Goal: Communication & Community: Answer question/provide support

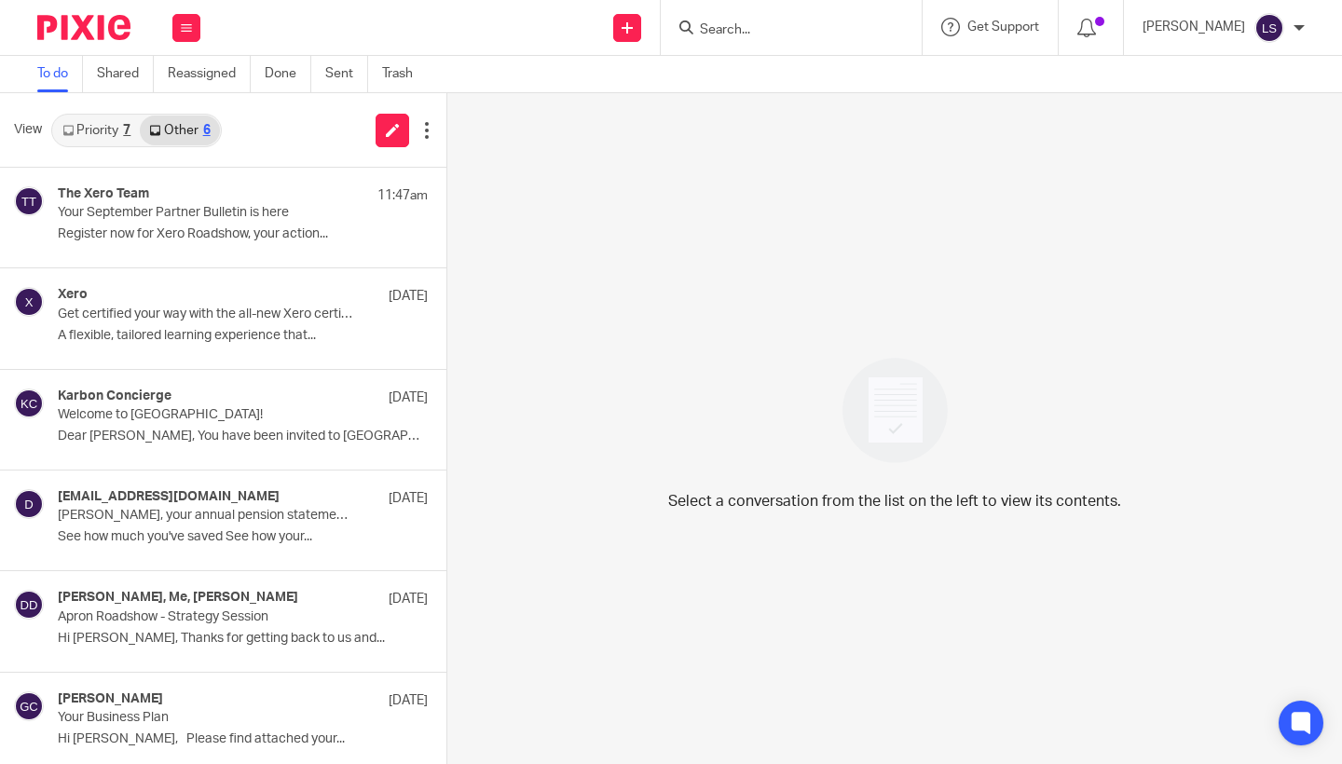
click at [760, 28] on input "Search" at bounding box center [782, 30] width 168 height 17
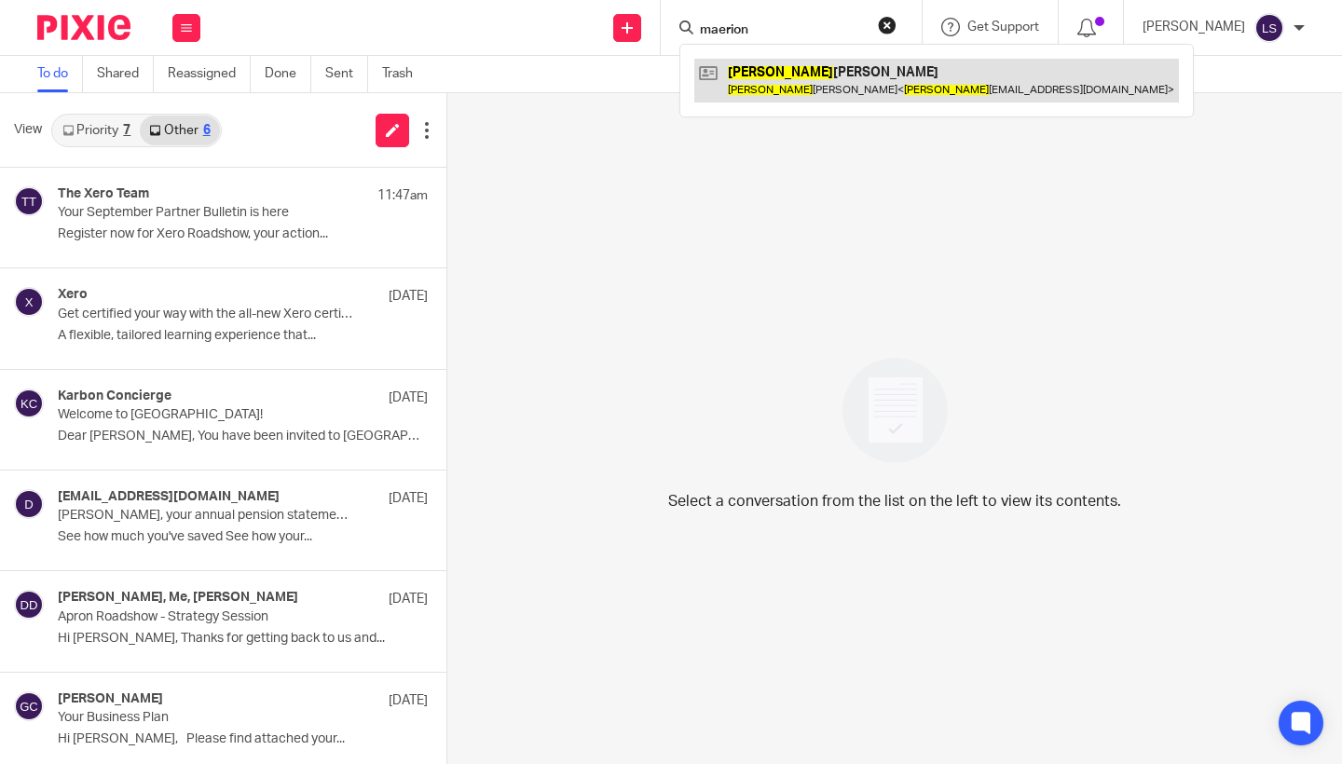
type input "maerion"
click at [776, 76] on link at bounding box center [937, 80] width 485 height 43
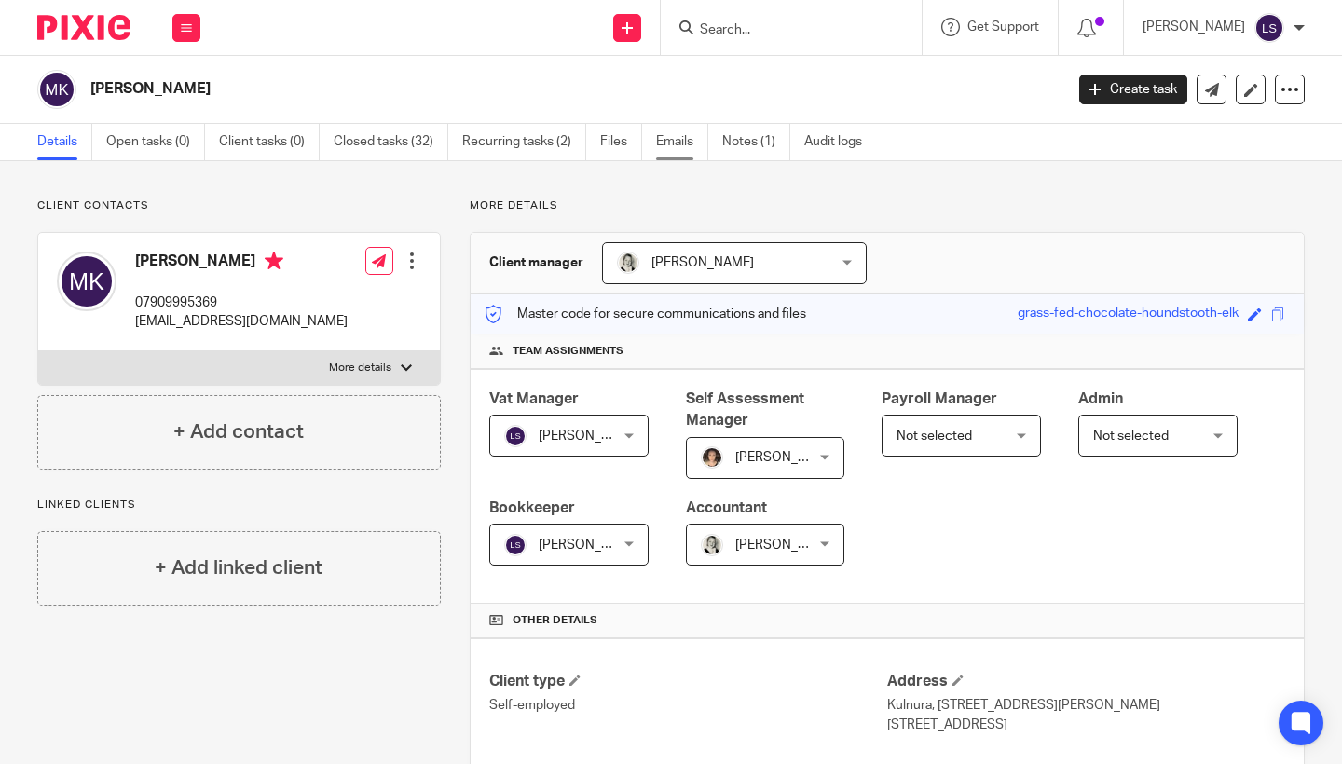
click at [688, 145] on link "Emails" at bounding box center [682, 142] width 52 height 36
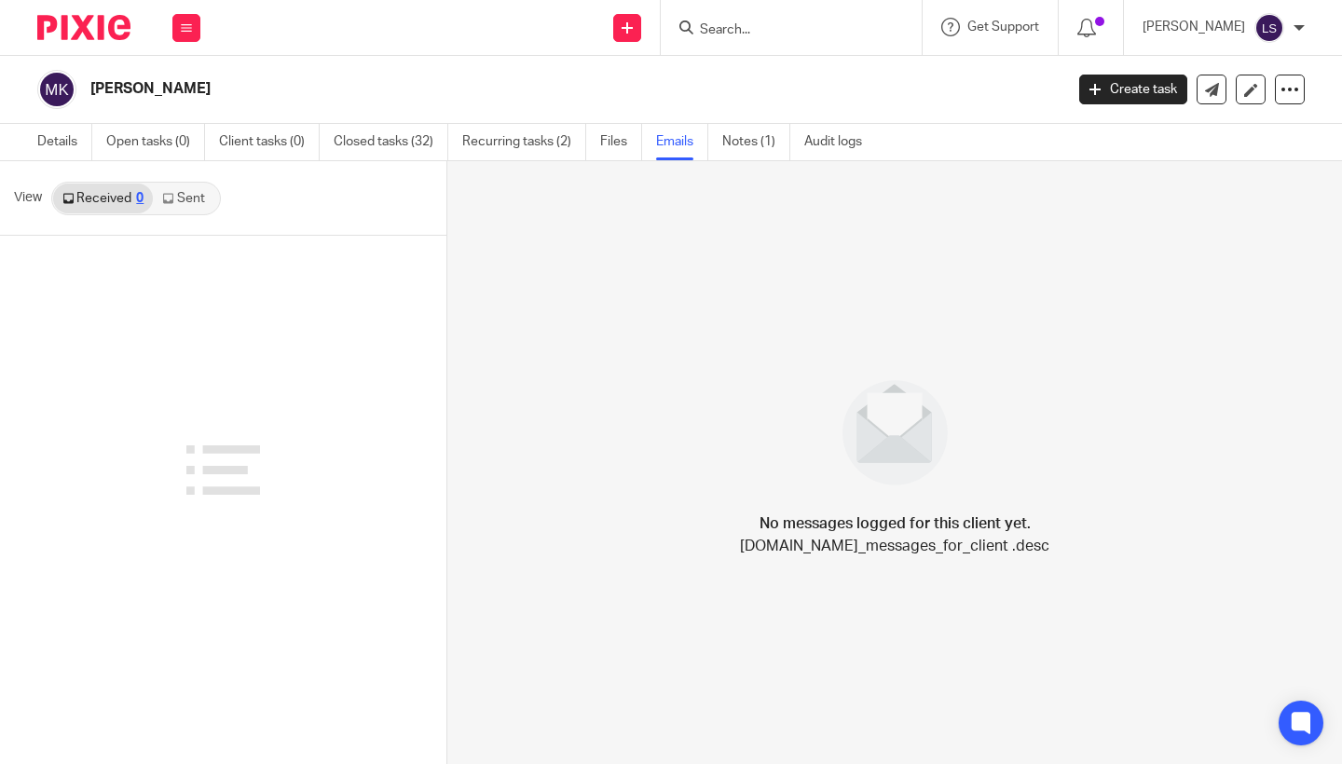
click at [185, 202] on link "Sent" at bounding box center [185, 199] width 65 height 30
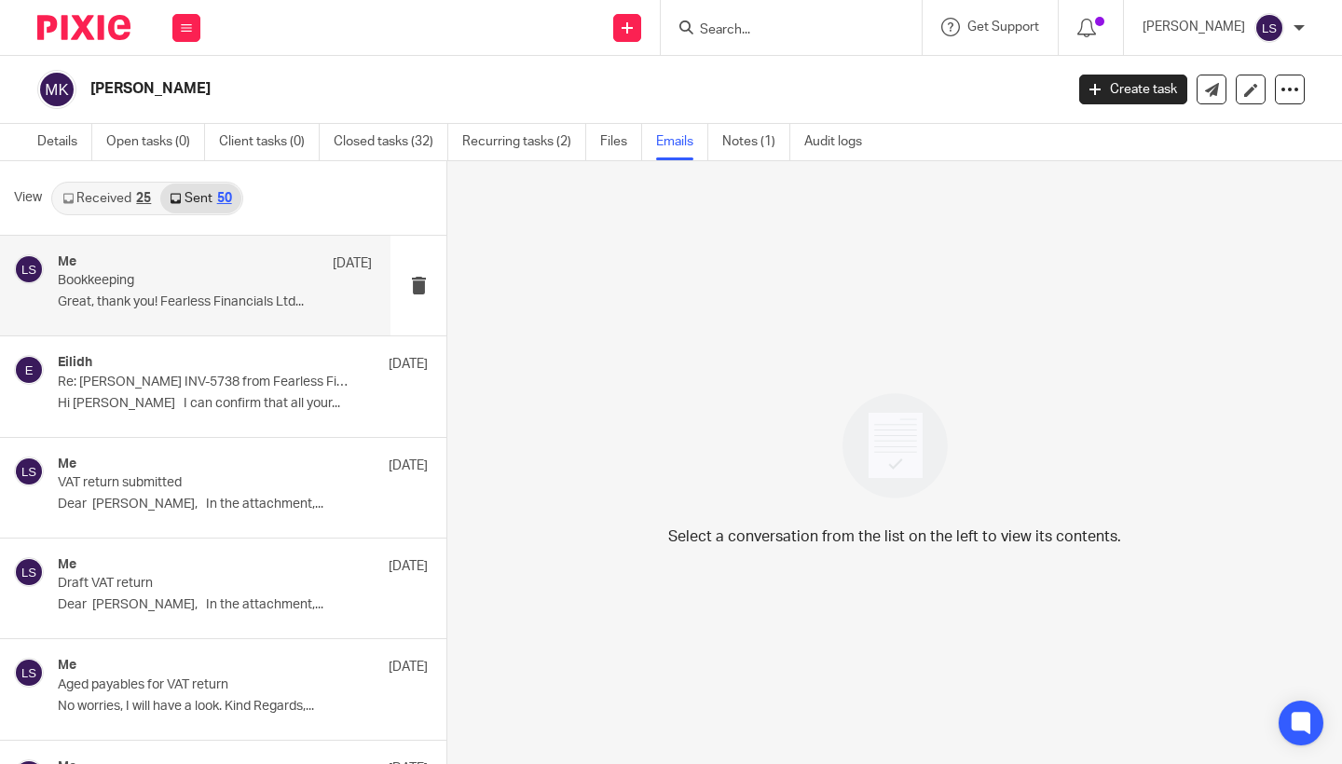
click at [214, 311] on div "Me 1 Sep Bookkeeping Great, thank you! Fearless Financials Ltd..." at bounding box center [215, 286] width 314 height 62
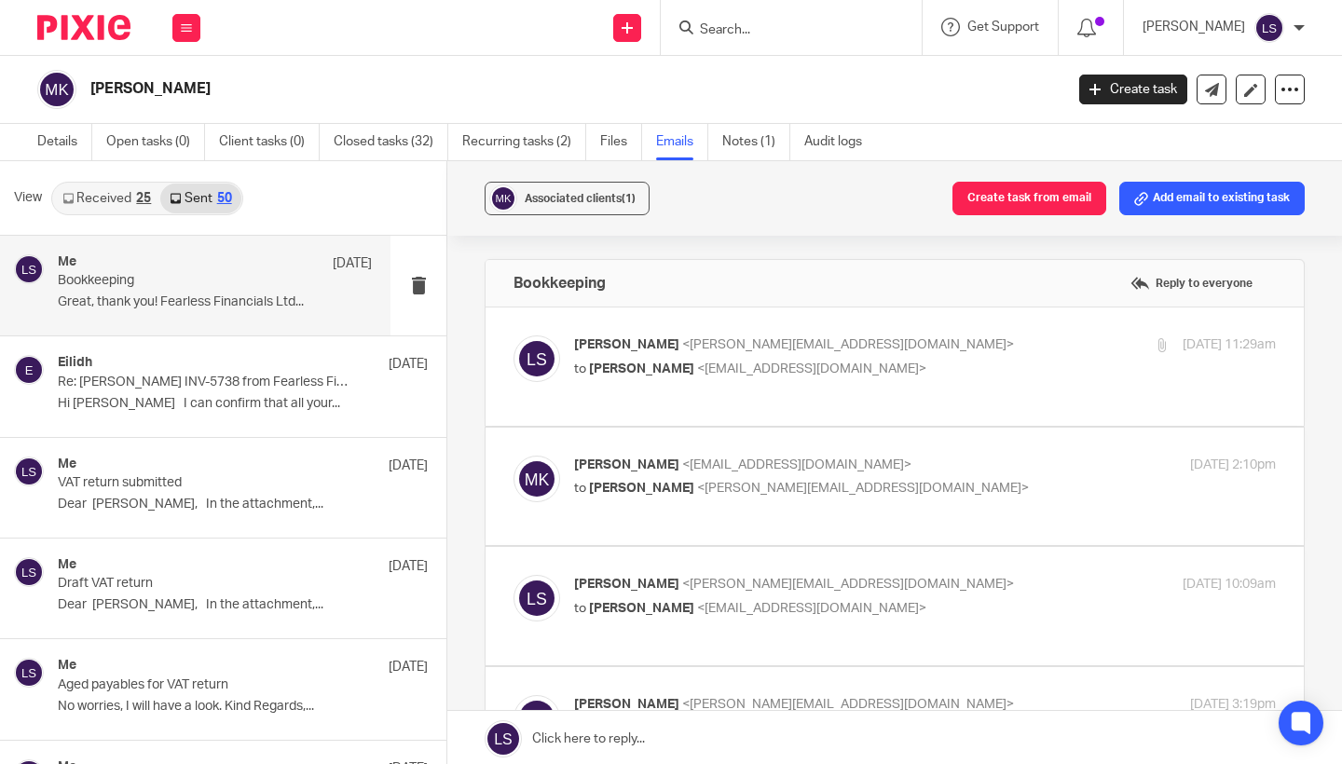
click at [914, 363] on p "to Marion Kane <marionsilversmith@gmail.com>" at bounding box center [808, 370] width 468 height 20
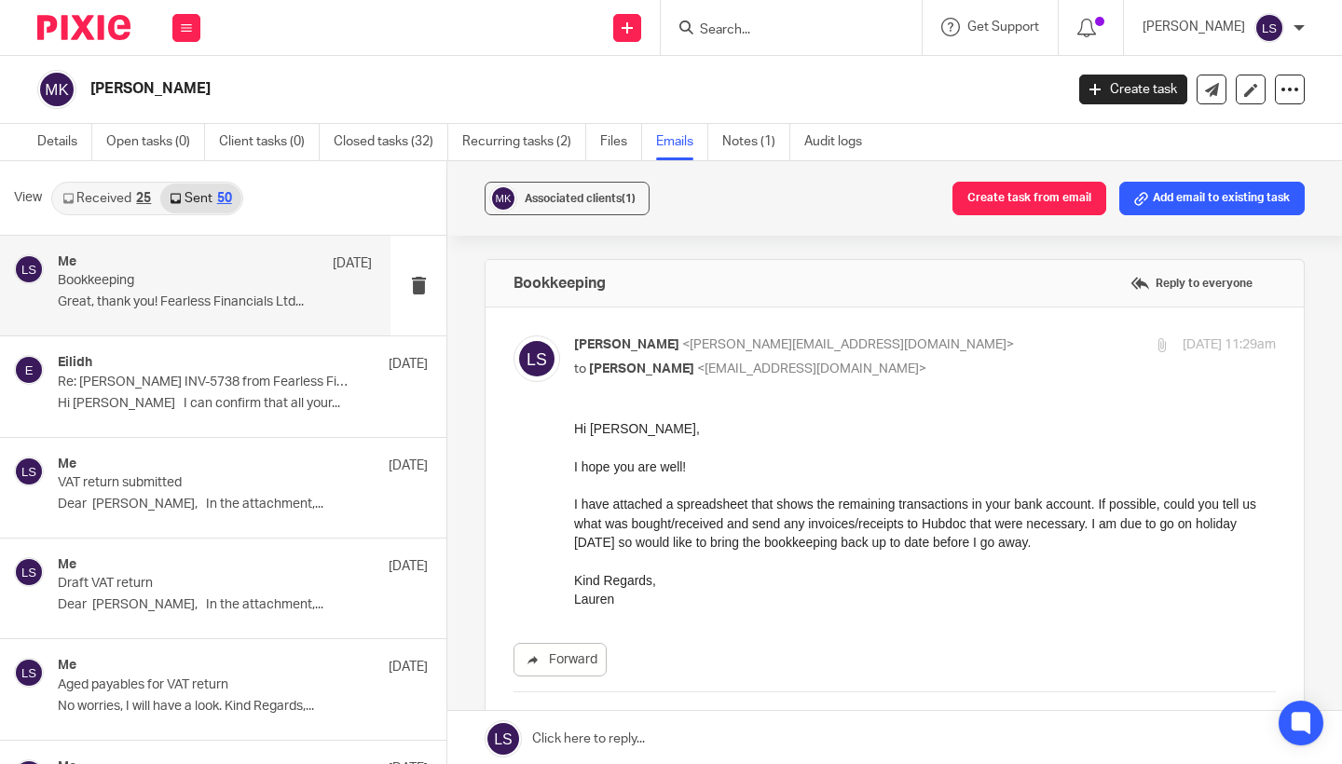
click at [909, 364] on p "to Marion Kane <marionsilversmith@gmail.com>" at bounding box center [808, 370] width 468 height 20
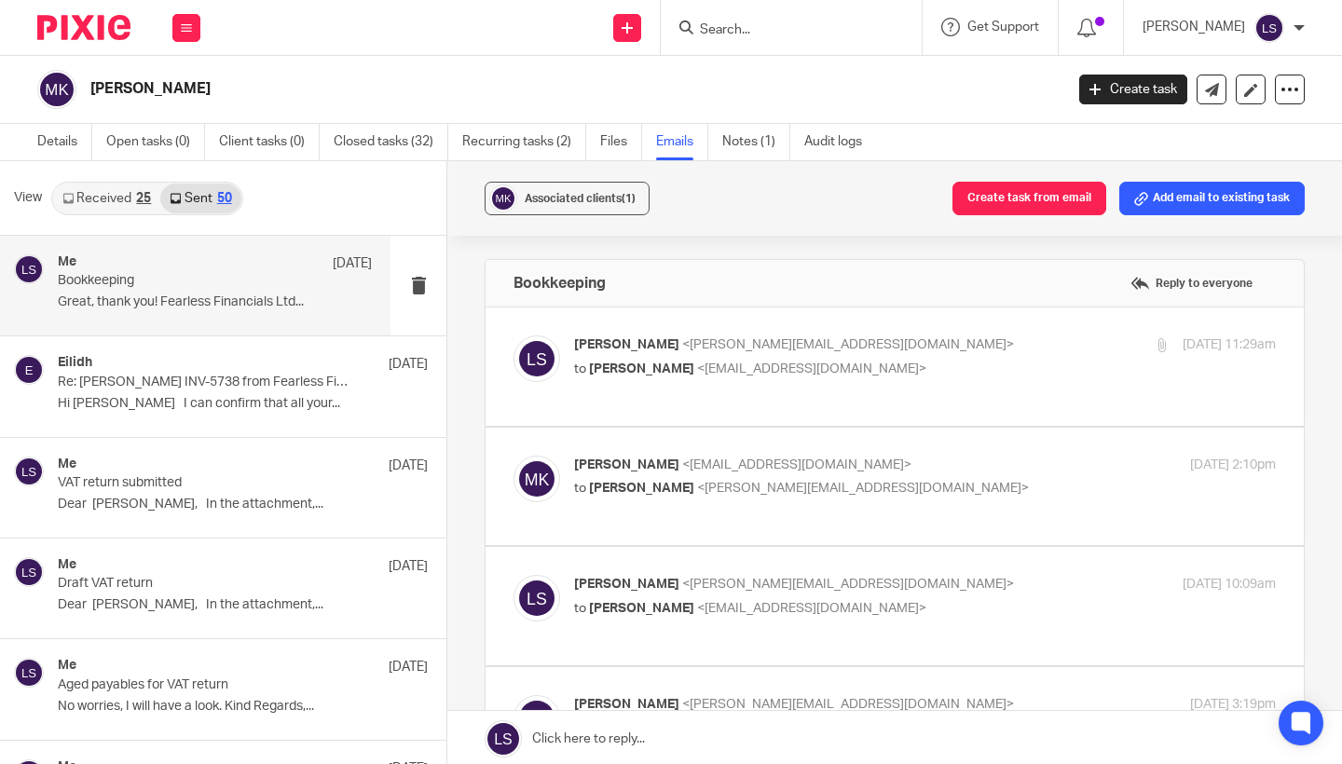
click at [909, 364] on p "to Marion Kane <marionsilversmith@gmail.com>" at bounding box center [808, 370] width 468 height 20
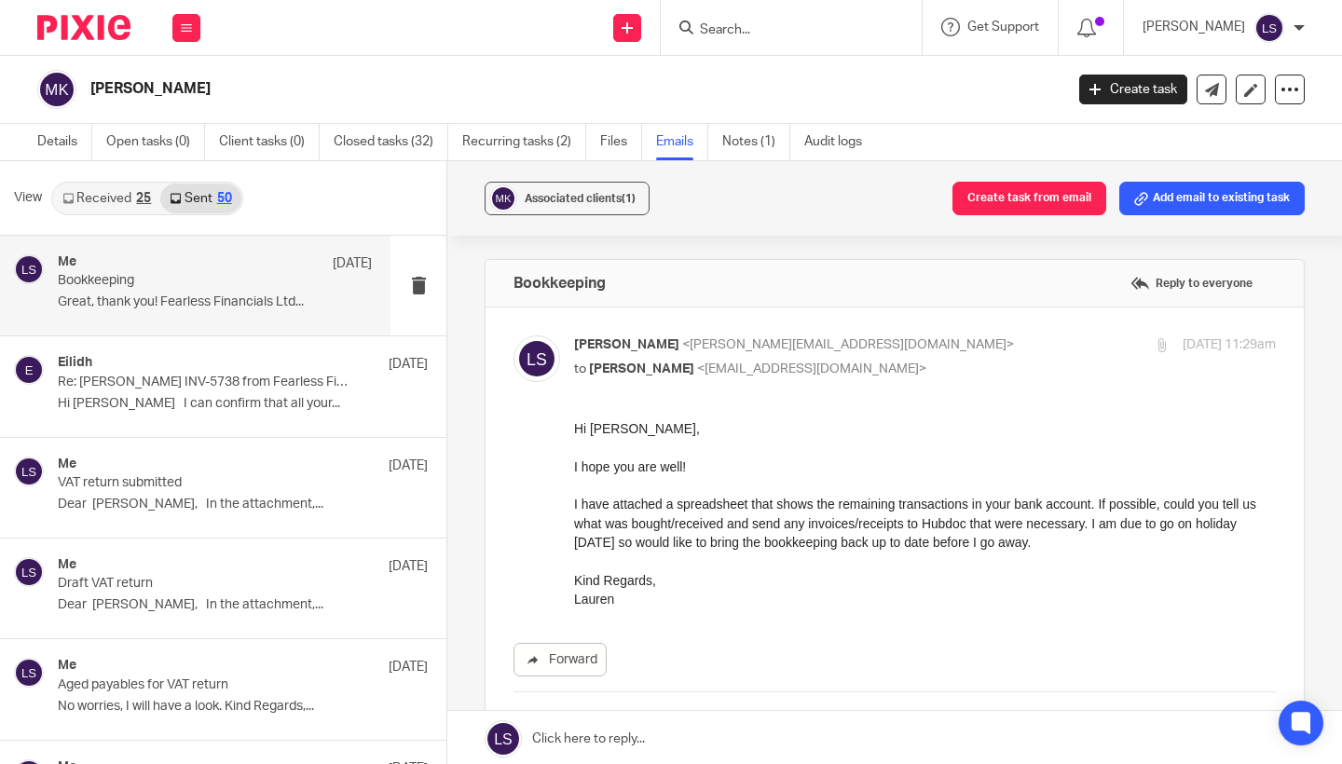
drag, startPoint x: 1213, startPoint y: 1028, endPoint x: 574, endPoint y: 432, distance: 874.0
click at [704, 528] on p "I have attached a spreadsheet that shows the remaining transactions in your ban…" at bounding box center [925, 523] width 702 height 57
click at [650, 619] on div "Forward Attachments Marion Kane .xlsx" at bounding box center [895, 602] width 763 height 365
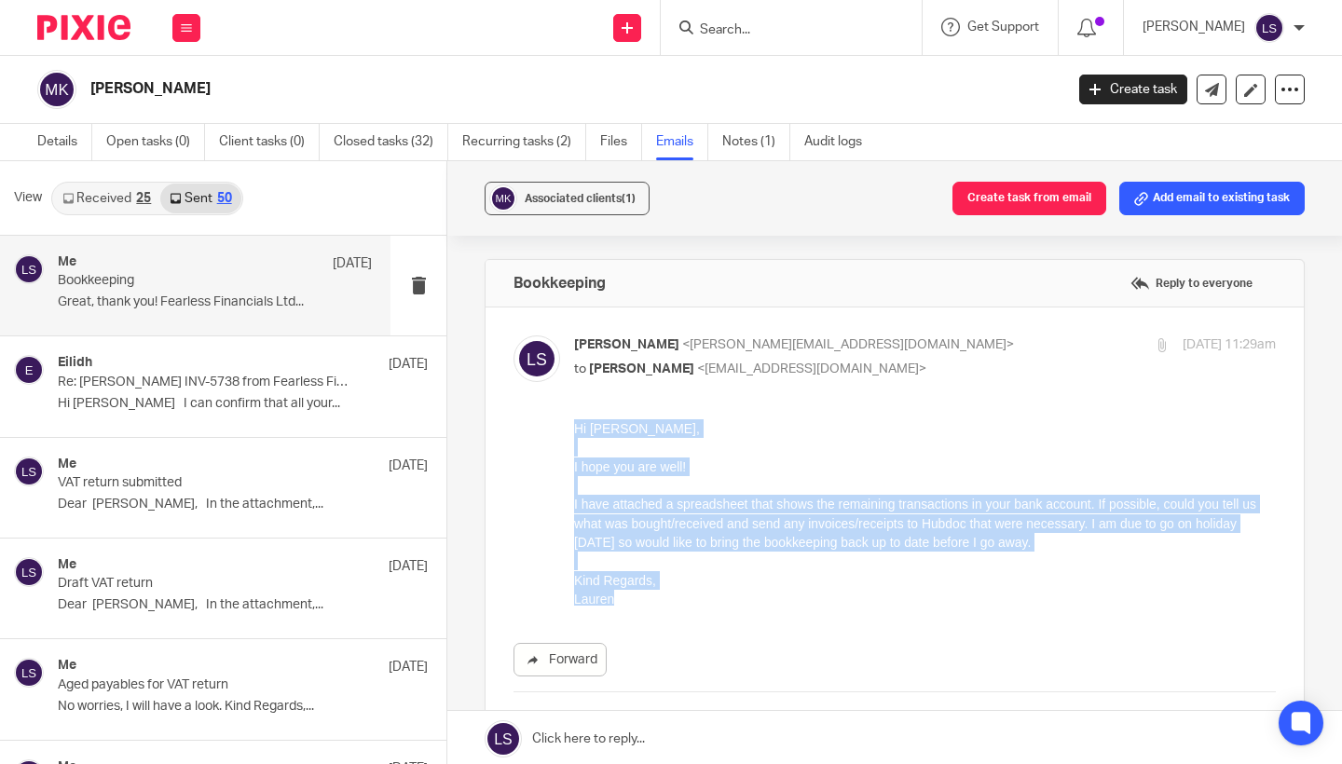
drag, startPoint x: 622, startPoint y: 604, endPoint x: 569, endPoint y: 427, distance: 184.9
click at [574, 427] on html "Hi Marion, I hope you are well! I have attached a spreadsheet that shows the re…" at bounding box center [925, 513] width 702 height 186
copy div "Hi Marion, I hope you are well! I have attached a spreadsheet that shows the re…"
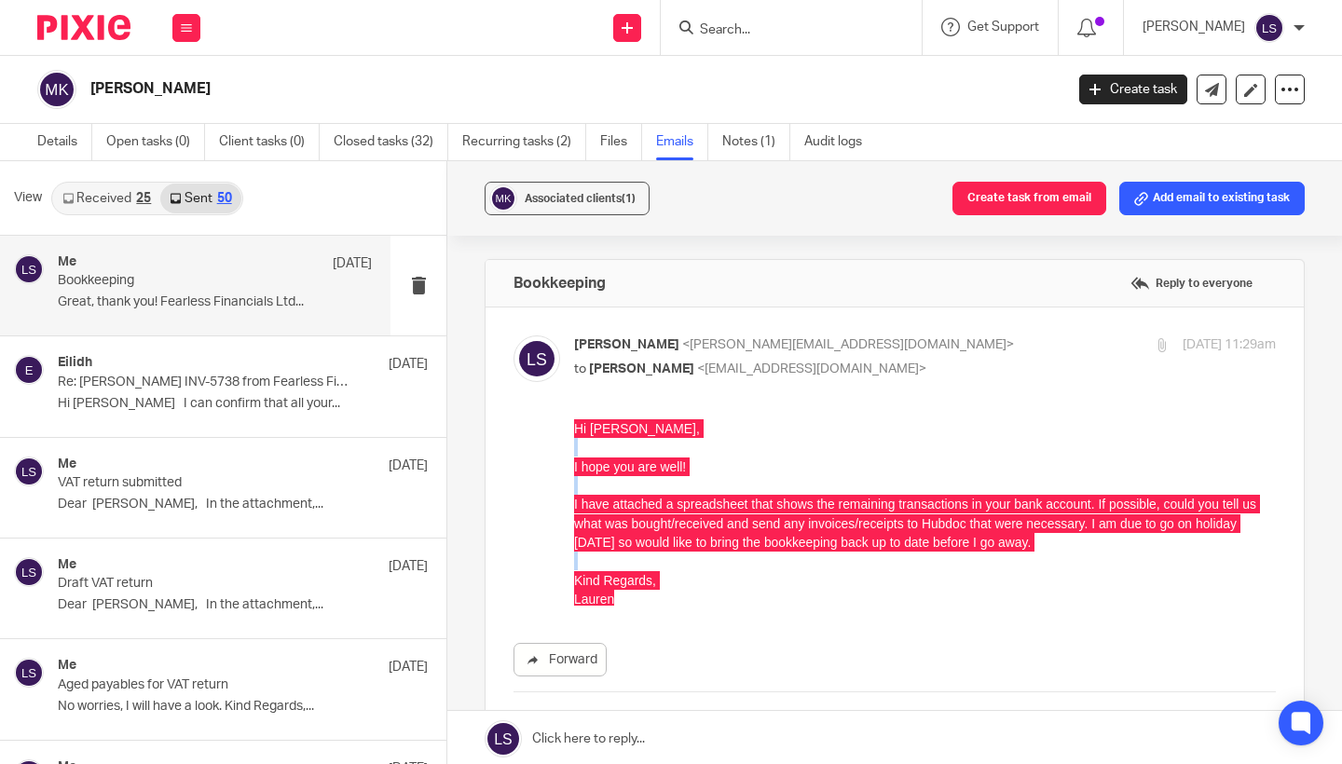
click at [941, 335] on label at bounding box center [895, 568] width 819 height 520
click at [514, 335] on input "checkbox" at bounding box center [513, 335] width 1 height 1
checkbox input "false"
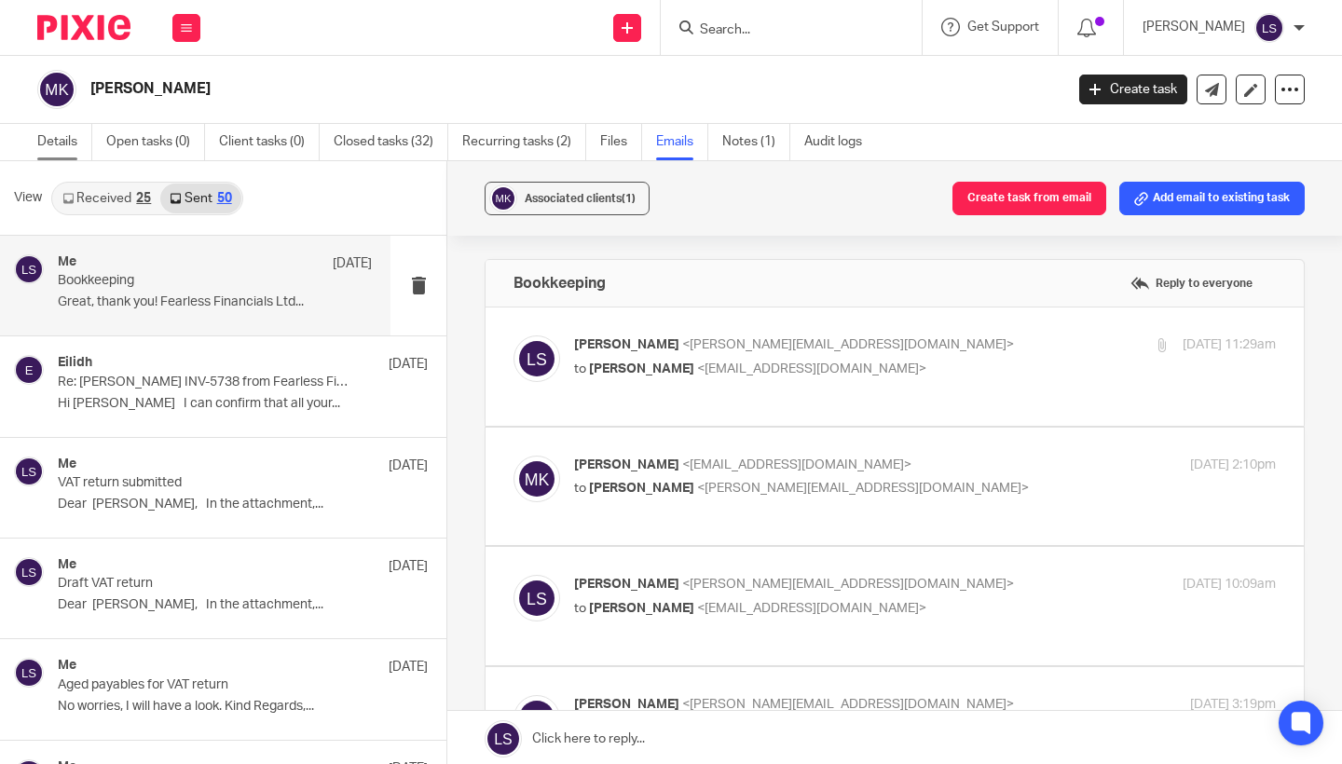
click at [62, 139] on link "Details" at bounding box center [64, 142] width 55 height 36
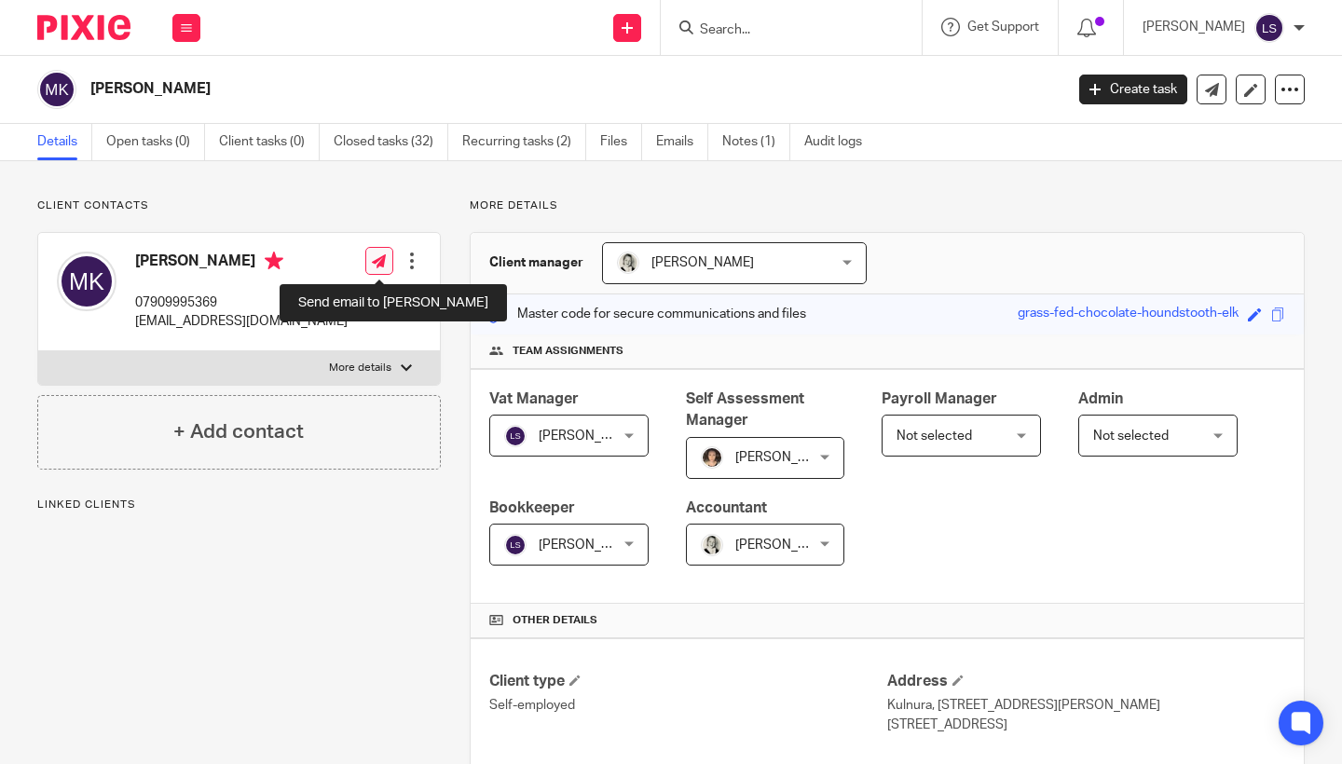
click at [372, 261] on icon at bounding box center [379, 262] width 14 height 14
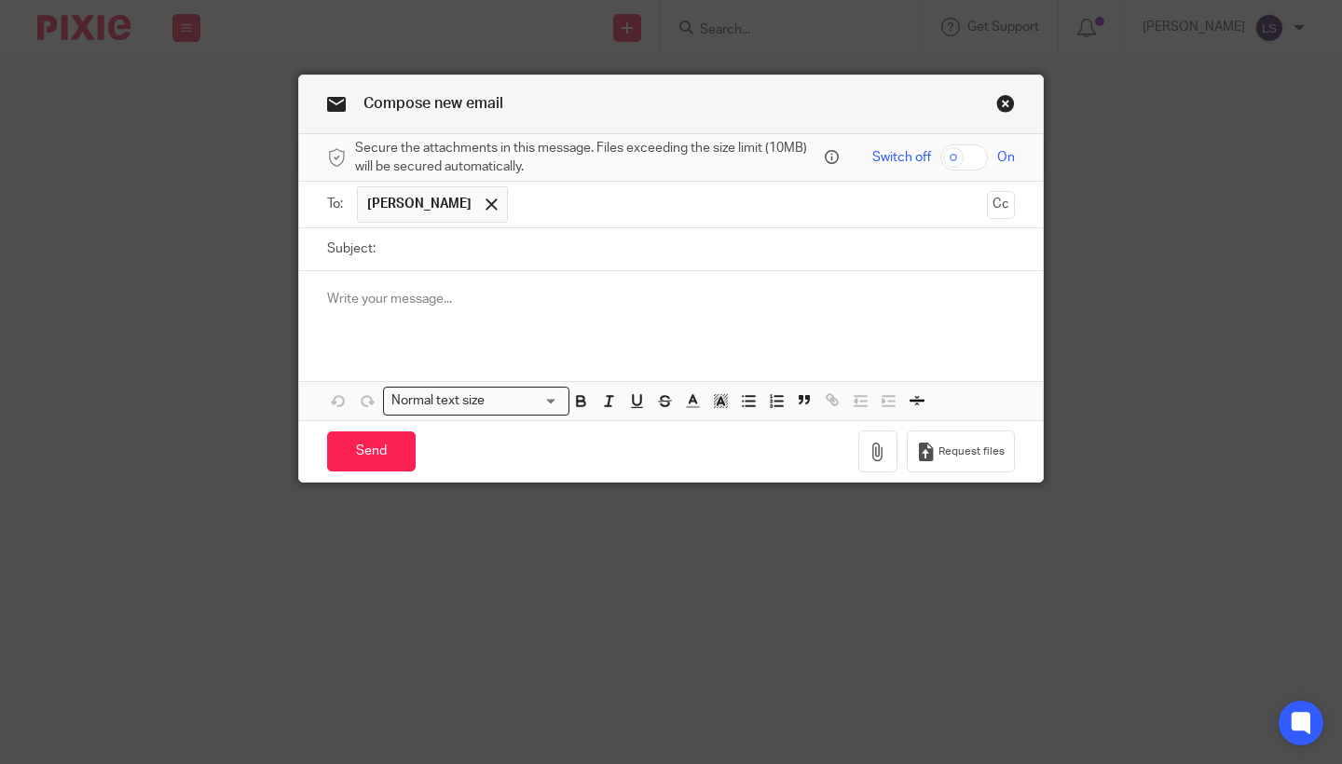
click at [497, 243] on input "Subject:" at bounding box center [700, 249] width 630 height 42
type input "Bookkeeping"
click at [519, 299] on p at bounding box center [671, 299] width 688 height 19
paste div
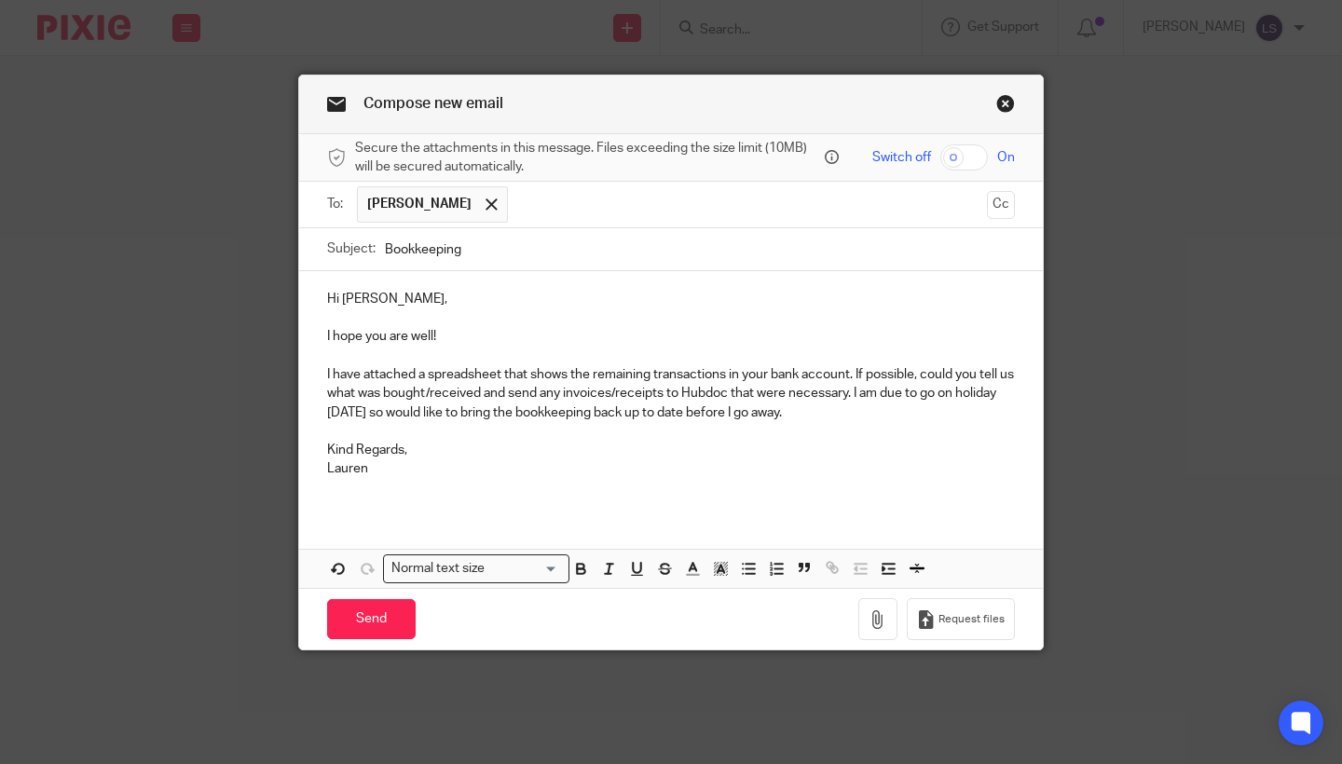
click at [319, 379] on div "Hi [PERSON_NAME], I hope you are well! I have attached a spreadsheet that shows…" at bounding box center [671, 391] width 744 height 241
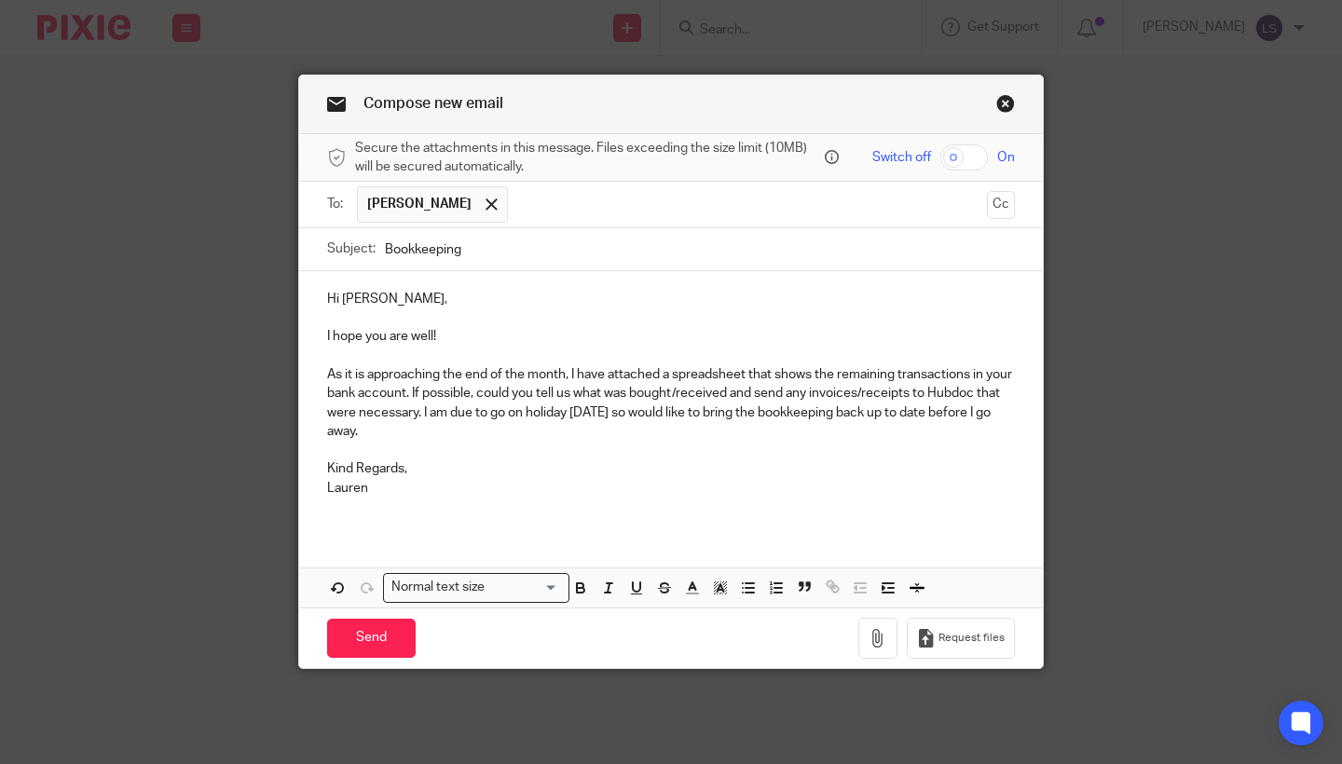
click at [357, 444] on p at bounding box center [671, 450] width 688 height 19
click at [567, 377] on p "As it is approaching the end of the month, I have attached a spreadsheet that s…" at bounding box center [671, 403] width 688 height 76
click at [571, 493] on p "Lauren" at bounding box center [671, 488] width 688 height 19
click at [919, 374] on p "As it is approaching the end of the month and we would like to bring the bookke…" at bounding box center [671, 403] width 688 height 76
click at [861, 467] on p "Kind Regards," at bounding box center [671, 469] width 688 height 19
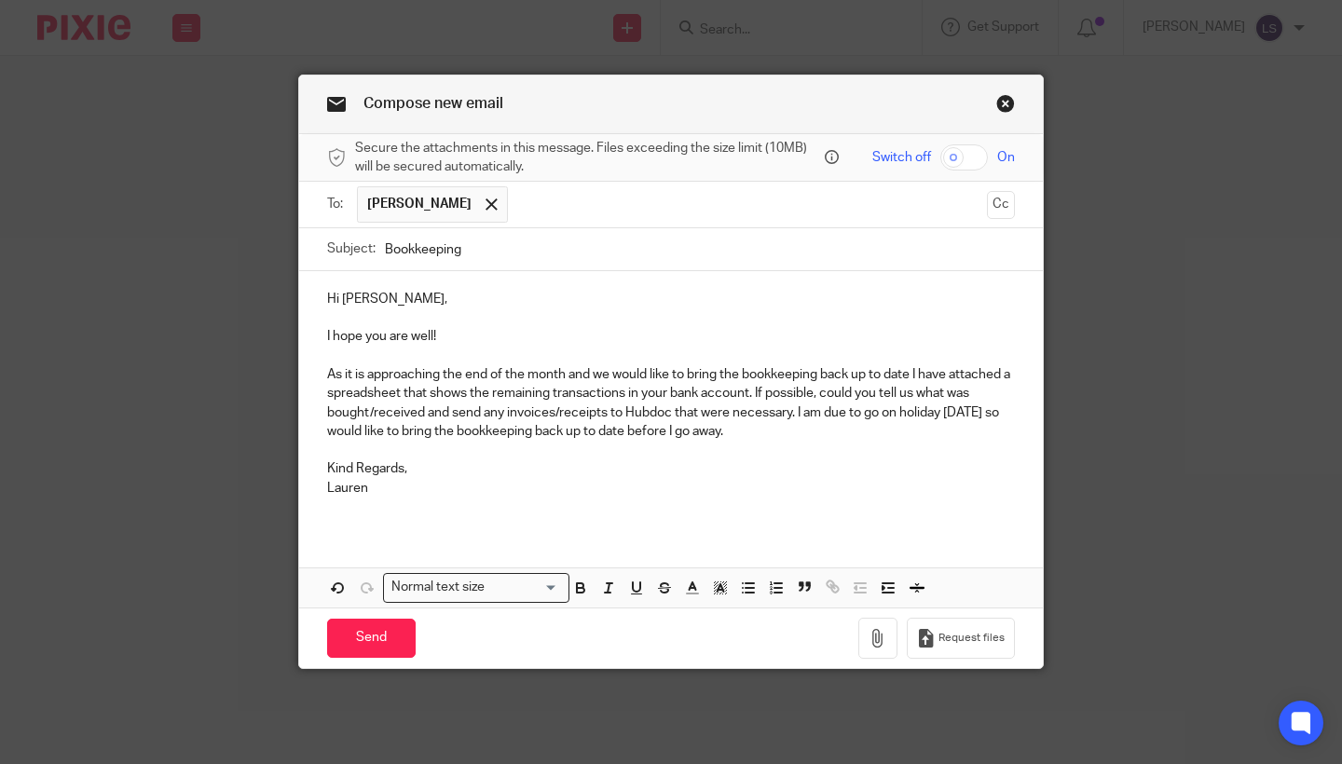
click at [912, 375] on p "As it is approaching the end of the month and we would like to bring the bookke…" at bounding box center [671, 403] width 688 height 76
click at [916, 378] on p "As it is approaching the end of the month and we would like to bring the bookke…" at bounding box center [671, 403] width 688 height 76
click at [905, 460] on p "Kind Regards," at bounding box center [671, 469] width 688 height 19
drag, startPoint x: 764, startPoint y: 432, endPoint x: 804, endPoint y: 409, distance: 45.9
click at [804, 409] on p "As it is approaching the end of the month and we would like to bring the bookke…" at bounding box center [671, 403] width 688 height 76
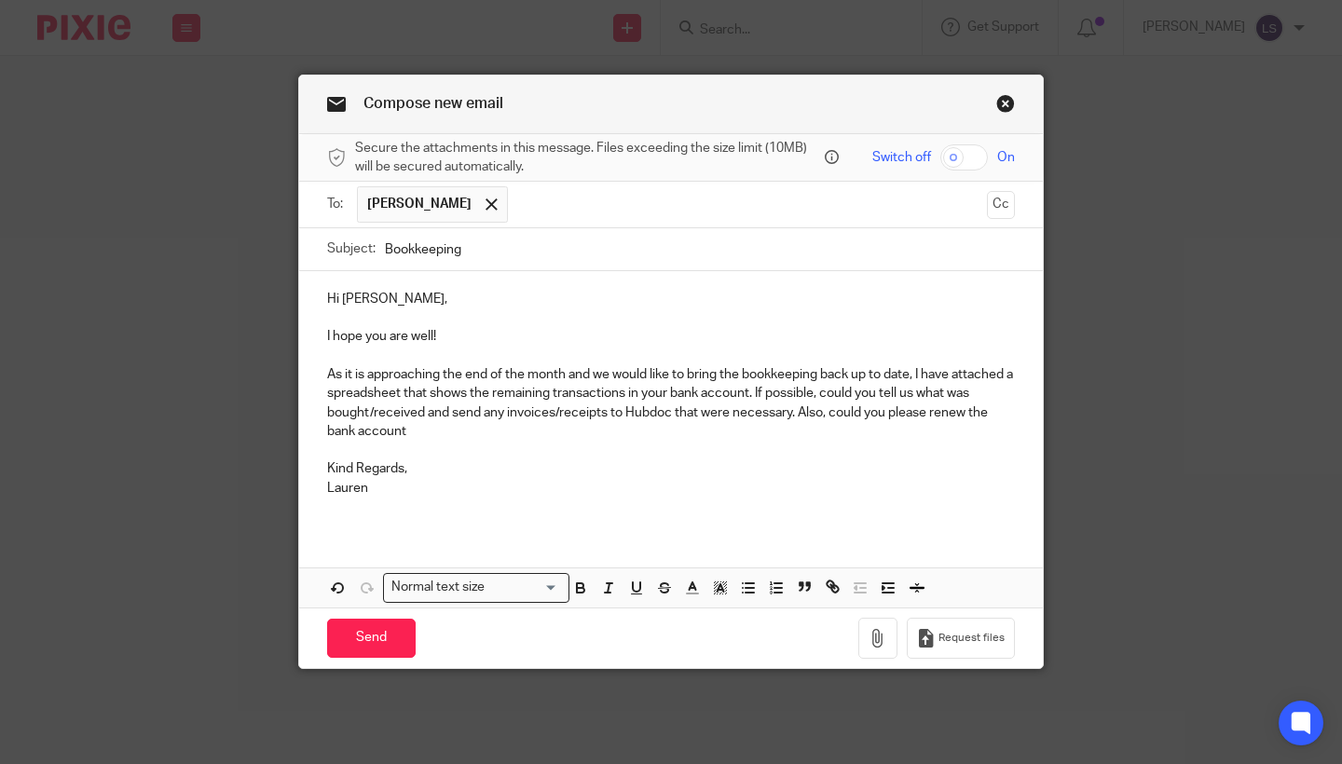
drag, startPoint x: 424, startPoint y: 430, endPoint x: 236, endPoint y: 430, distance: 188.3
click at [236, 430] on div "Compose new email Secure the attachments in this message. Files exceeding the s…" at bounding box center [671, 382] width 1342 height 764
click at [377, 3] on div "Compose new email Secure the attachments in this message. Files exceeding the s…" at bounding box center [671, 382] width 1342 height 764
click at [496, 429] on p "As it is approaching the end of the month and we would like to bring the bookke…" at bounding box center [671, 403] width 688 height 76
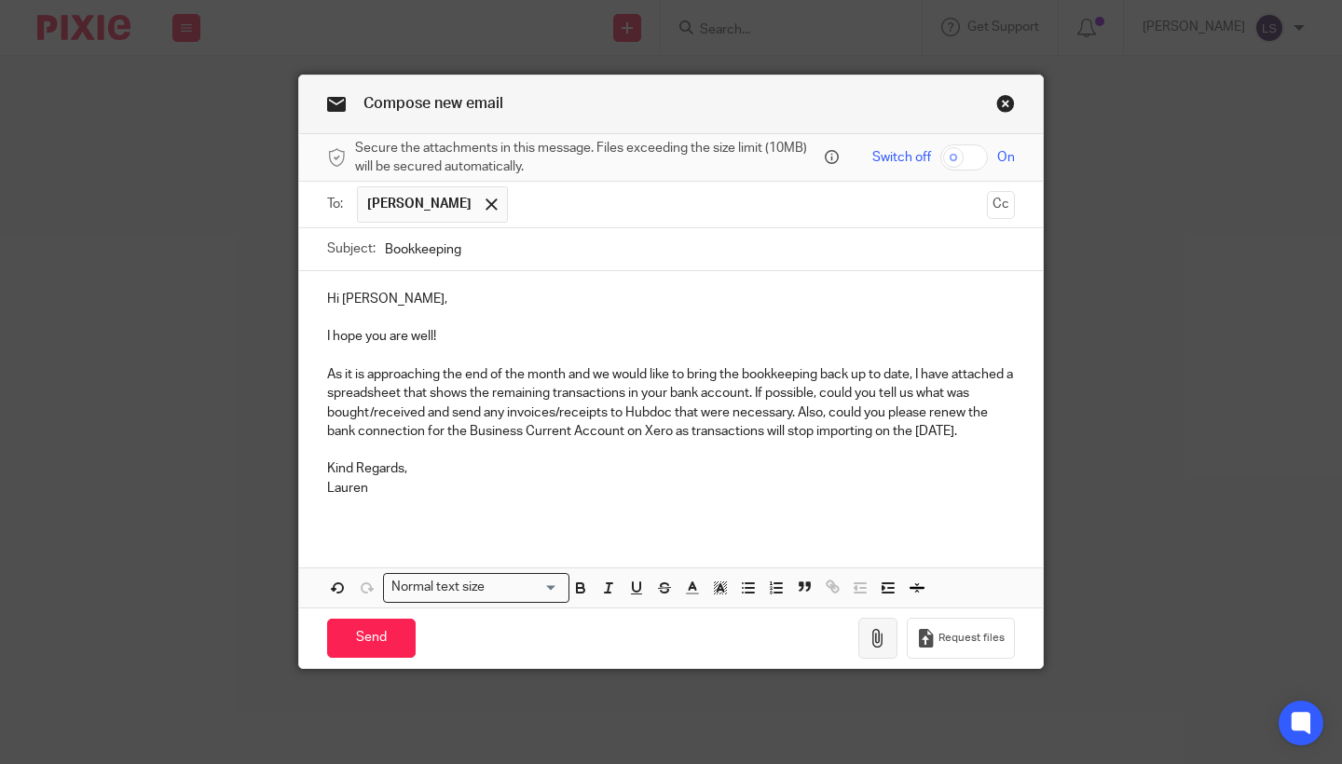
click at [870, 648] on icon "button" at bounding box center [878, 638] width 19 height 19
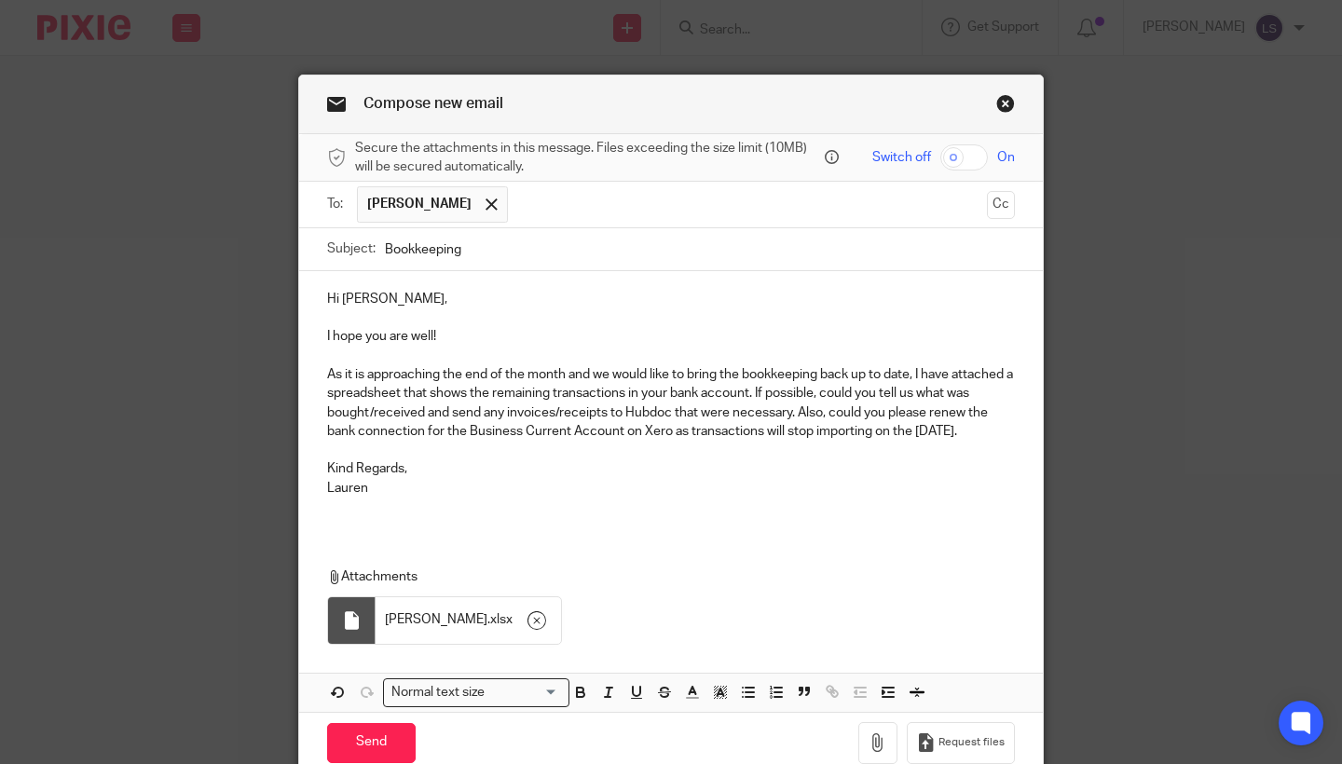
click at [397, 548] on div "Hi Marion, I hope you are well! As it is approaching the end of the month and w…" at bounding box center [671, 491] width 744 height 441
click at [439, 516] on p at bounding box center [671, 507] width 688 height 19
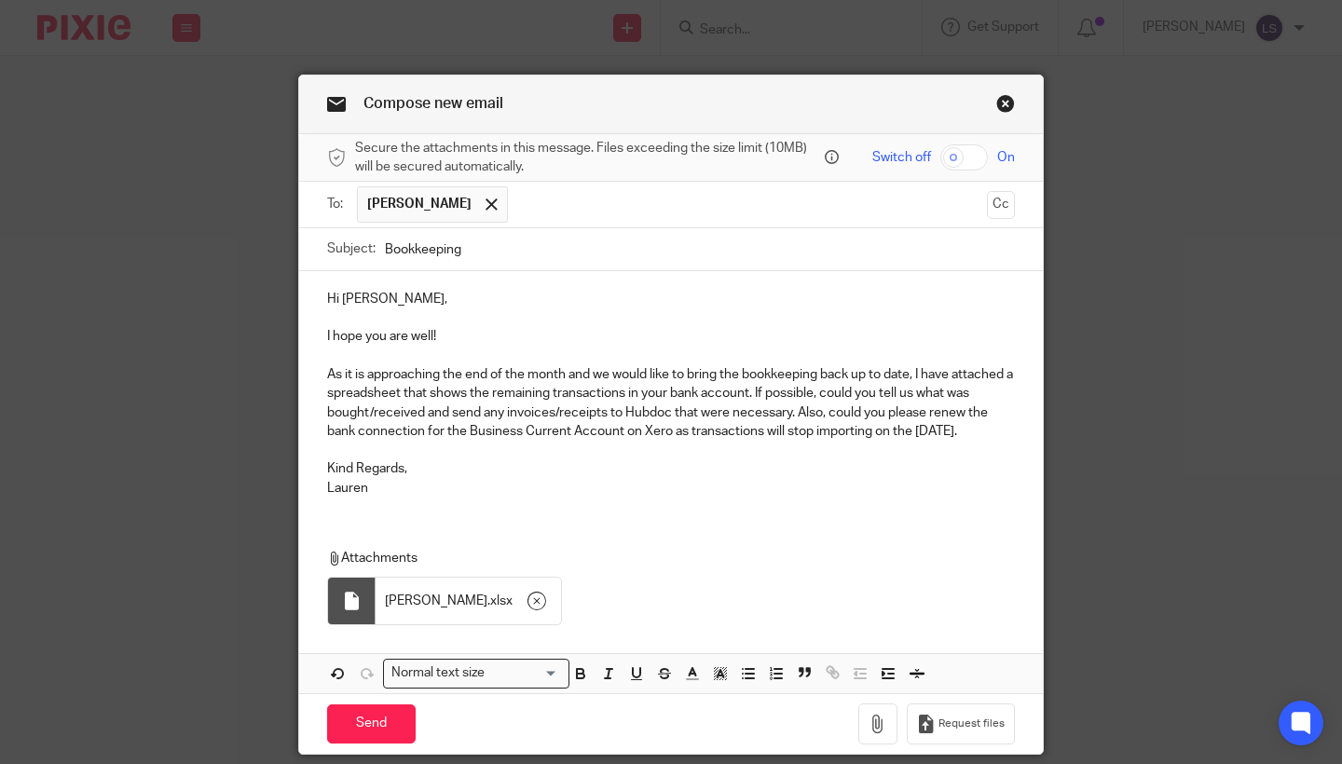
click at [1122, 495] on div "Compose new email Secure the attachments in this message. Files exceeding the s…" at bounding box center [671, 382] width 1342 height 764
click at [356, 745] on input "Send" at bounding box center [371, 725] width 89 height 40
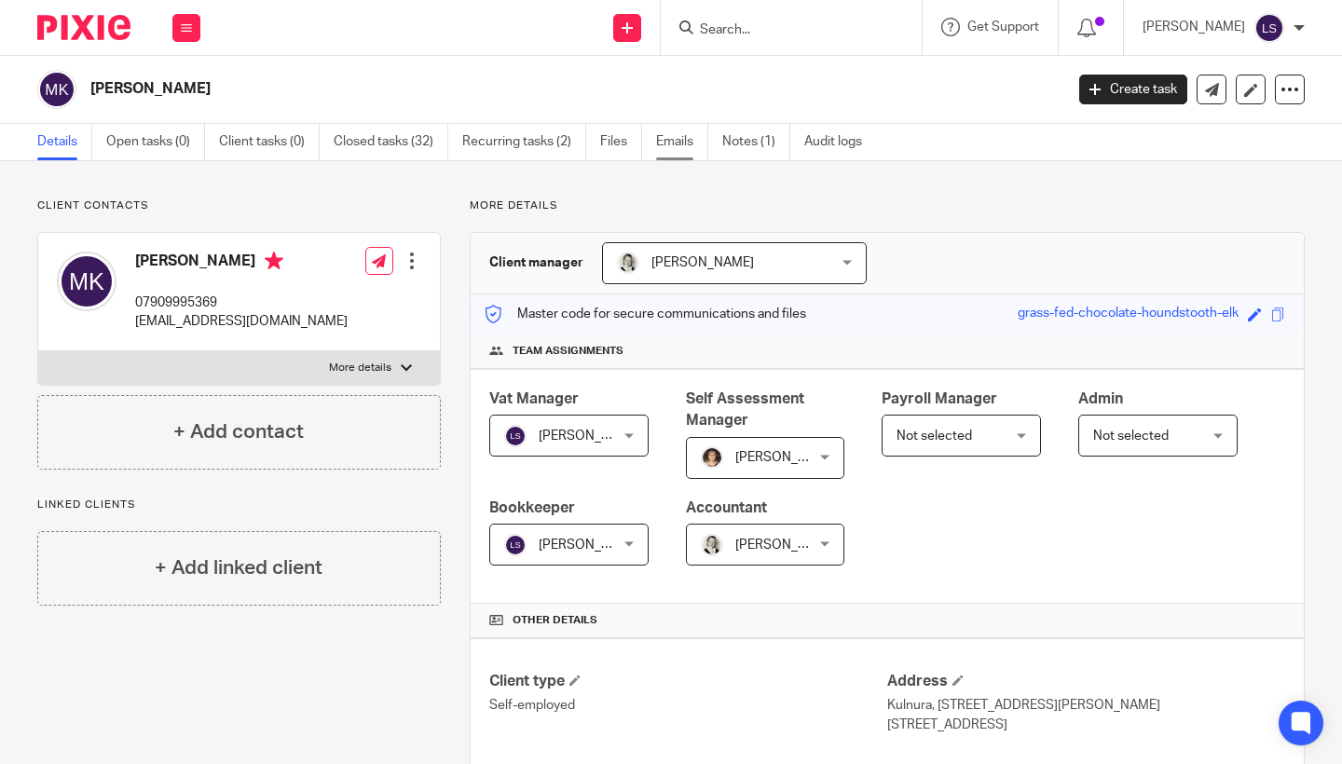
click at [669, 143] on link "Emails" at bounding box center [682, 142] width 52 height 36
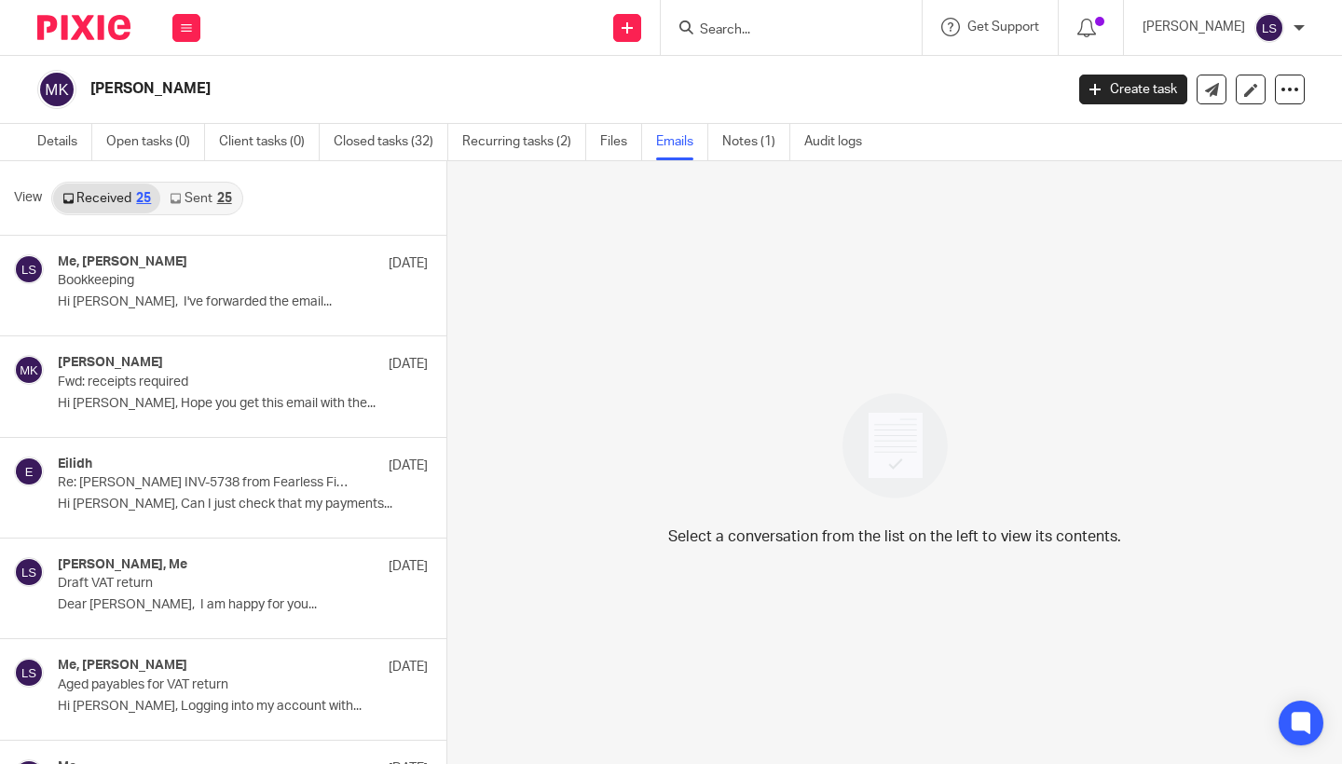
click at [202, 198] on link "Sent 25" at bounding box center [200, 199] width 80 height 30
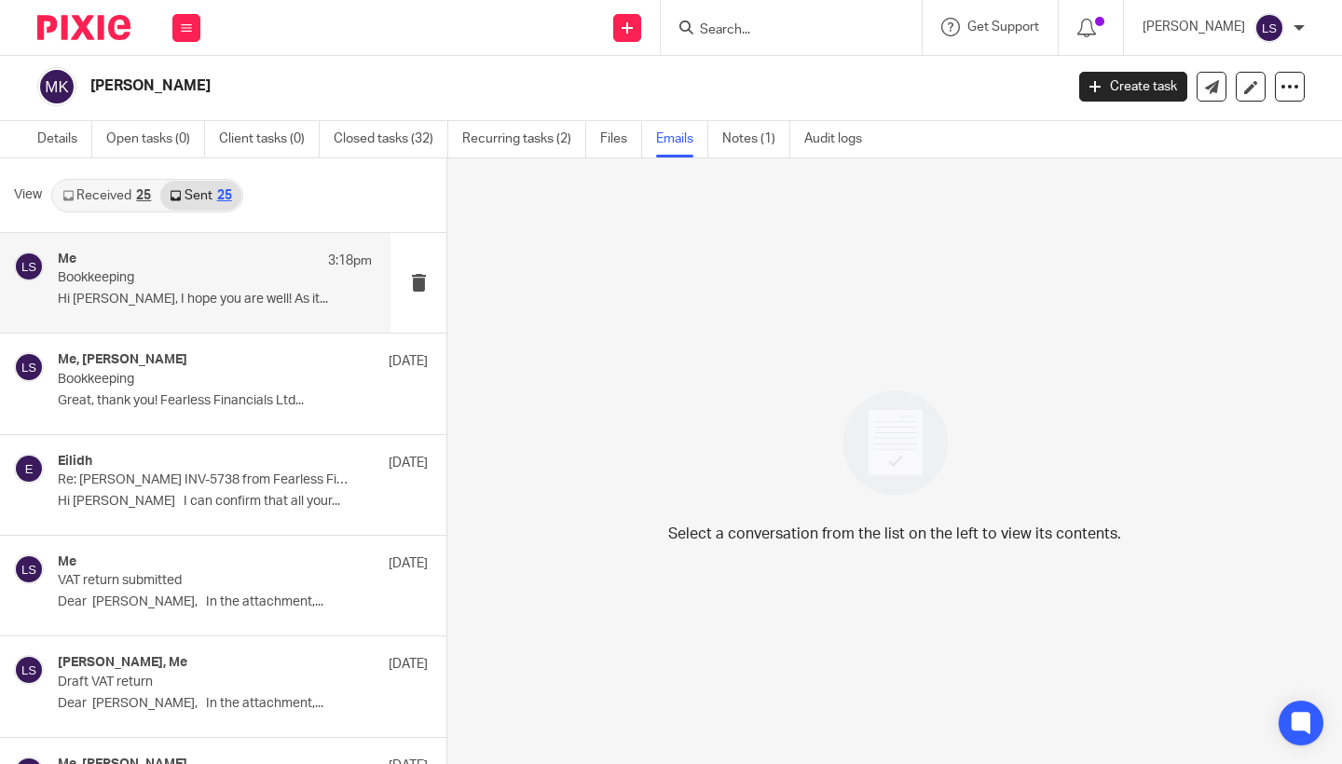
click at [192, 274] on p "Bookkeeping" at bounding box center [184, 278] width 252 height 16
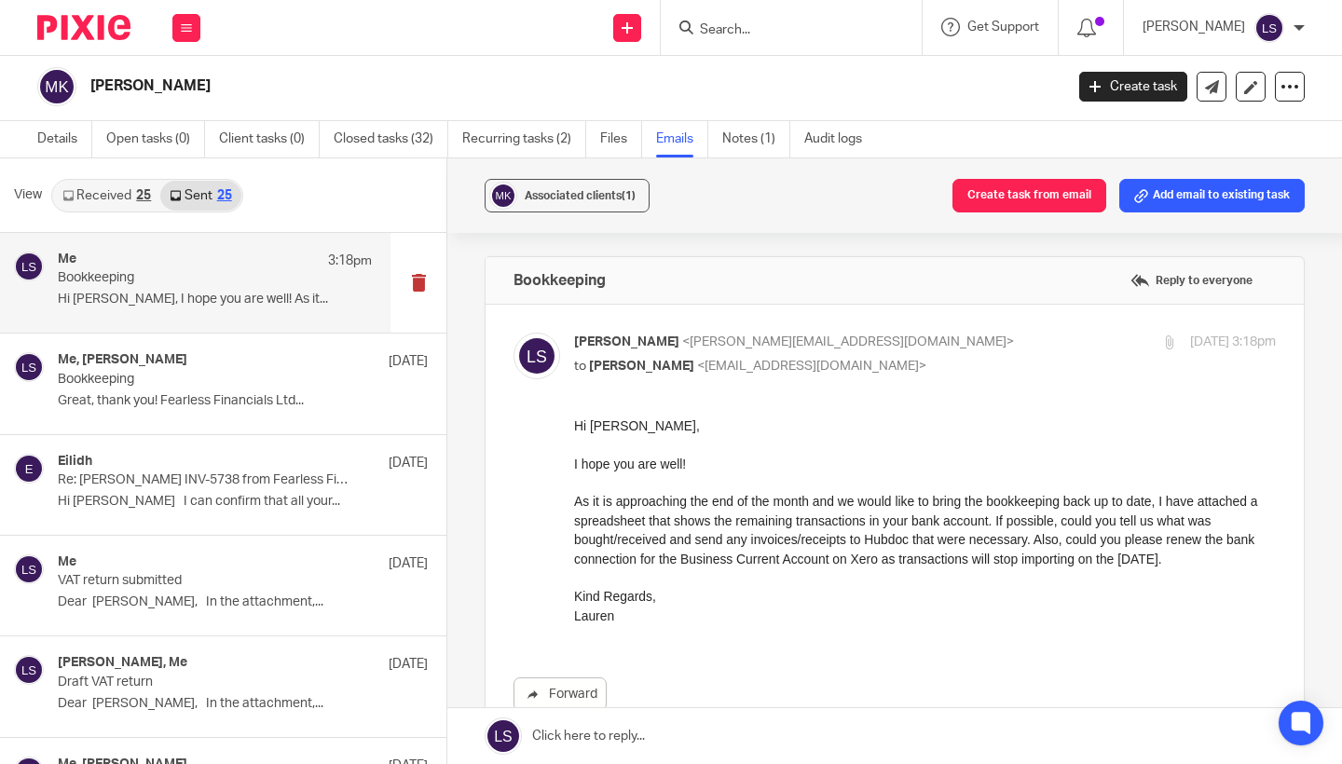
scroll to position [0, 0]
click at [653, 519] on p "As it is approaching the end of the month and we would like to bring the bookke…" at bounding box center [925, 530] width 702 height 76
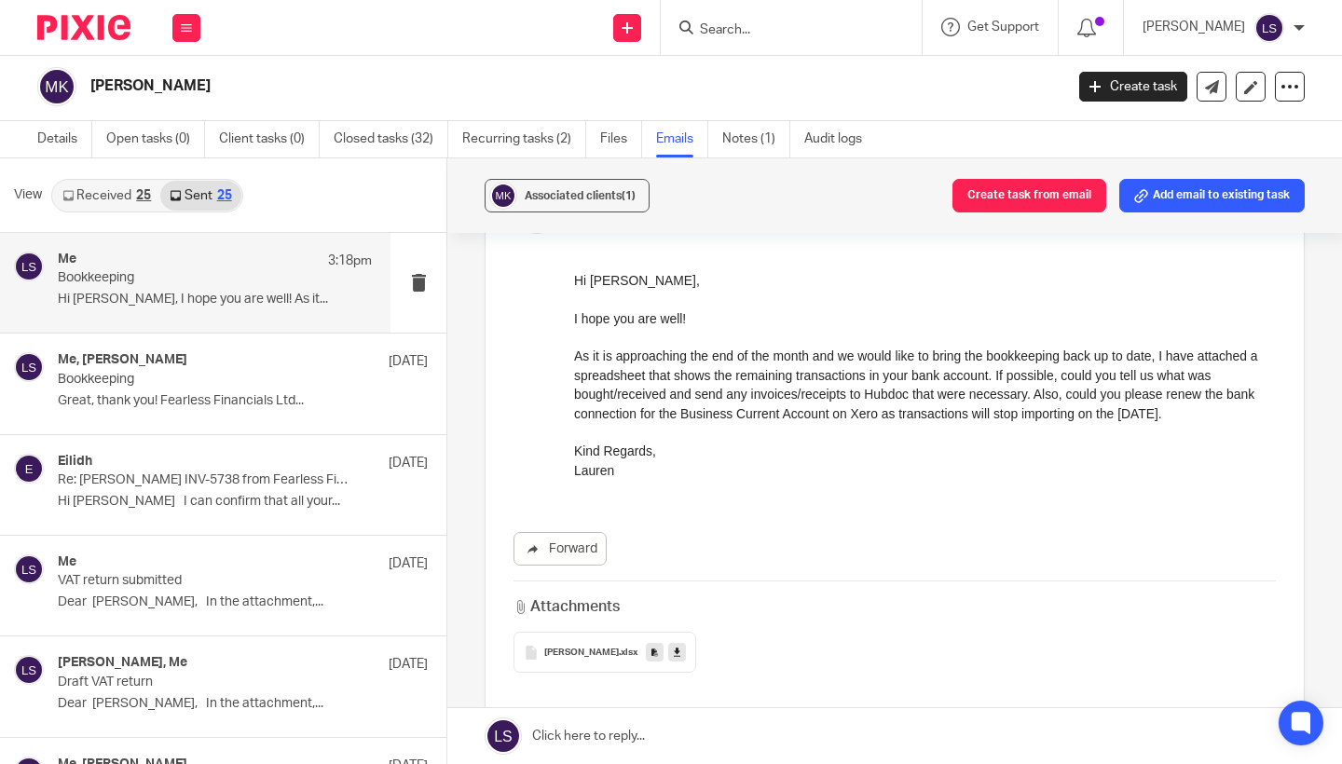
scroll to position [83, 0]
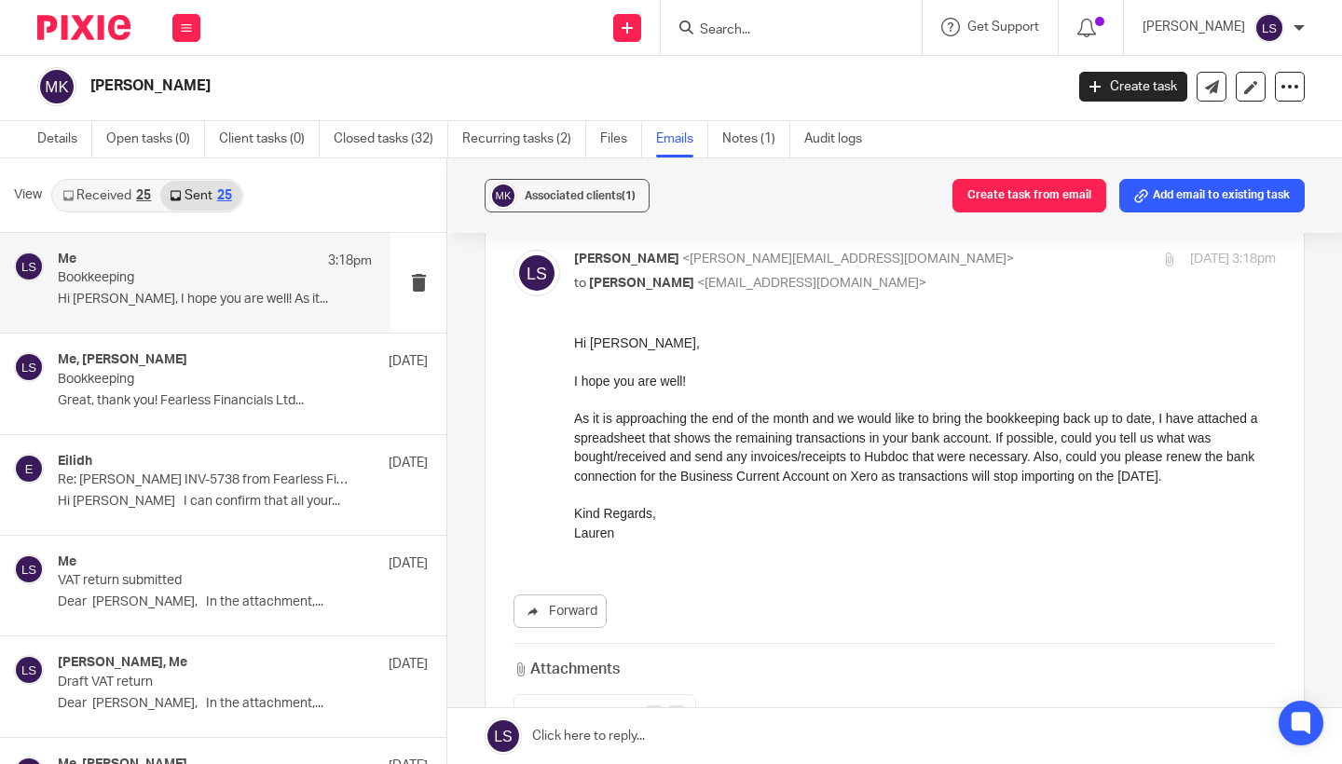
click at [948, 271] on div "Lauren Simmons <lauren@fearlessfinancials.co.uk> to Marion Kane <marionsilversm…" at bounding box center [808, 271] width 468 height 43
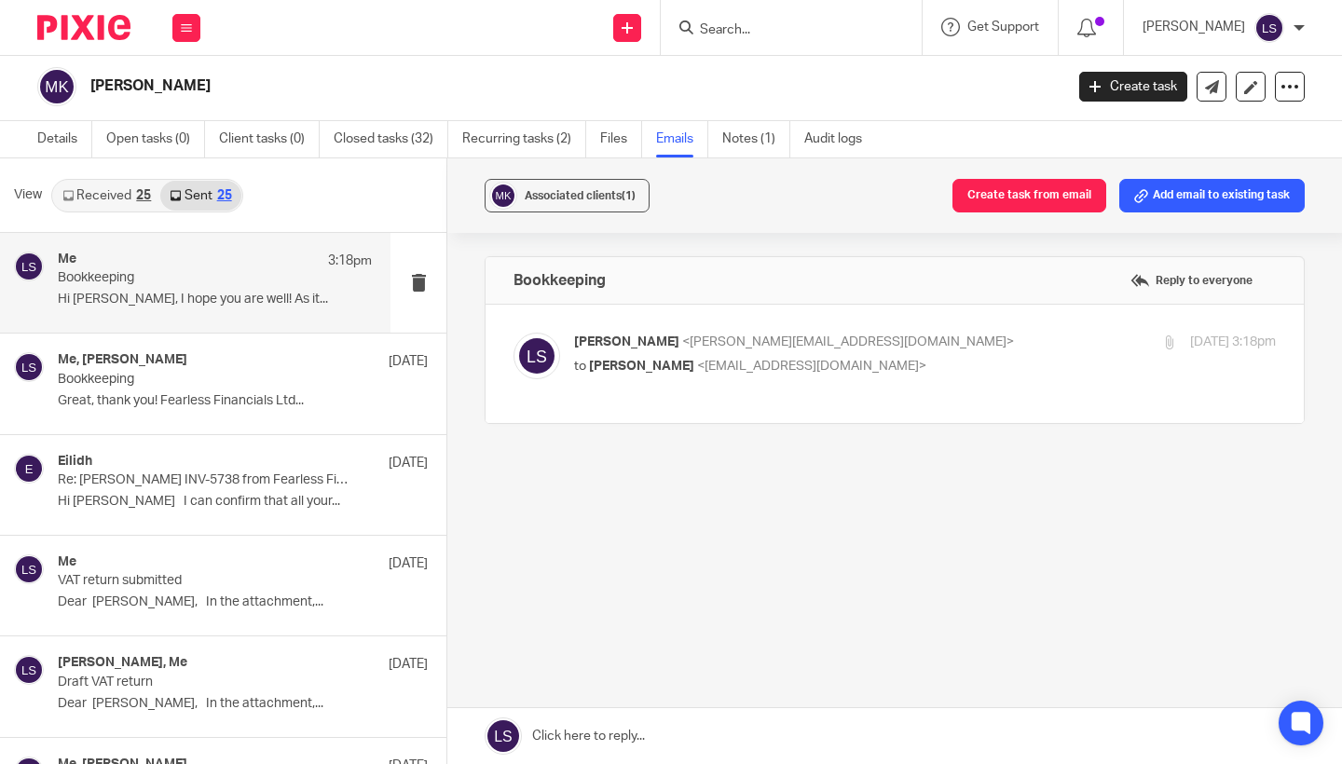
scroll to position [0, 0]
click at [937, 331] on label at bounding box center [895, 364] width 819 height 118
click at [514, 332] on input "checkbox" at bounding box center [513, 332] width 1 height 1
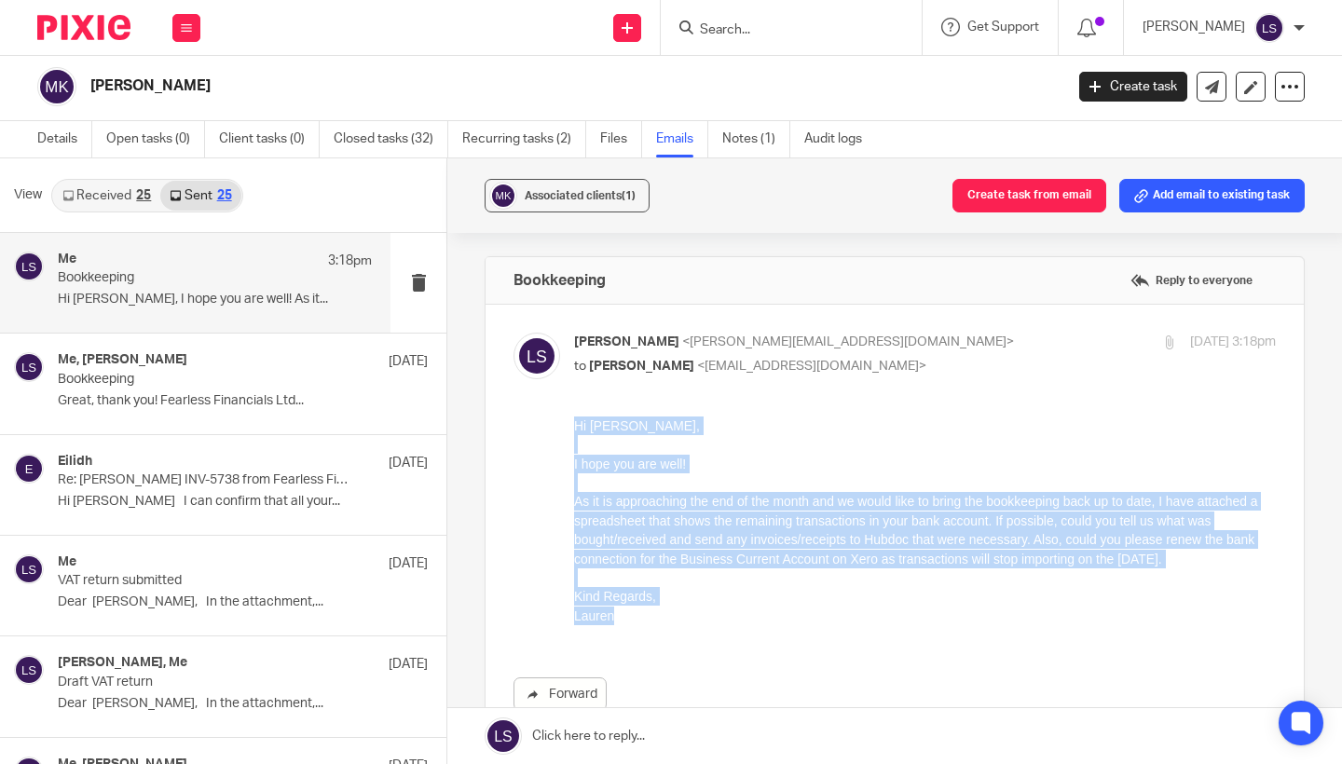
drag, startPoint x: 634, startPoint y: 629, endPoint x: 557, endPoint y: 419, distance: 224.1
click at [574, 419] on html "Hi Marion, I hope you are well! As it is approaching the end of the month and w…" at bounding box center [925, 529] width 702 height 224
copy div "Hi Marion, I hope you are well! As it is approaching the end of the month and w…"
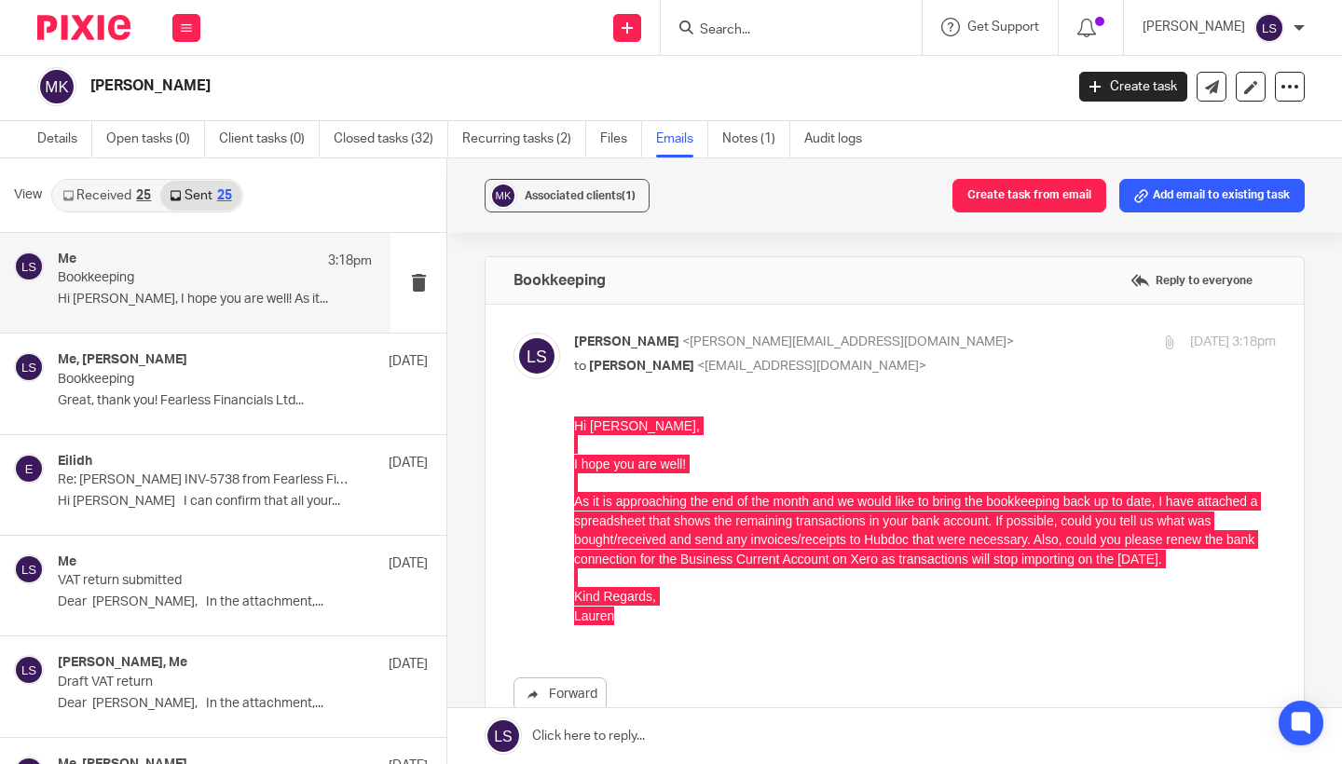
click at [992, 347] on p "Lauren Simmons <lauren@fearlessfinancials.co.uk>" at bounding box center [808, 343] width 468 height 20
checkbox input "false"
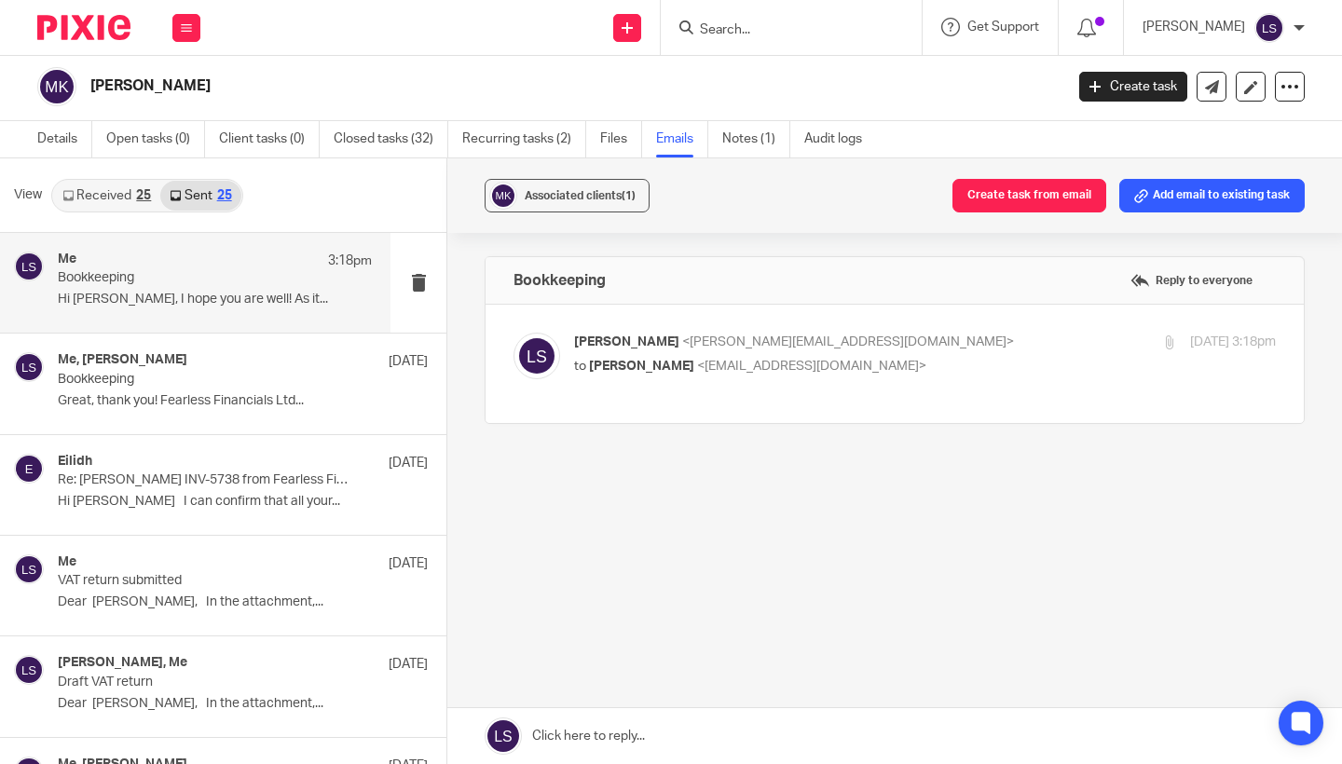
click at [736, 37] on form at bounding box center [797, 27] width 199 height 23
click at [736, 24] on input "Search" at bounding box center [782, 30] width 168 height 17
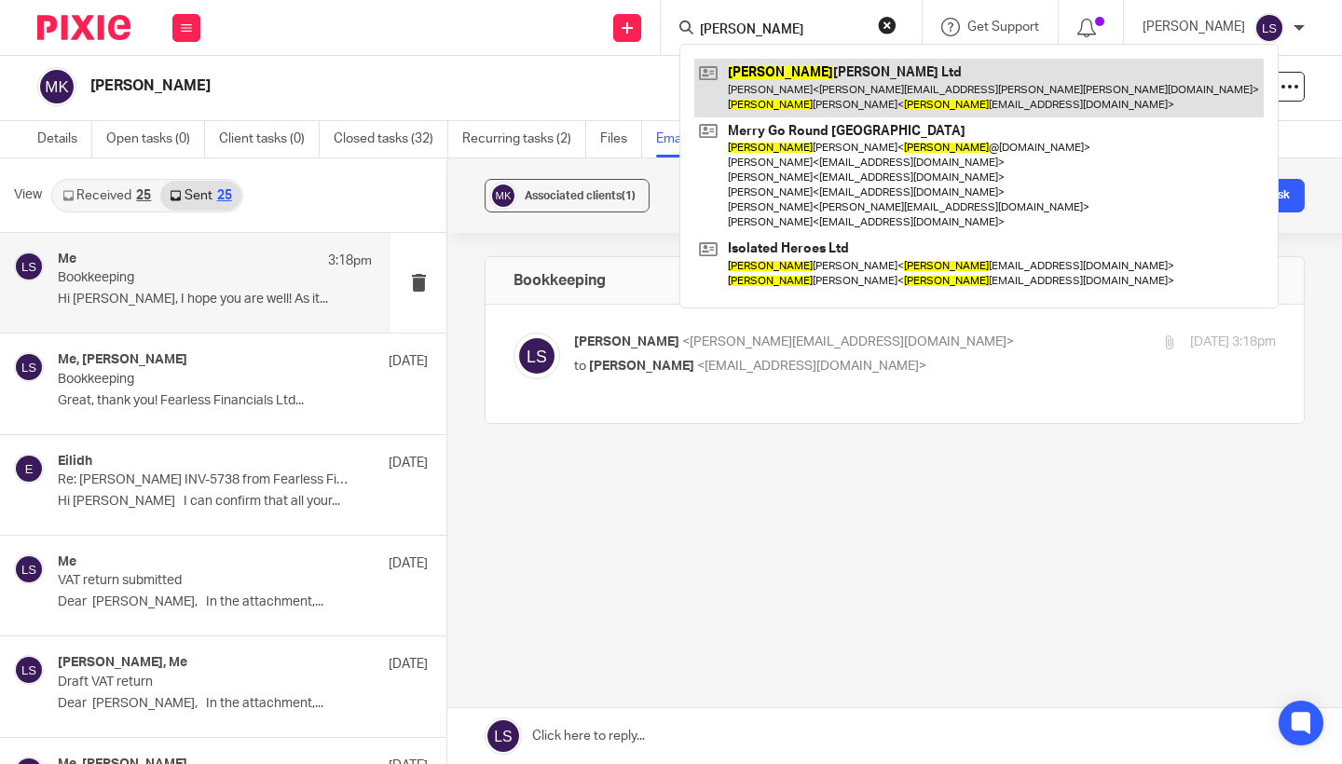
type input "sam"
click at [746, 98] on link at bounding box center [980, 88] width 570 height 58
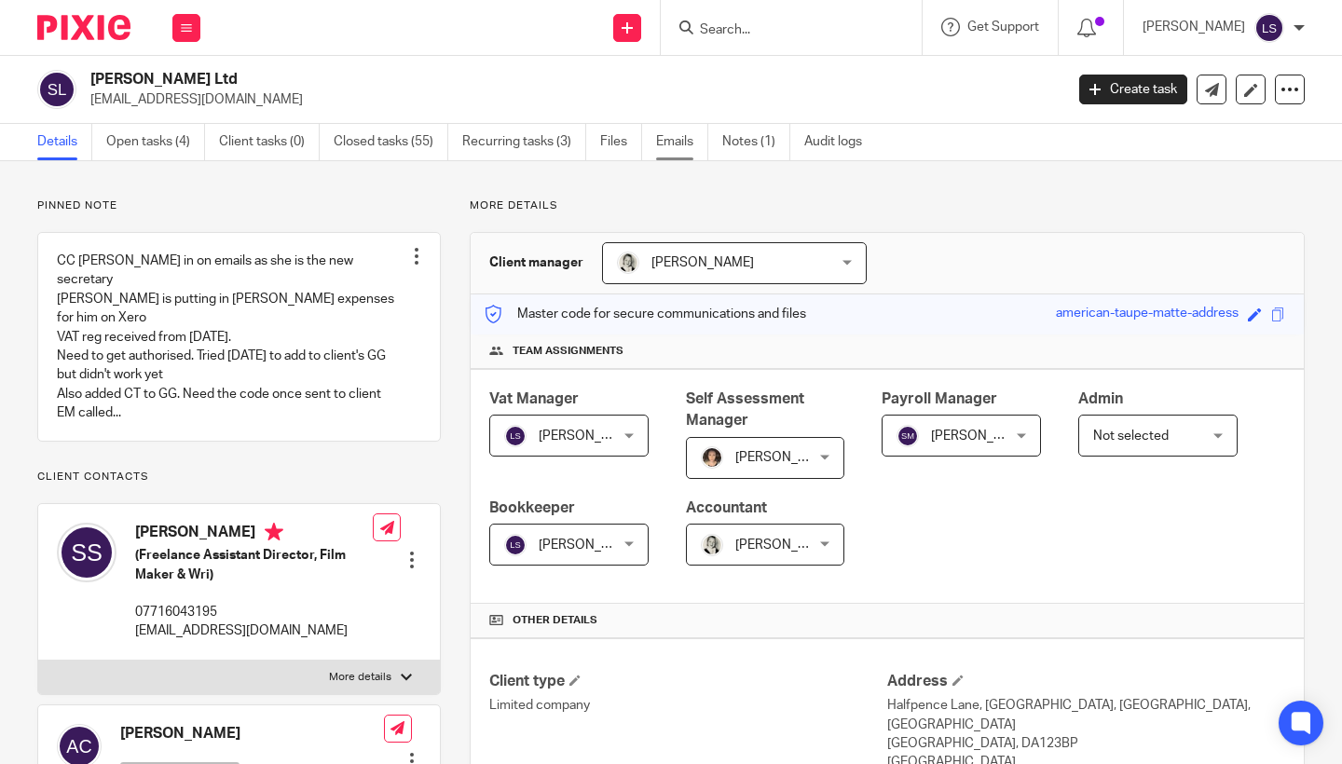
click at [668, 148] on link "Emails" at bounding box center [682, 142] width 52 height 36
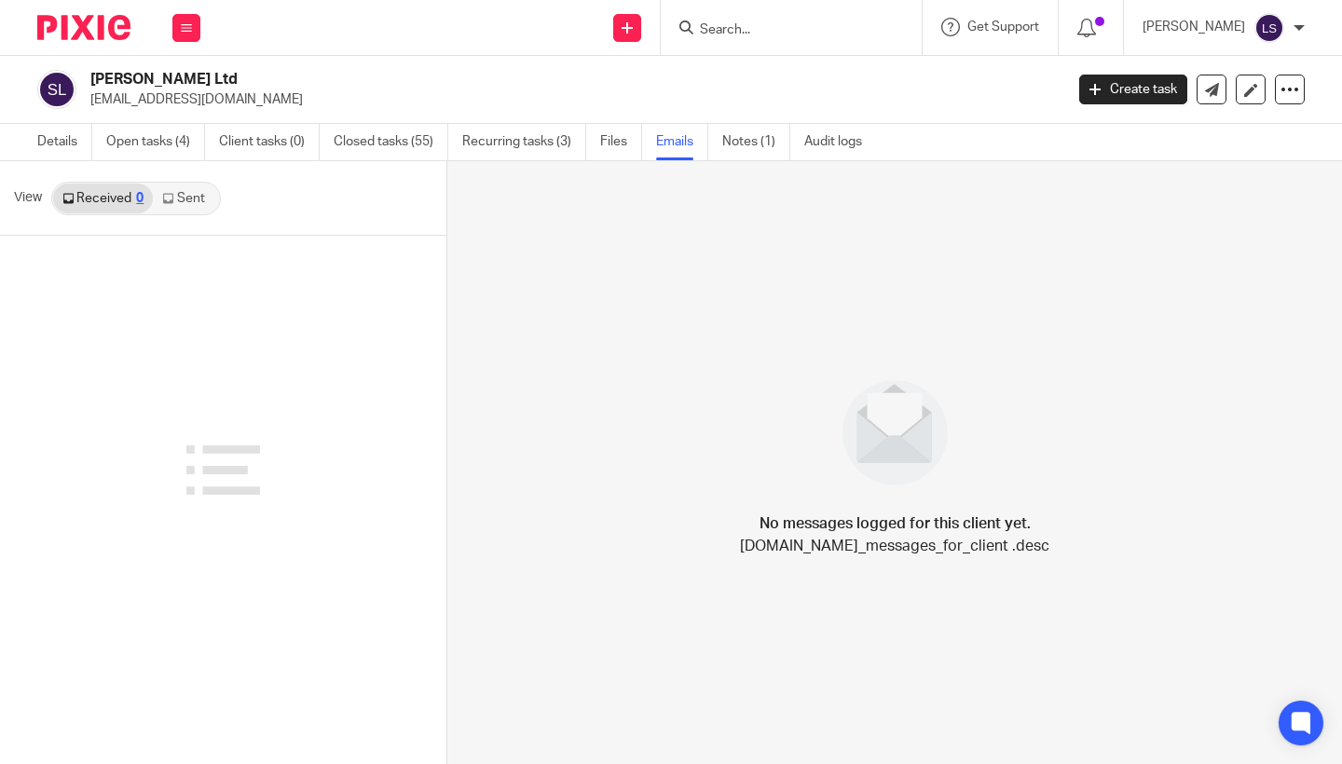
click at [197, 195] on link "Sent" at bounding box center [185, 199] width 65 height 30
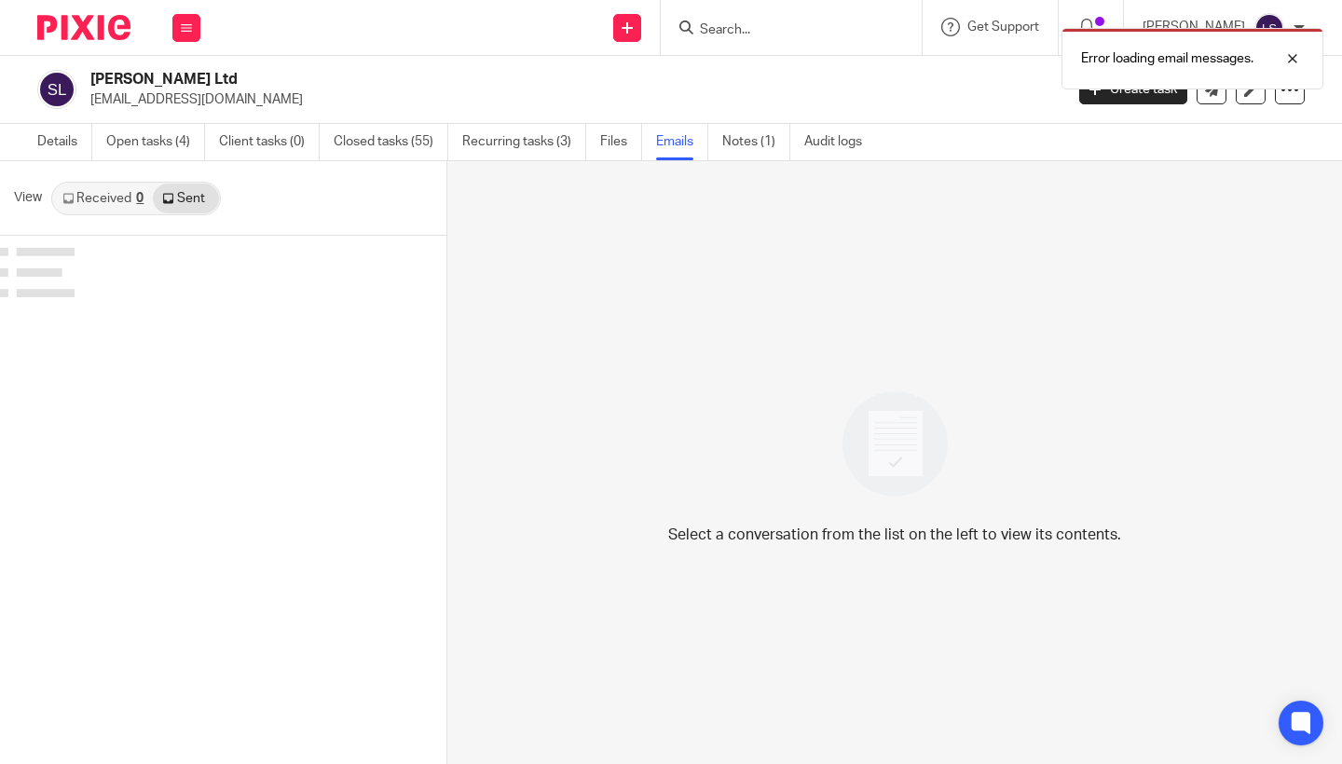
click at [115, 203] on link "Received 0" at bounding box center [103, 199] width 100 height 30
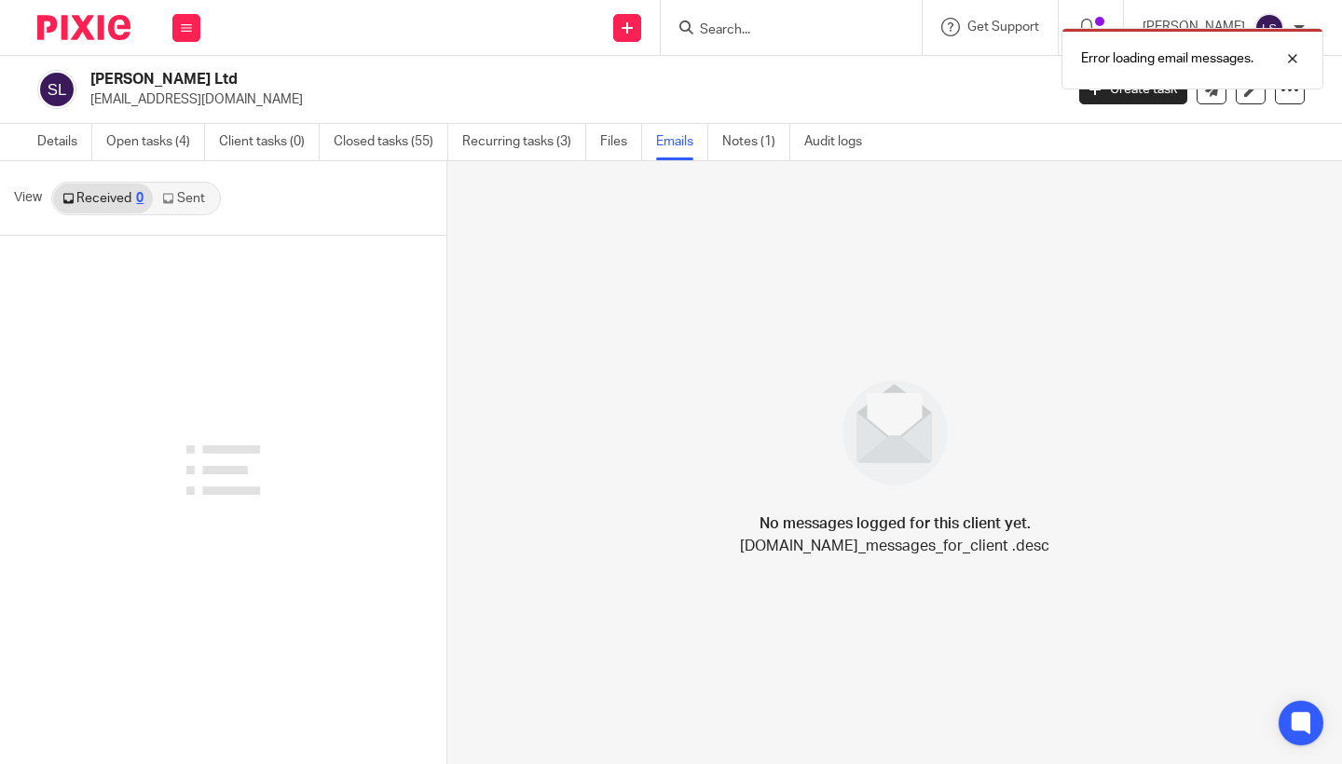
click at [164, 204] on link "Sent" at bounding box center [185, 199] width 65 height 30
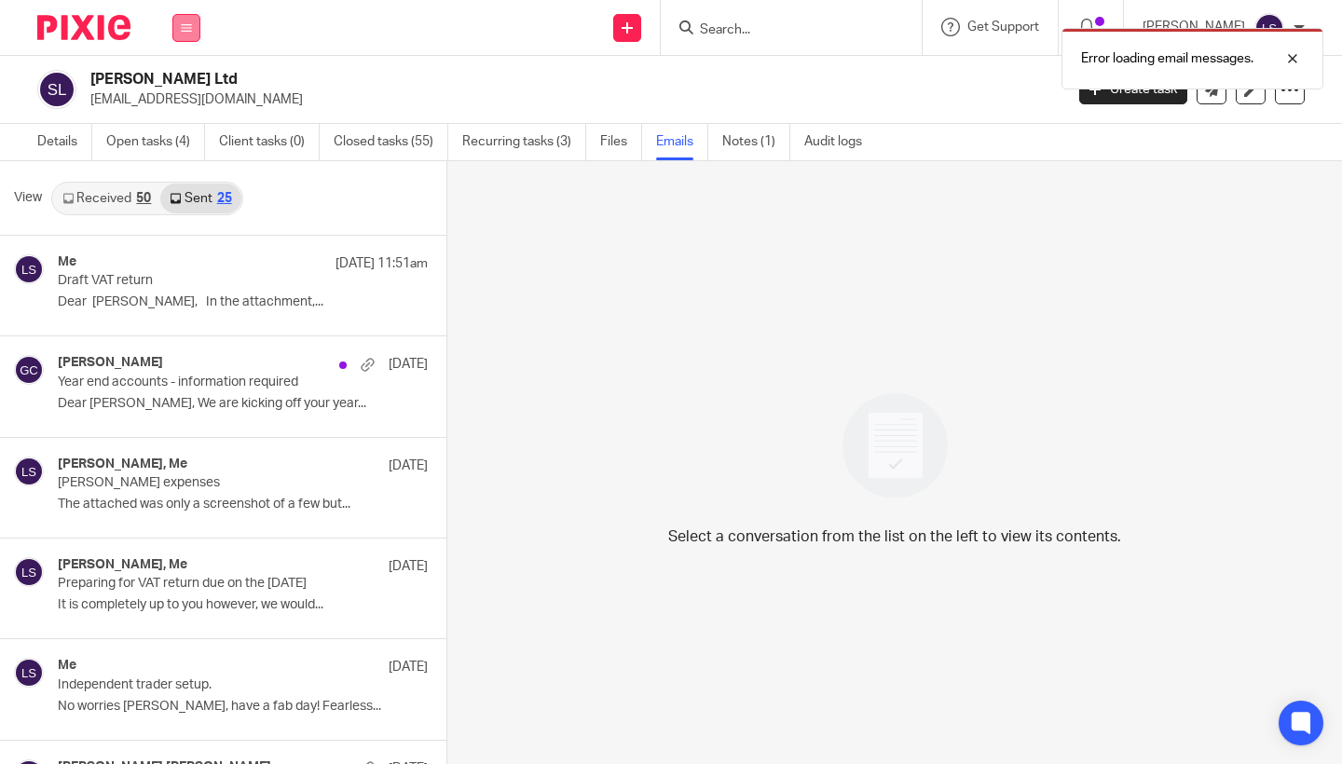
click at [189, 28] on icon at bounding box center [186, 27] width 11 height 11
click at [182, 114] on link "Email" at bounding box center [176, 113] width 31 height 13
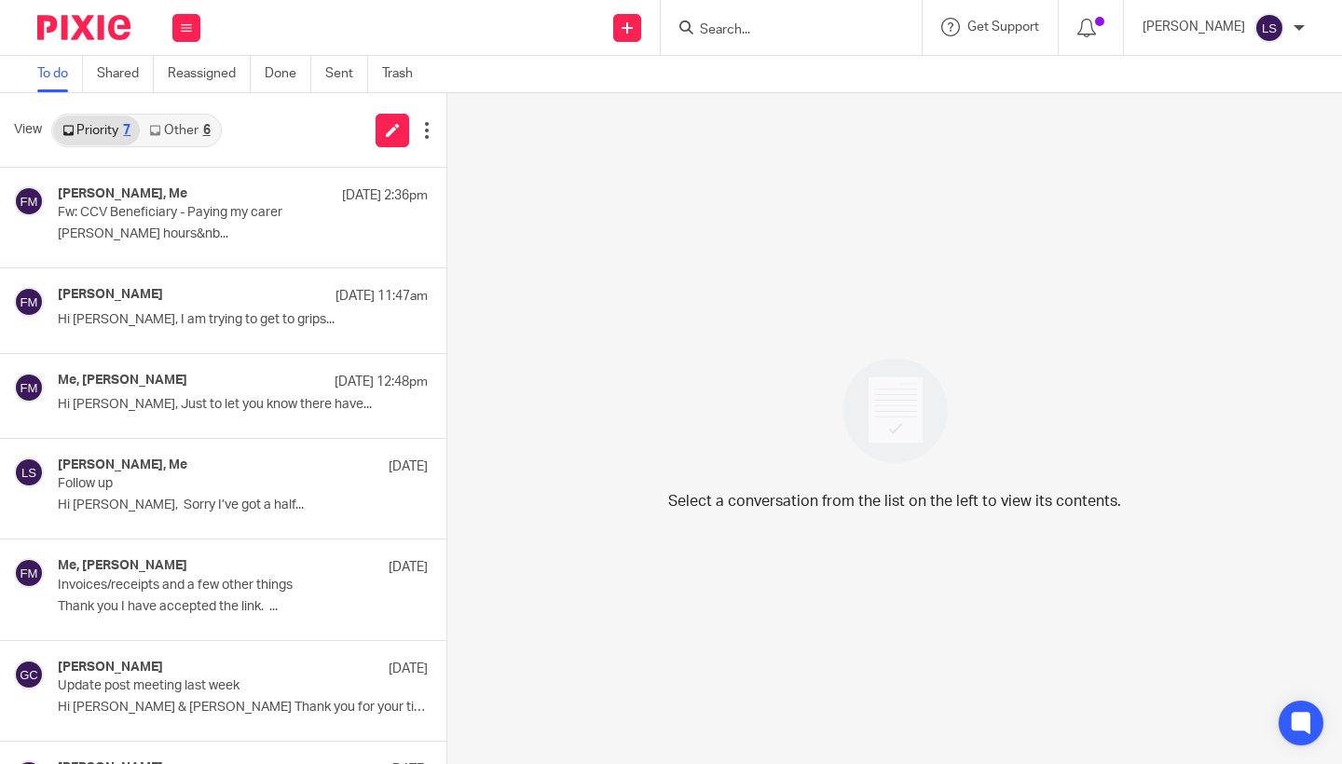
click at [202, 134] on link "Other 6" at bounding box center [179, 131] width 79 height 30
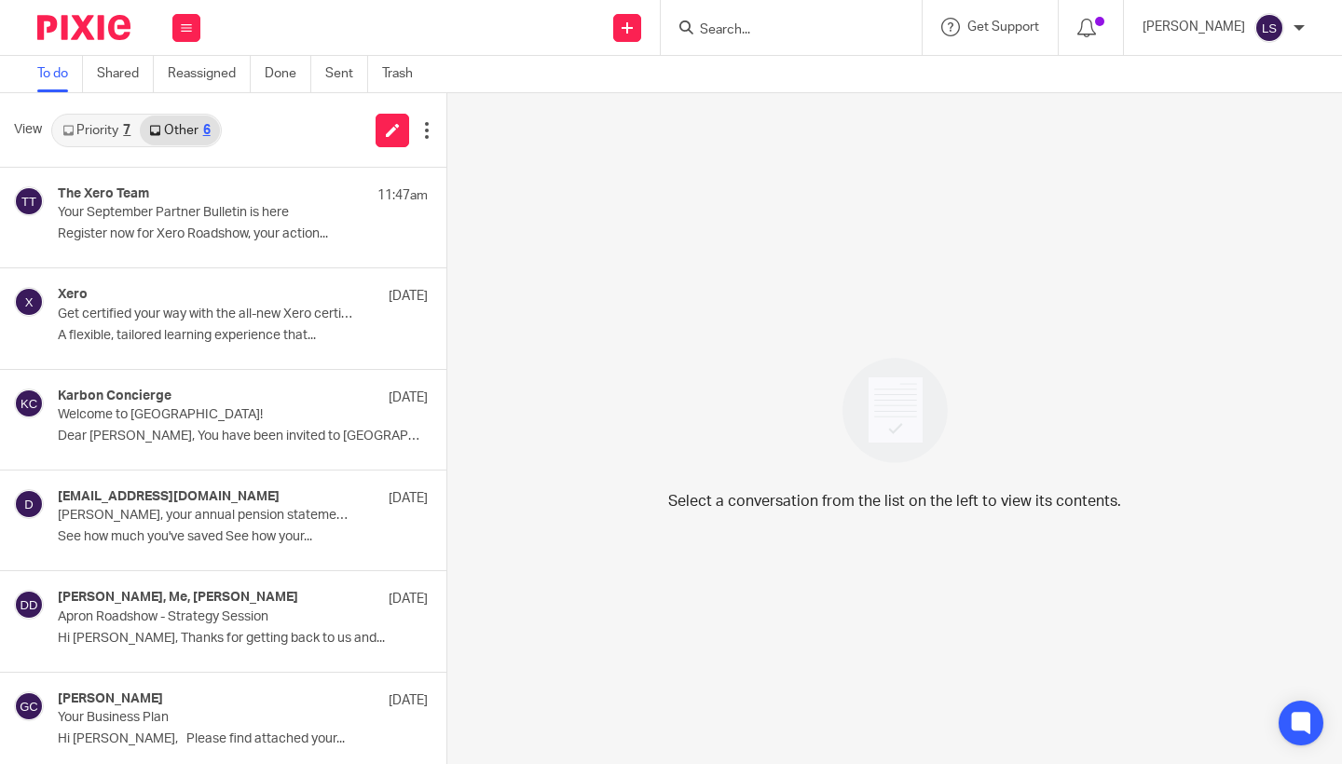
click at [112, 134] on link "Priority 7" at bounding box center [96, 131] width 87 height 30
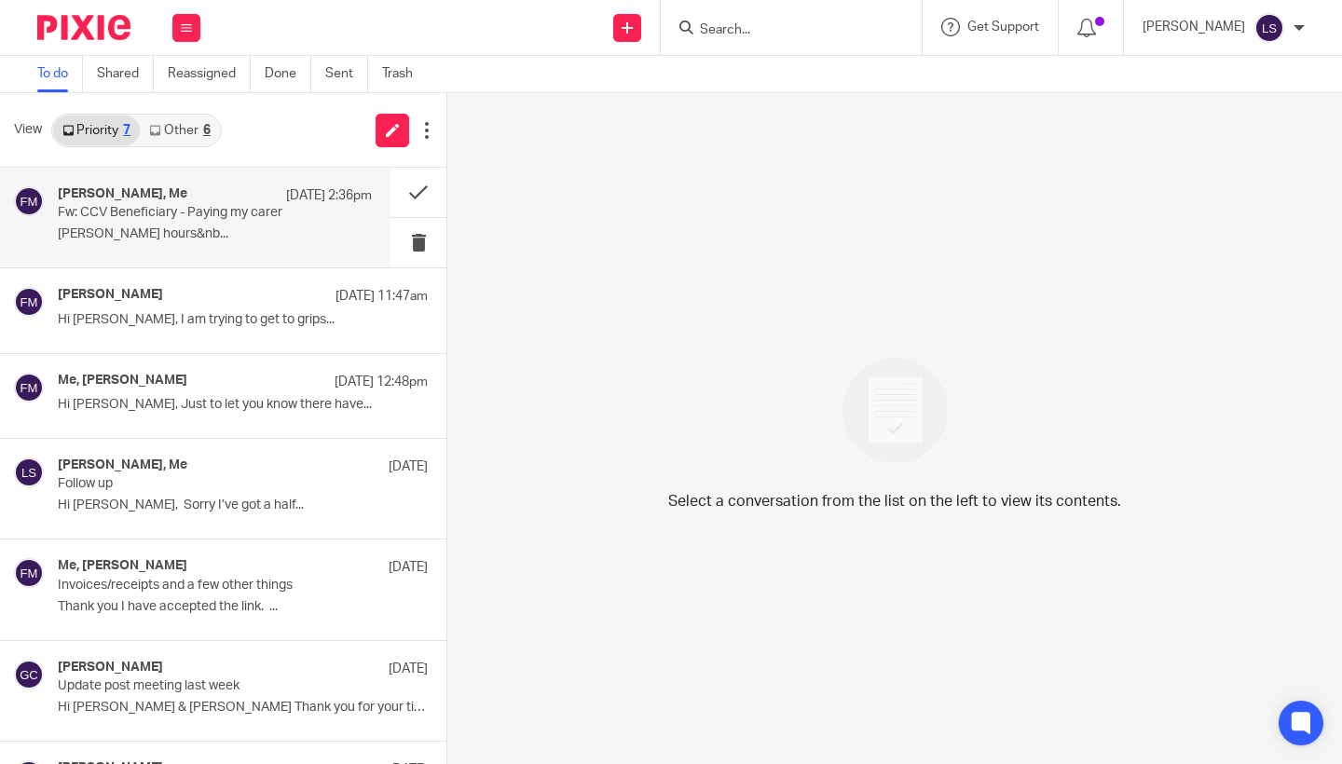
click at [145, 240] on p "[PERSON_NAME] hours&nb..." at bounding box center [215, 235] width 314 height 16
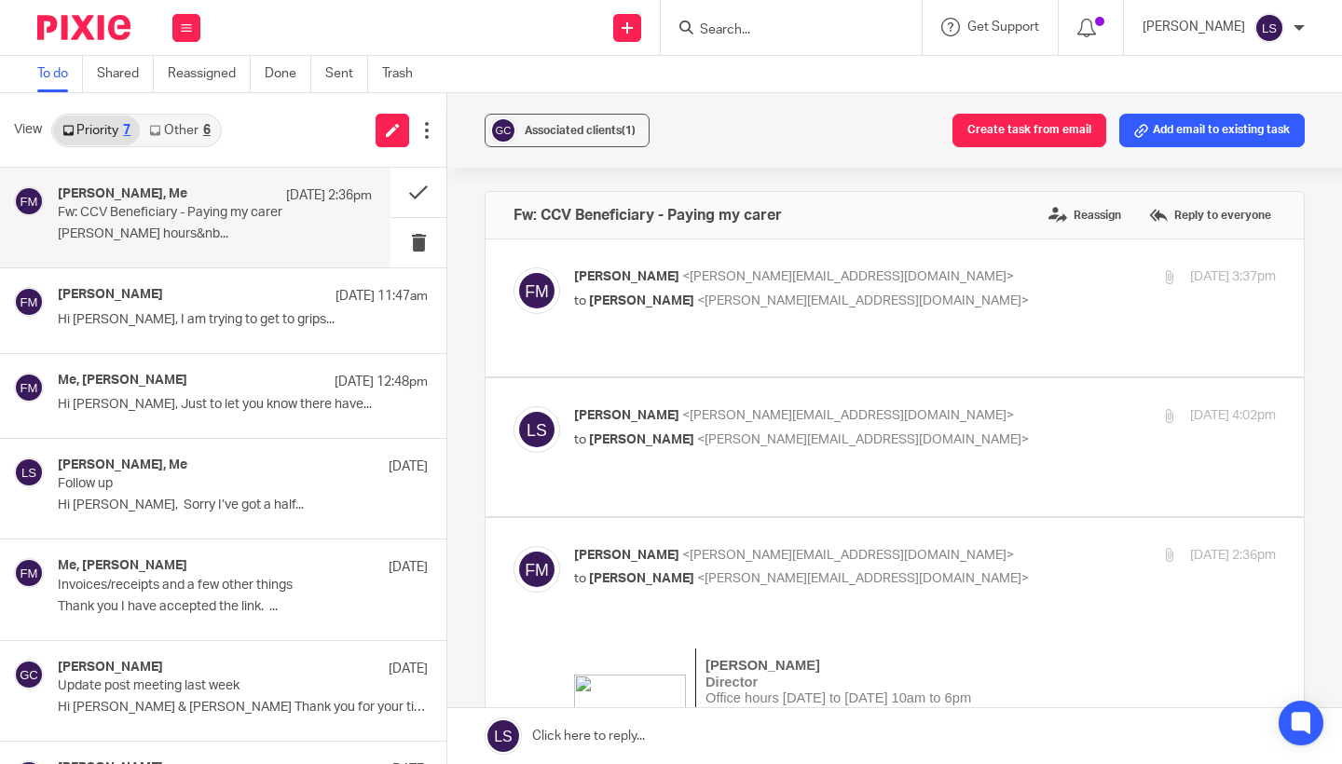
click at [936, 570] on p "to [PERSON_NAME] <[PERSON_NAME][EMAIL_ADDRESS][DOMAIN_NAME]>" at bounding box center [808, 580] width 468 height 20
checkbox input "false"
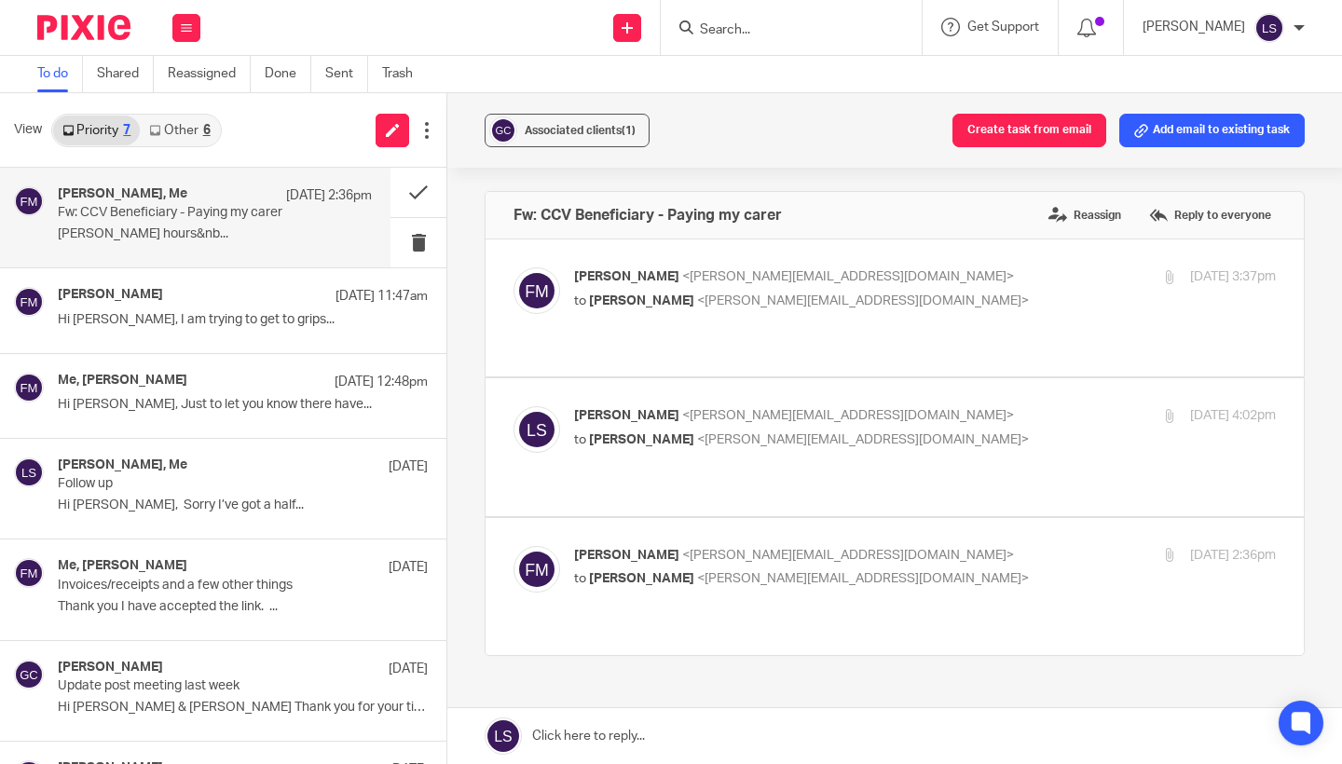
click at [917, 431] on p "to [PERSON_NAME] <[PERSON_NAME][EMAIL_ADDRESS][DOMAIN_NAME]>" at bounding box center [808, 441] width 468 height 20
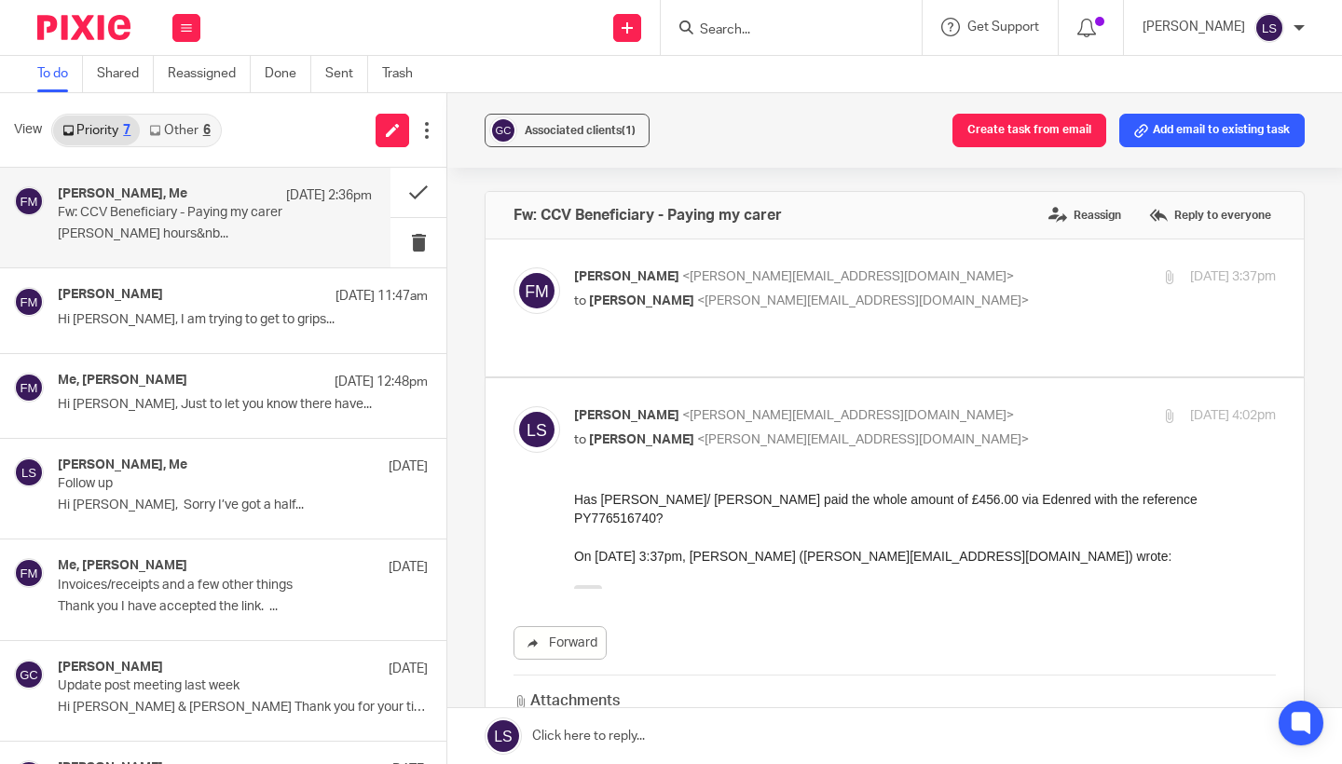
click at [917, 431] on p "to [PERSON_NAME] <[PERSON_NAME][EMAIL_ADDRESS][DOMAIN_NAME]>" at bounding box center [808, 441] width 468 height 20
checkbox input "false"
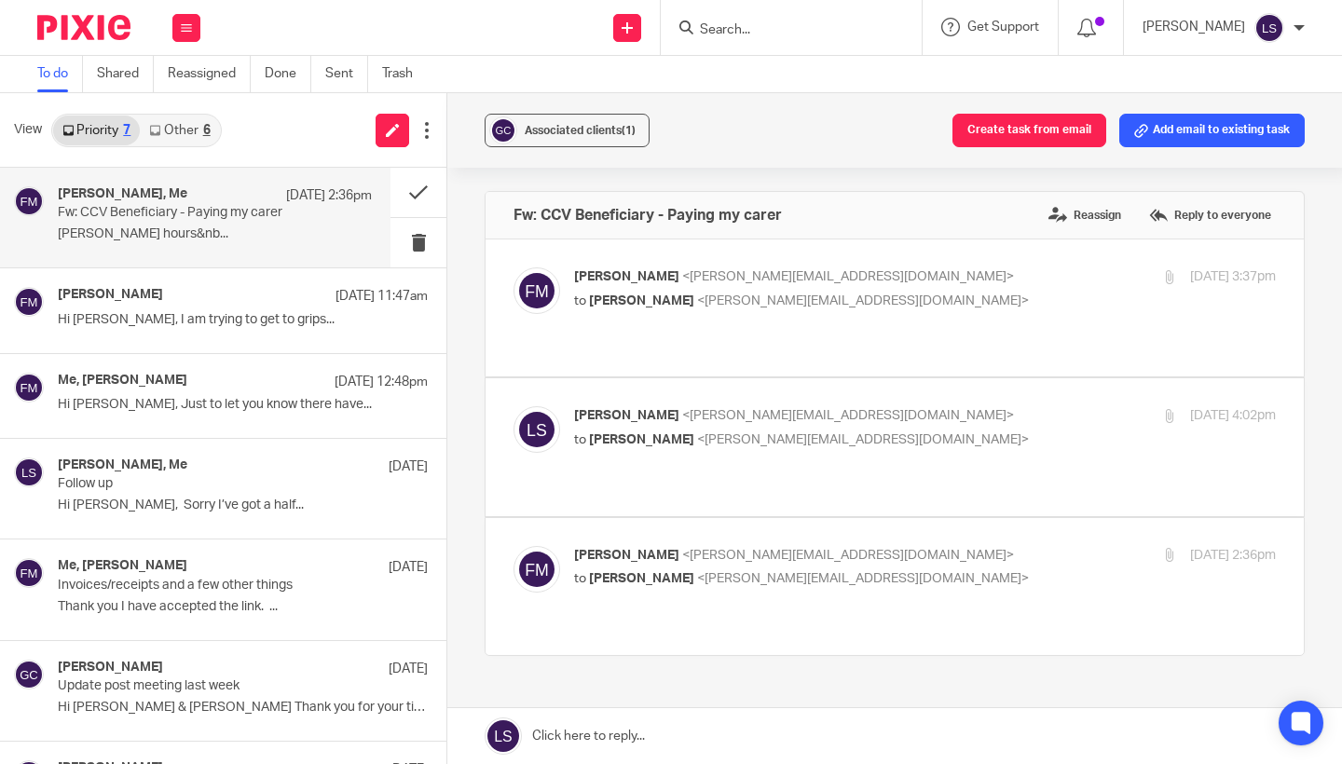
click at [896, 262] on label at bounding box center [895, 308] width 819 height 137
click at [514, 267] on input "checkbox" at bounding box center [513, 267] width 1 height 1
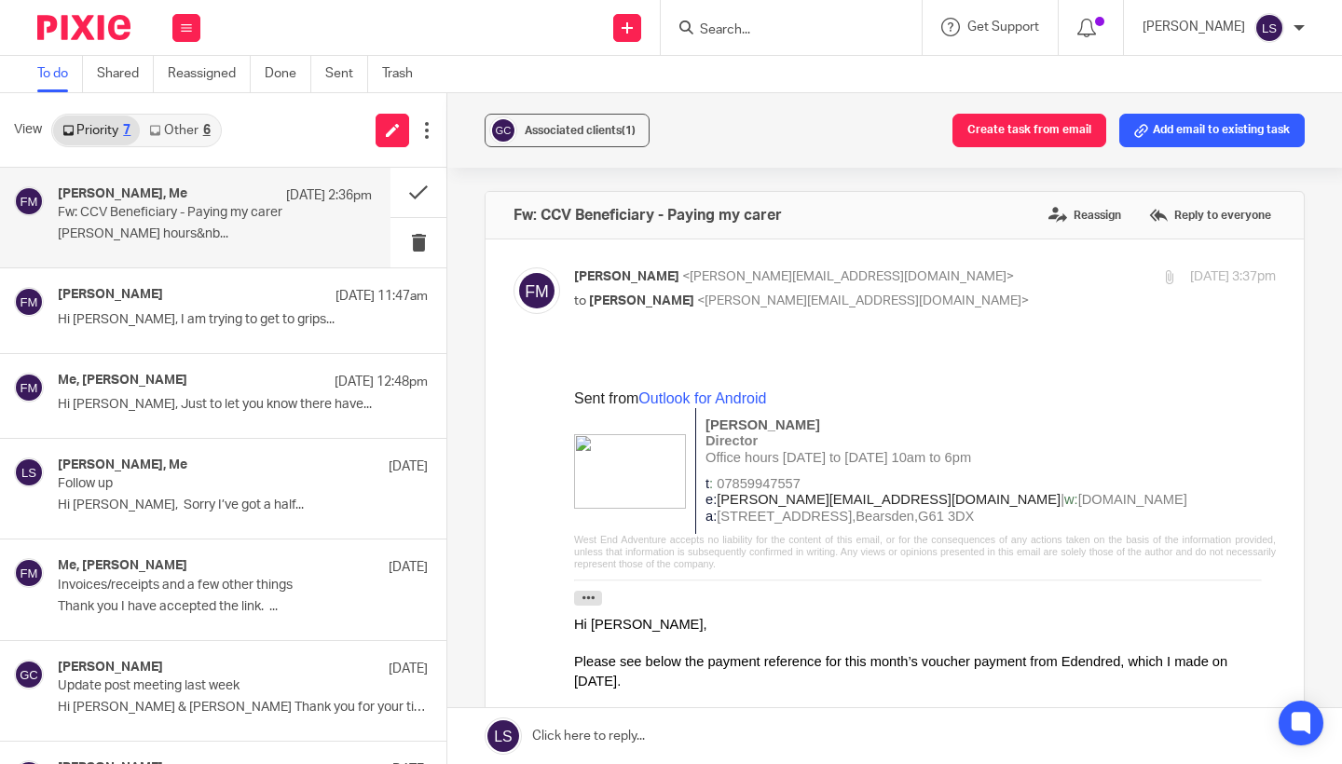
click at [902, 285] on p "Fiona Minshall <fiona@westendadventure.co.uk>" at bounding box center [808, 278] width 468 height 20
checkbox input "false"
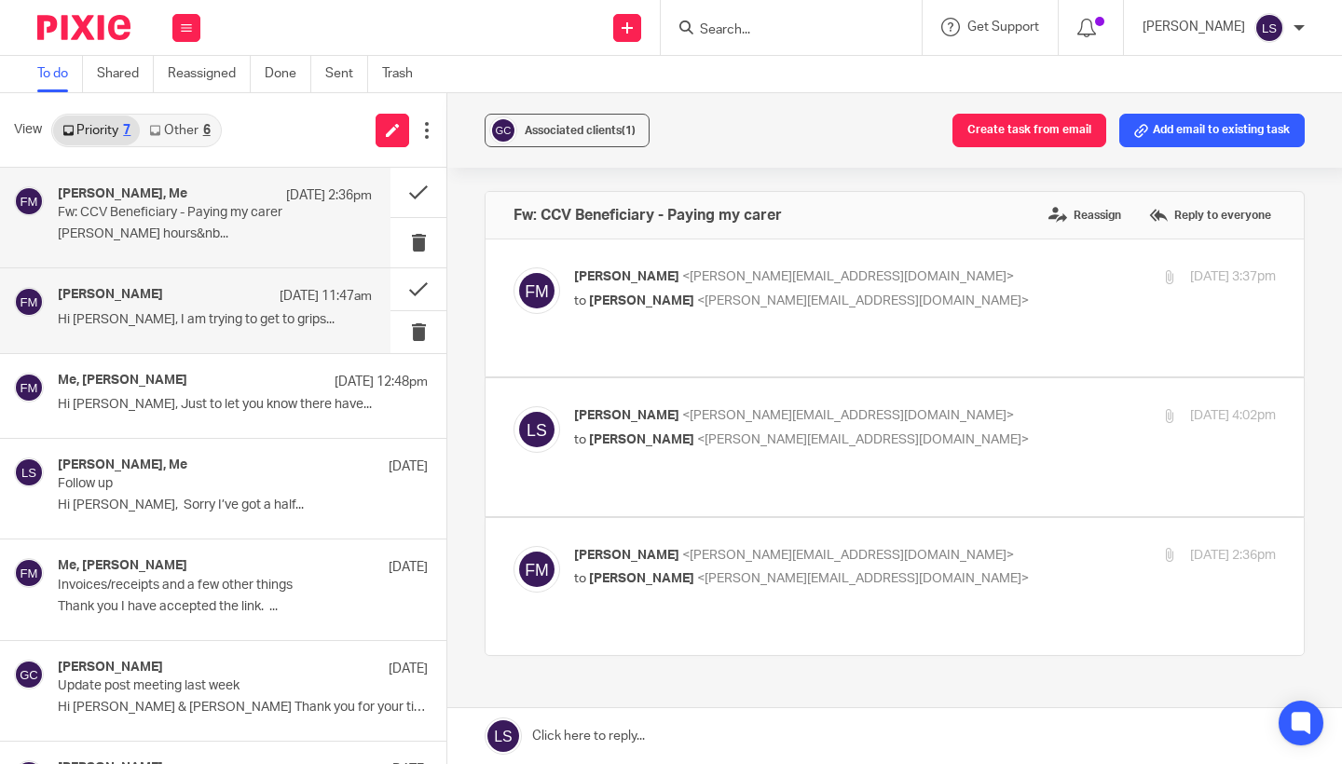
click at [213, 314] on p "Hi Gillian, I am trying to get to grips..." at bounding box center [215, 320] width 314 height 16
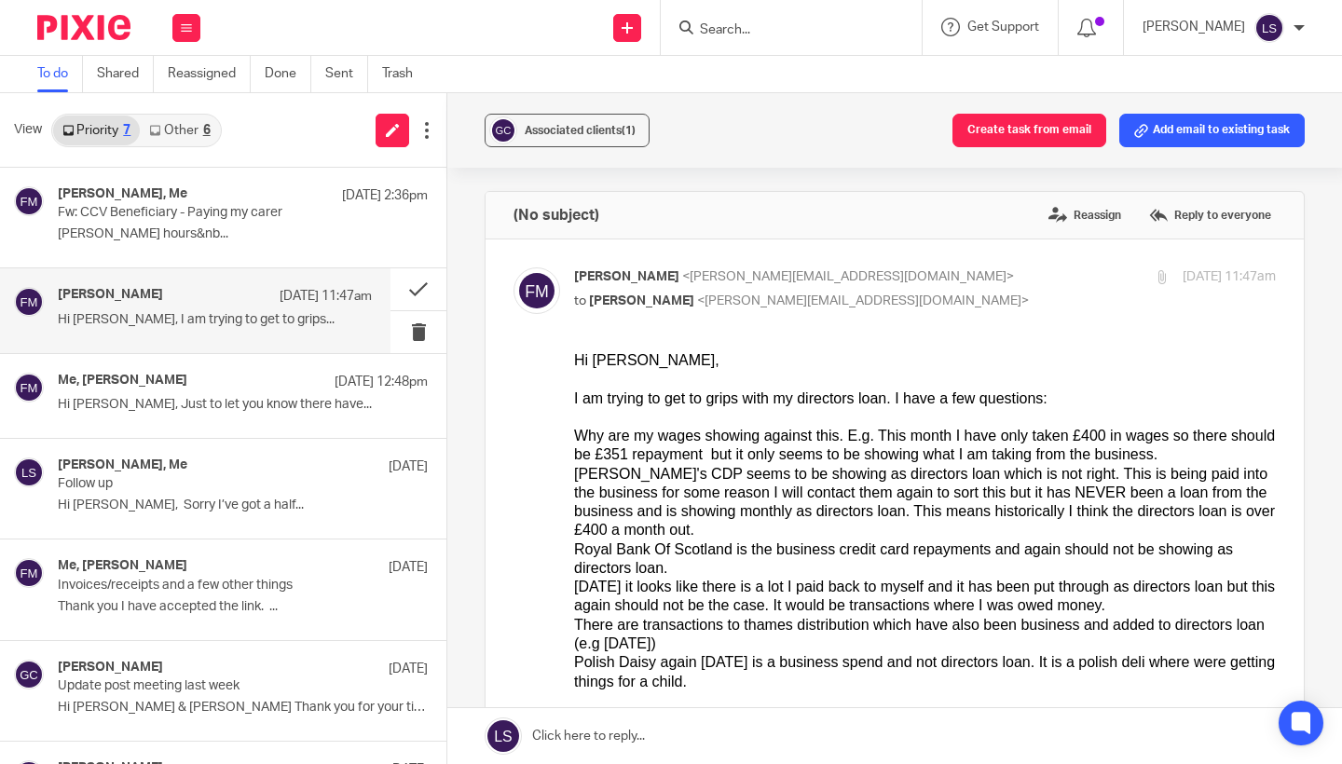
click at [601, 518] on div "Niamh's CDP seems to be showing as directors loan which is not right. This is b…" at bounding box center [925, 503] width 702 height 76
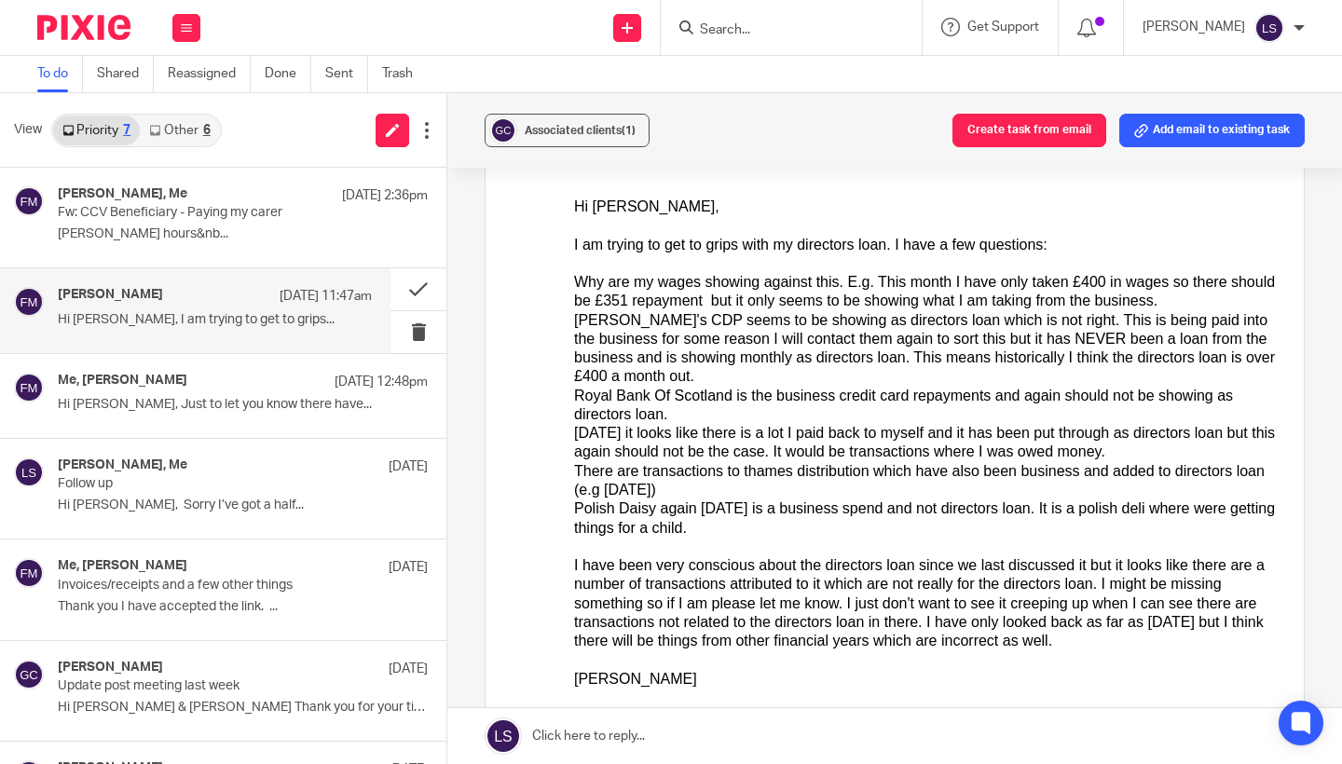
scroll to position [152, 0]
click at [670, 386] on ol "Why are my wages showing against this. E.g. This month I have only taken £400 i…" at bounding box center [925, 407] width 702 height 265
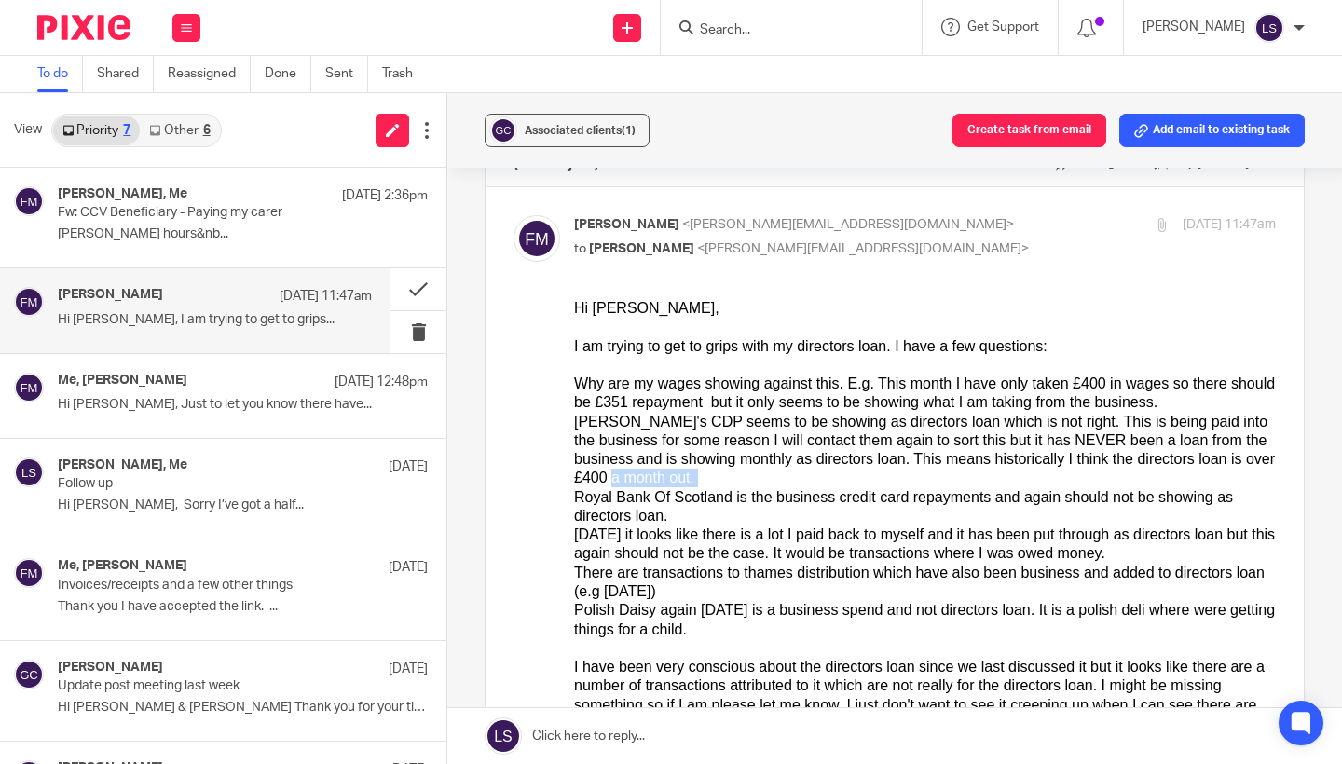
scroll to position [-3, 0]
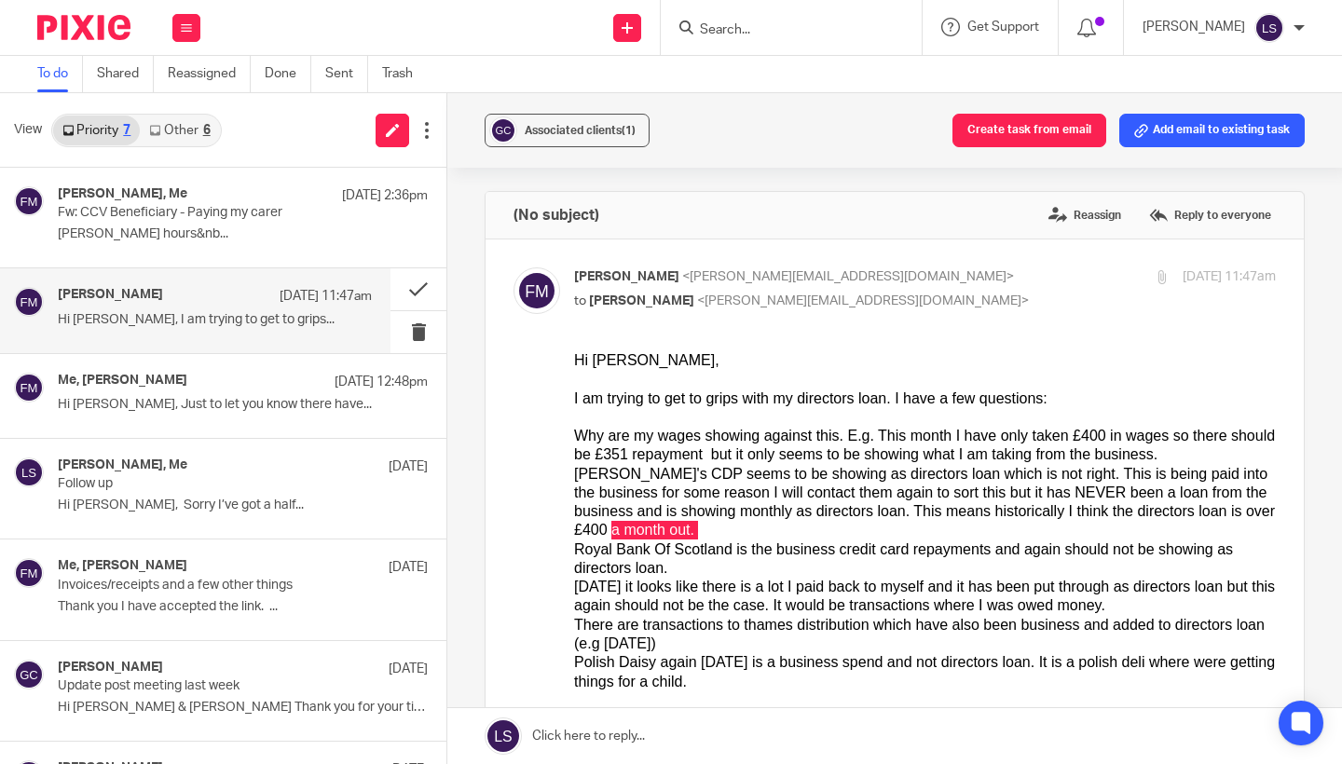
click at [1059, 245] on label at bounding box center [895, 747] width 819 height 1014
click at [514, 267] on input "checkbox" at bounding box center [513, 267] width 1 height 1
checkbox input "false"
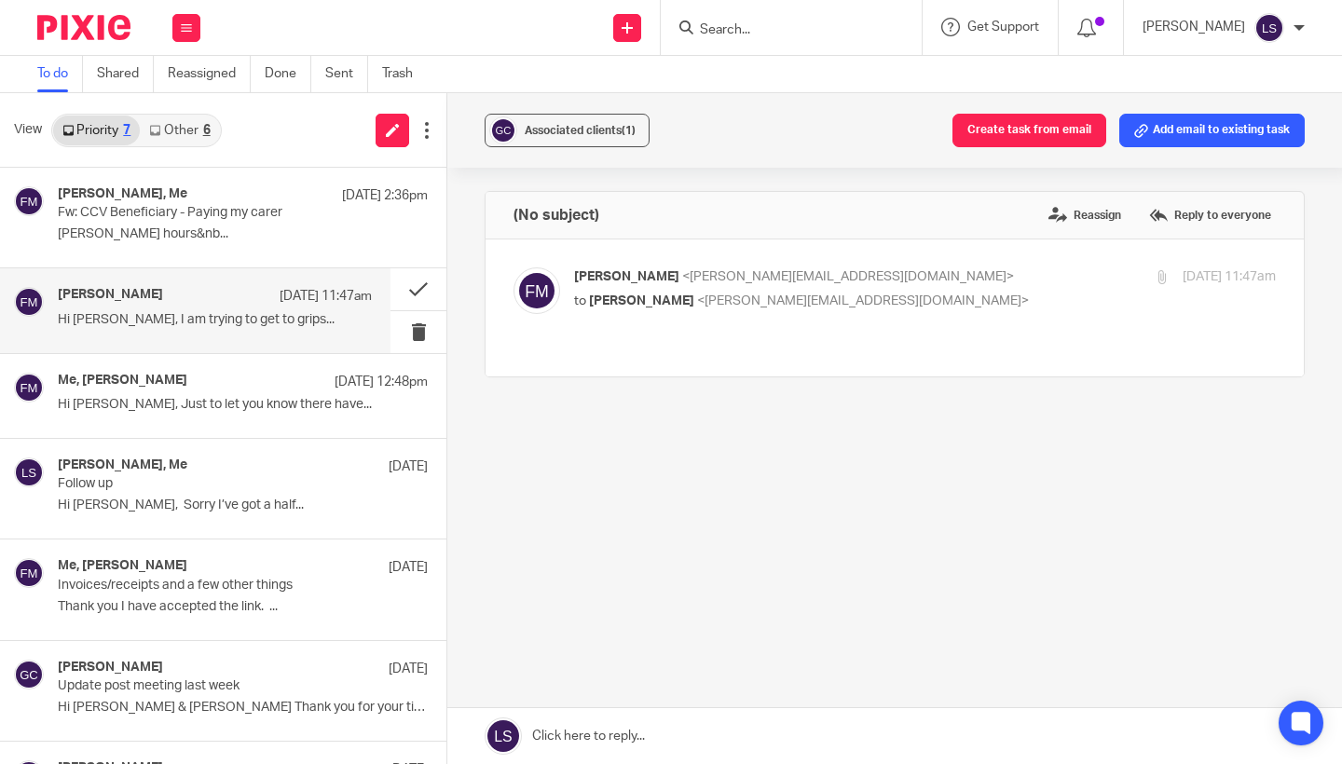
scroll to position [0, 0]
click at [740, 22] on input "Search" at bounding box center [782, 30] width 168 height 17
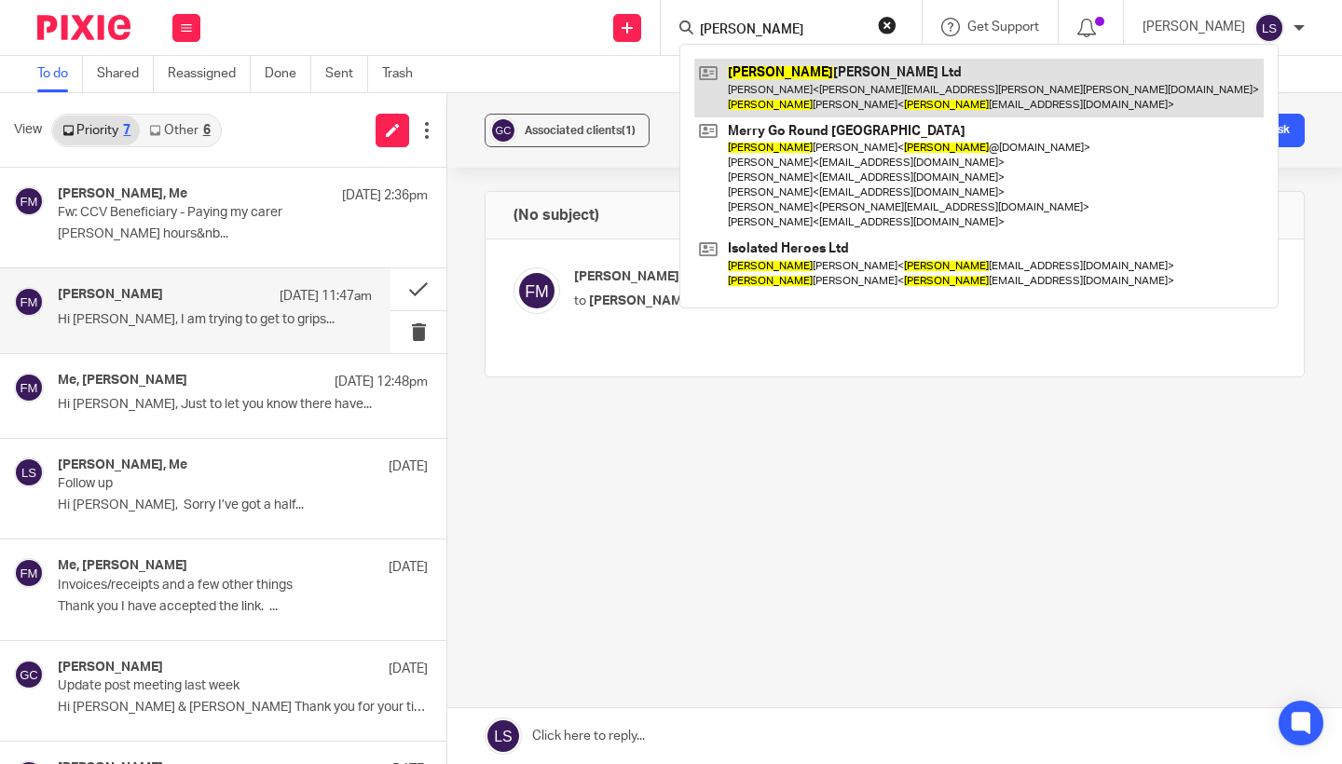
type input "sam"
click at [737, 85] on link at bounding box center [980, 88] width 570 height 58
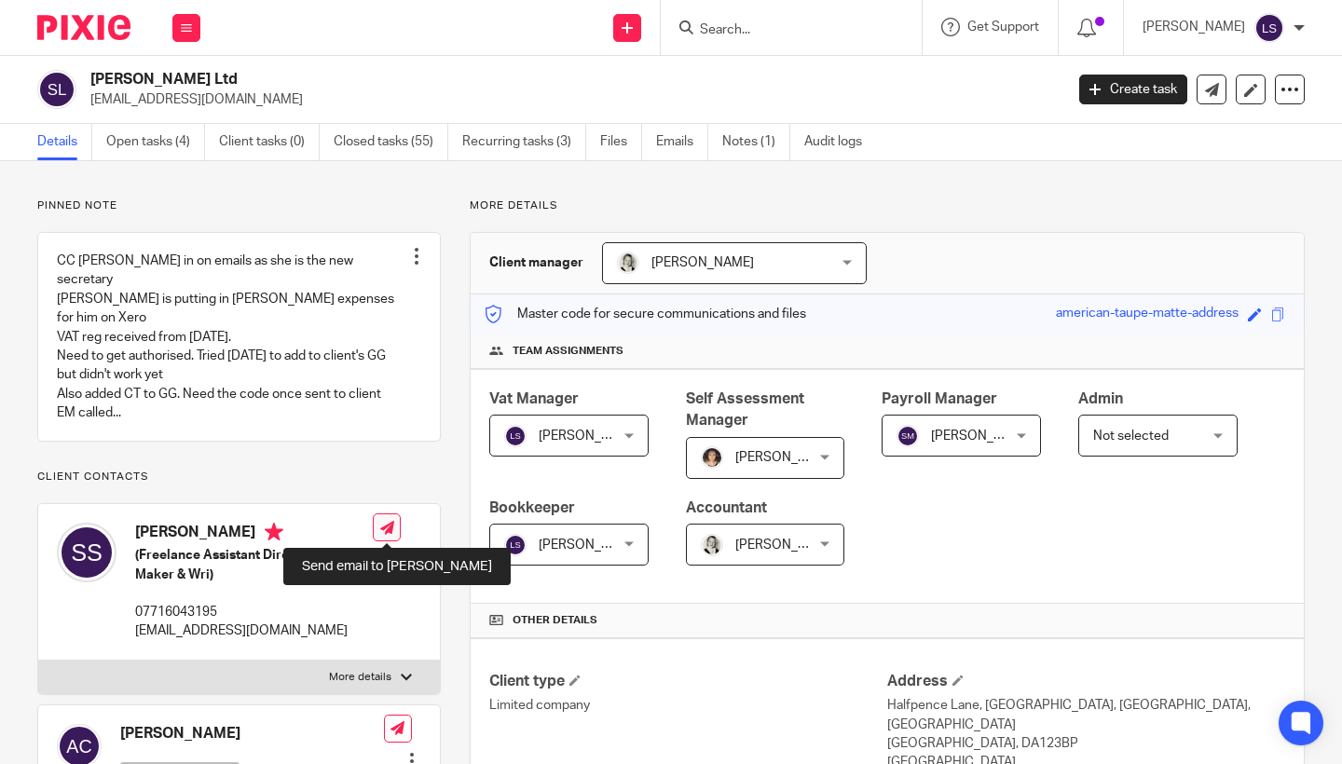
click at [384, 521] on icon at bounding box center [387, 528] width 14 height 14
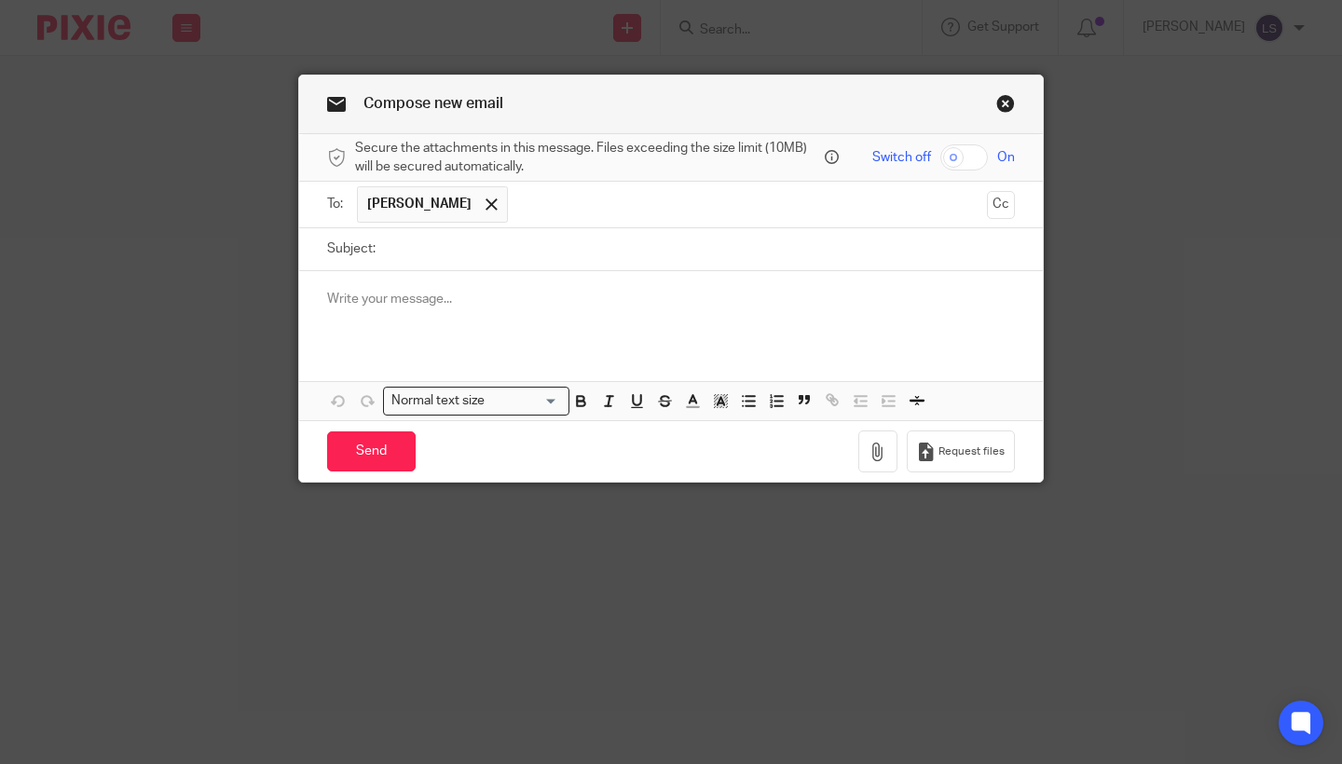
click at [444, 319] on div at bounding box center [671, 307] width 744 height 73
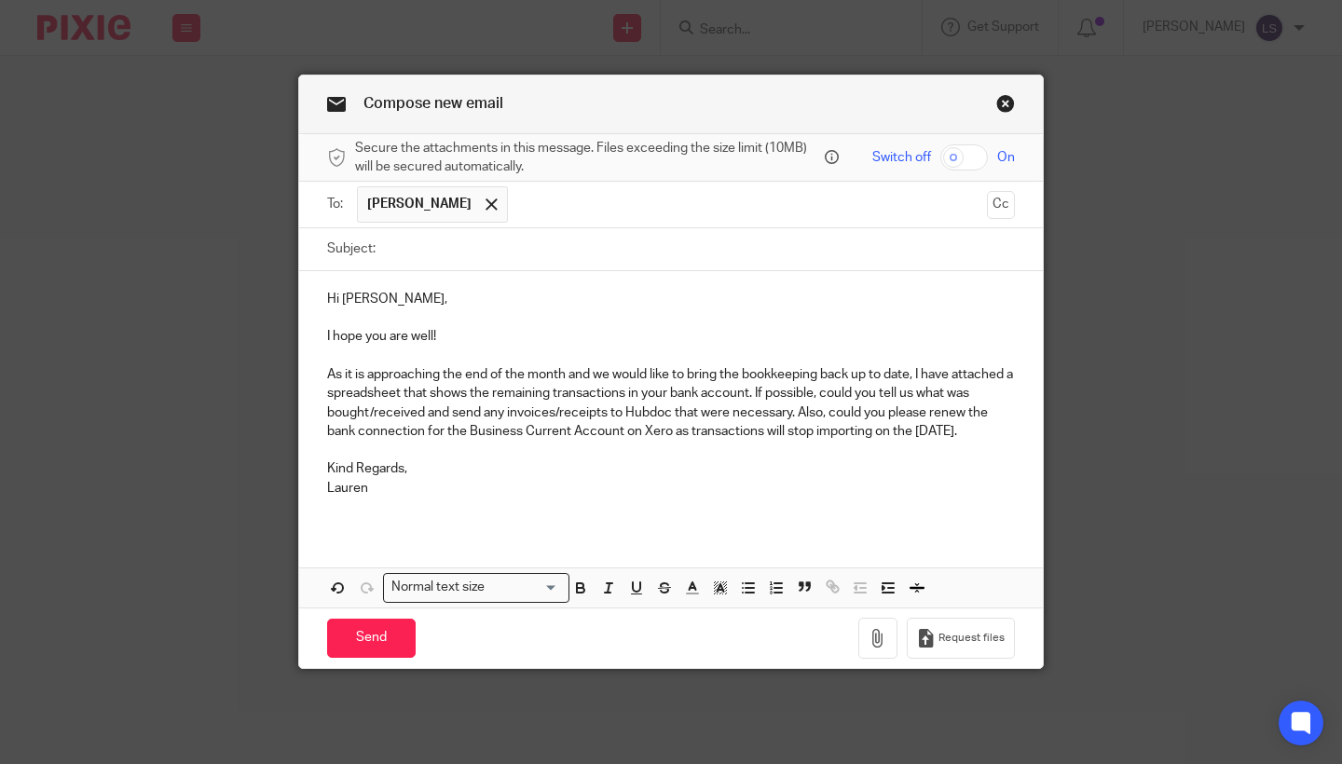
click at [405, 272] on div "Hi [PERSON_NAME], I hope you are well! As it is approaching the end of the mont…" at bounding box center [671, 400] width 744 height 259
click at [419, 253] on input "Subject:" at bounding box center [700, 249] width 630 height 42
type input "B"
type input "End of month bookkeeping"
click at [438, 323] on p at bounding box center [671, 318] width 688 height 19
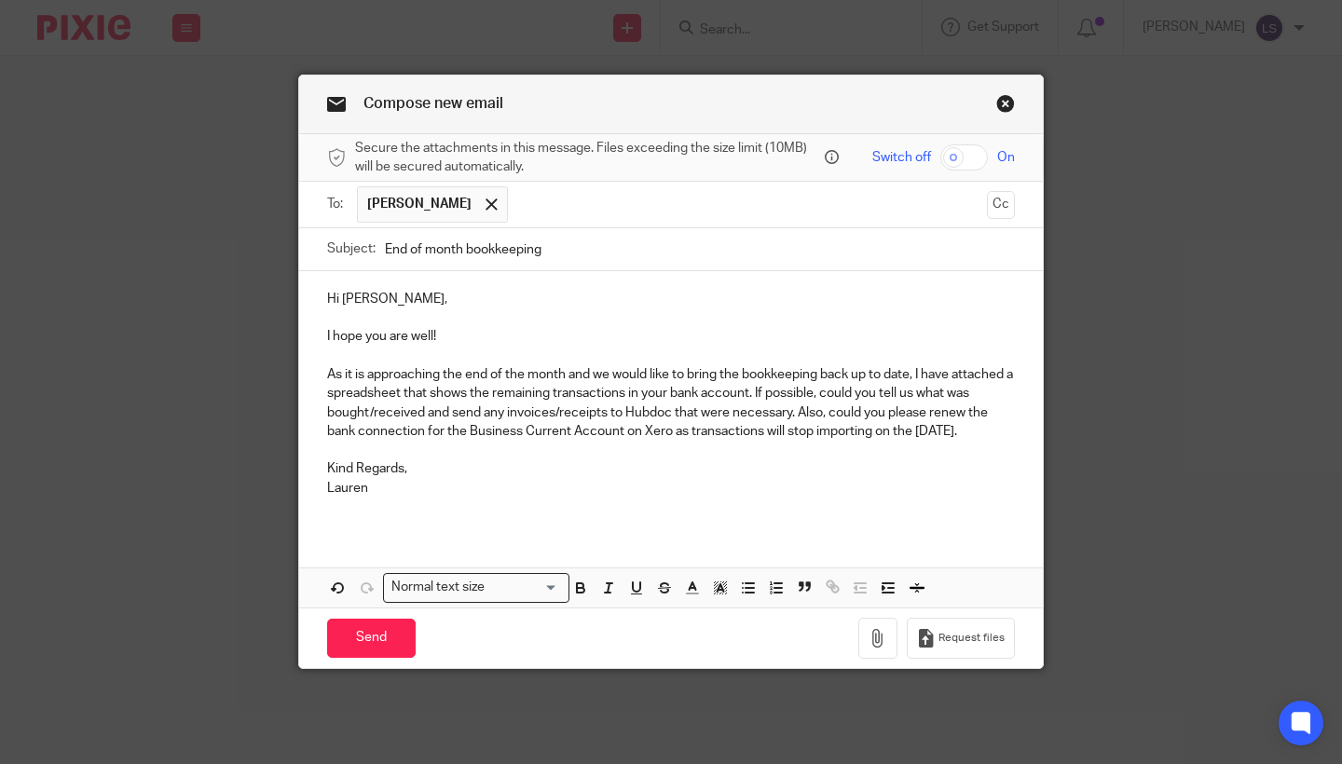
click at [365, 300] on p "Hi Marion," at bounding box center [671, 299] width 688 height 19
click at [432, 413] on p "As it is approaching the end of the month and we would like to bring the bookke…" at bounding box center [671, 403] width 688 height 76
click at [643, 498] on p "Lauren" at bounding box center [671, 488] width 688 height 19
drag, startPoint x: 676, startPoint y: 408, endPoint x: 685, endPoint y: 439, distance: 32.1
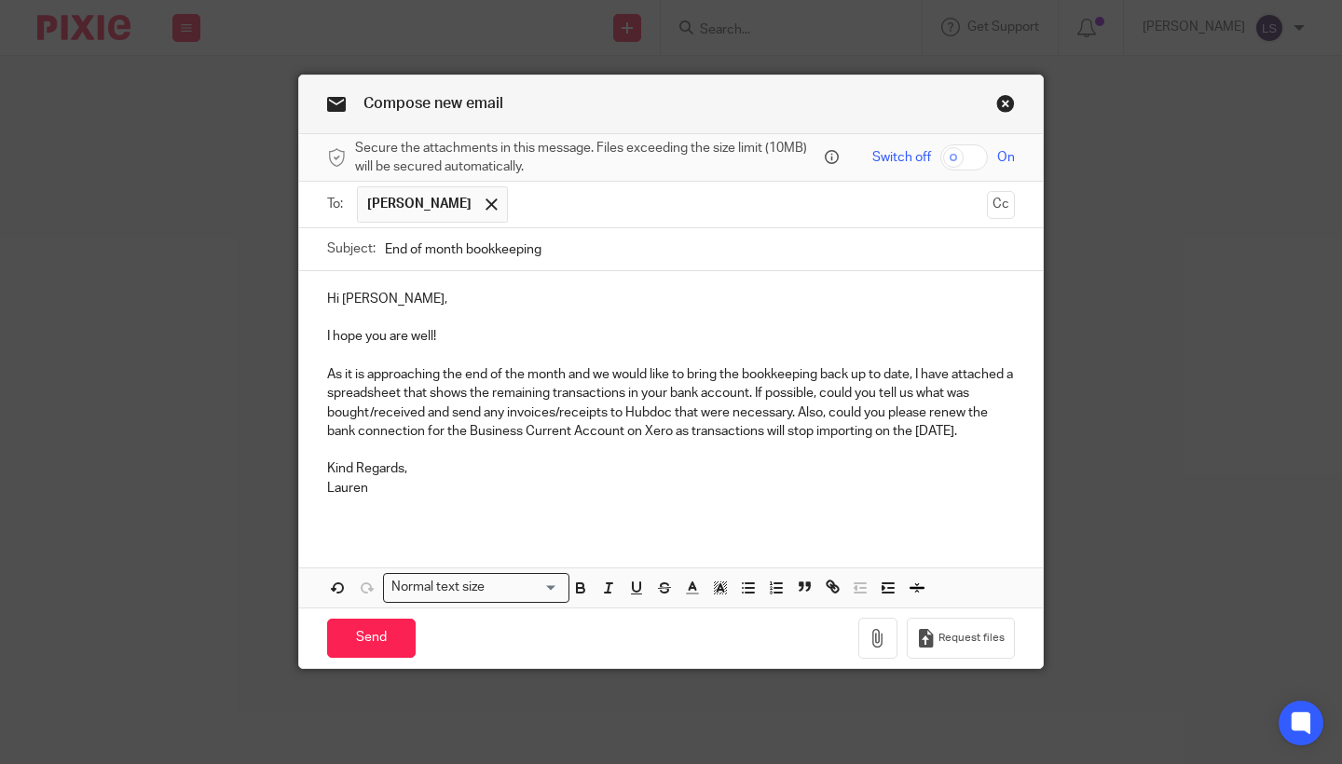
click at [686, 441] on p "As it is approaching the end of the month and we would like to bring the bookke…" at bounding box center [671, 403] width 688 height 76
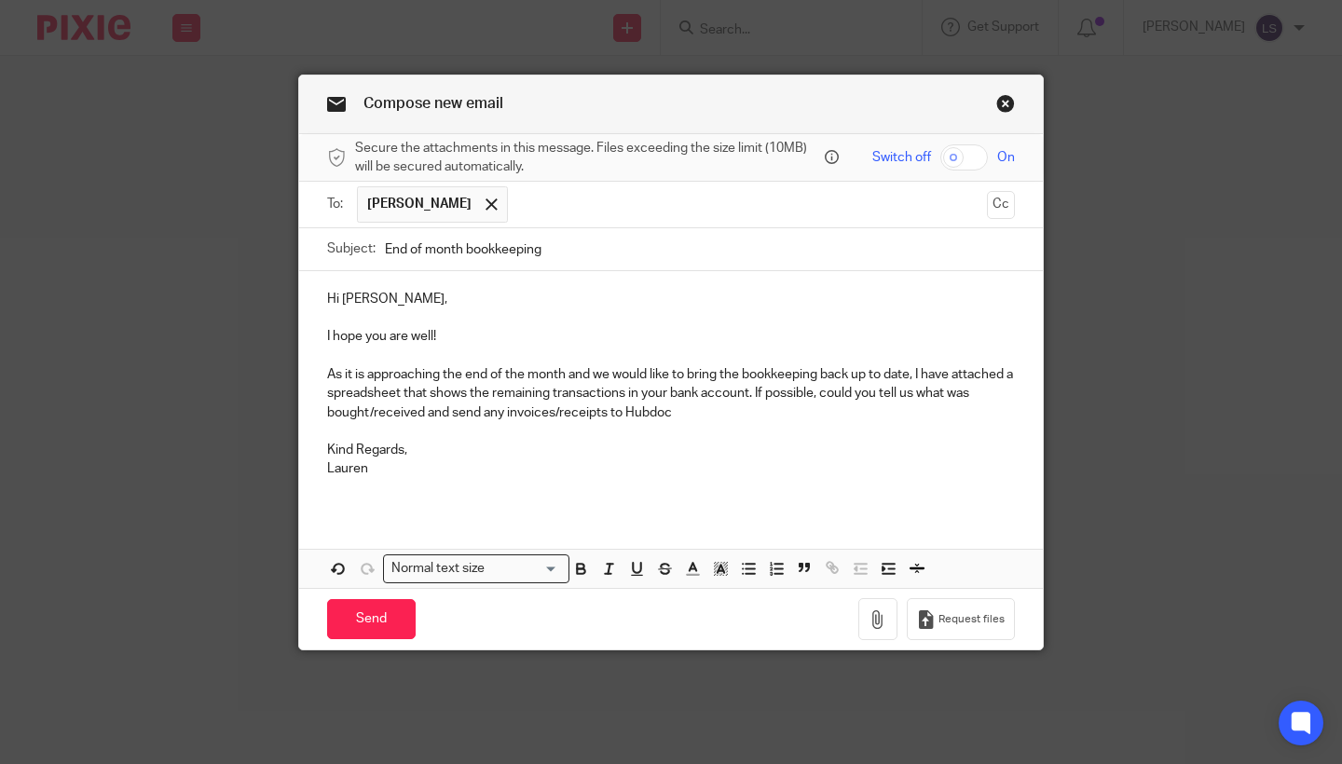
click at [645, 409] on p "As it is approaching the end of the month and we would like to bring the bookke…" at bounding box center [671, 393] width 688 height 57
click at [881, 628] on button "button" at bounding box center [878, 620] width 39 height 42
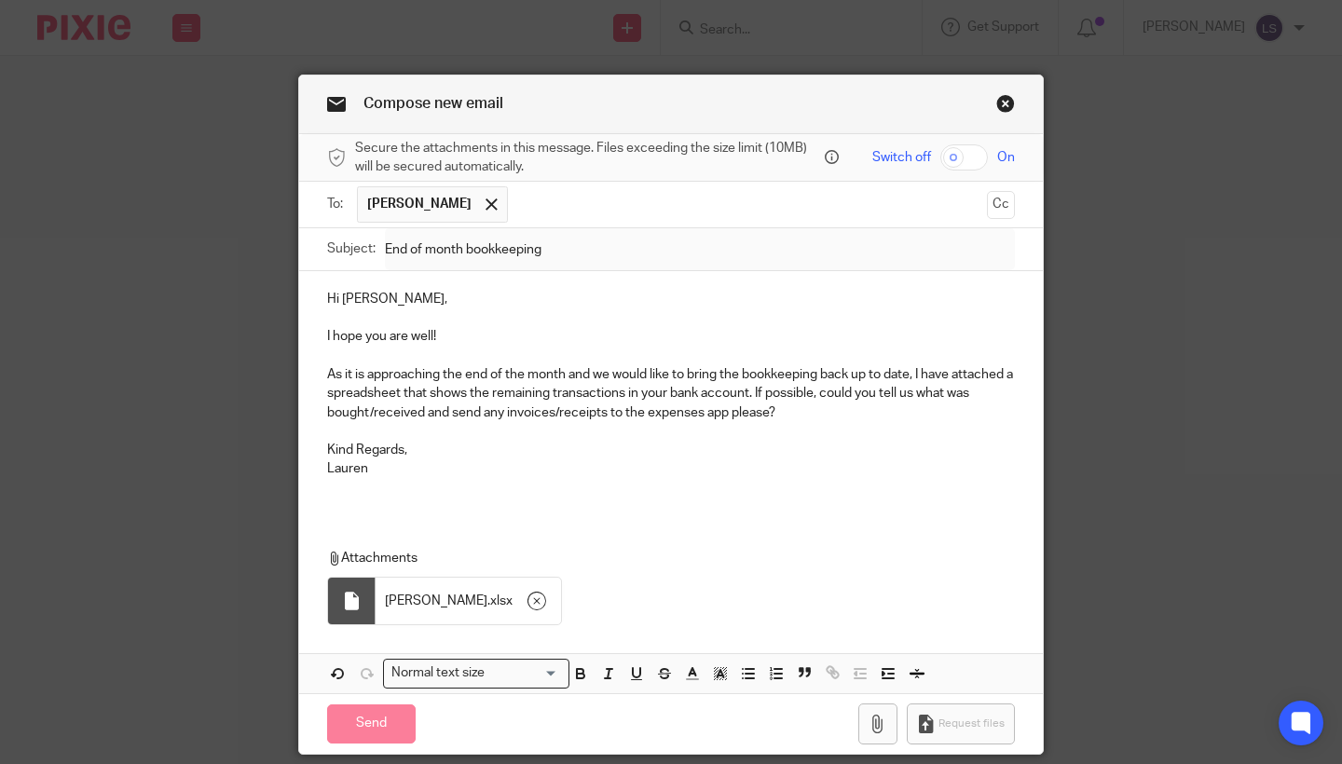
click at [466, 524] on div "Hi Sam, I hope you are well! As it is approaching the end of the month and we w…" at bounding box center [671, 482] width 744 height 422
click at [504, 495] on div "Hi Sam, I hope you are well! As it is approaching the end of the month and we w…" at bounding box center [671, 391] width 744 height 241
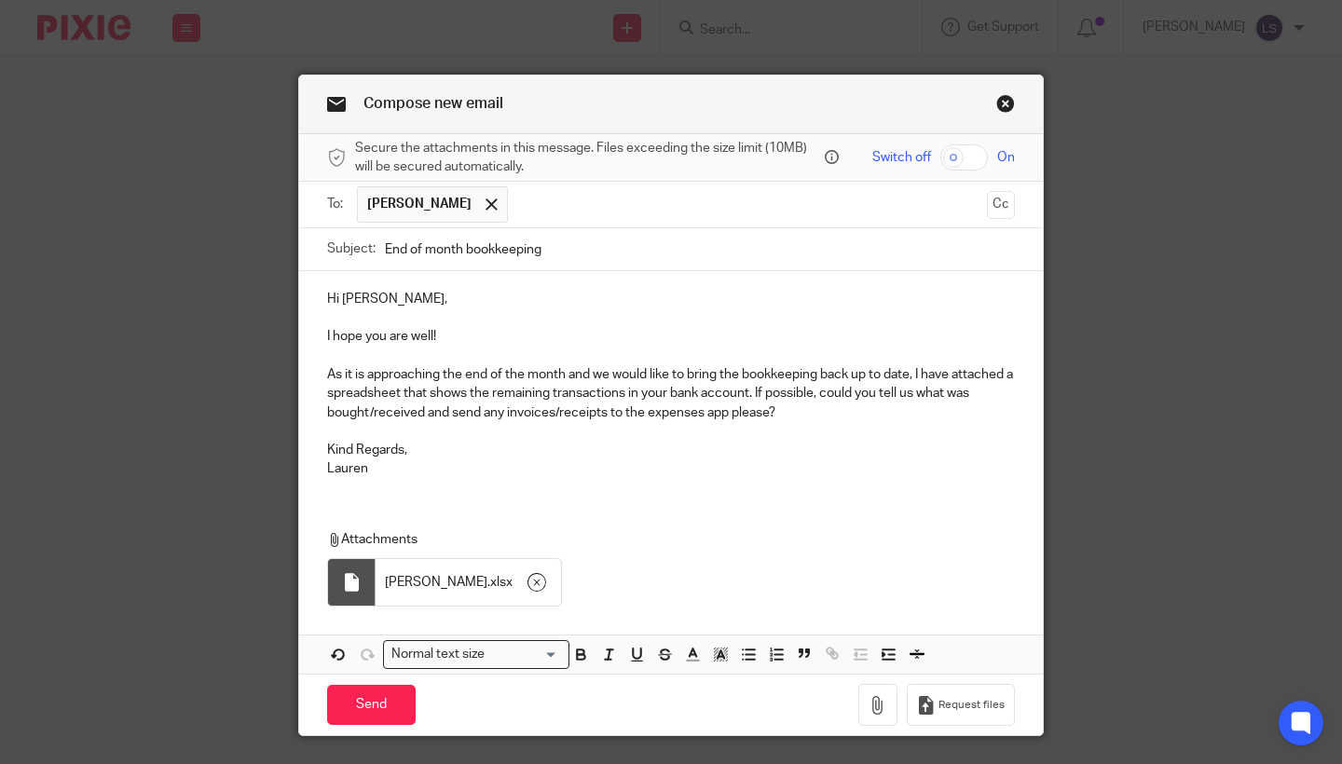
click at [1211, 493] on div "Compose new email Secure the attachments in this message. Files exceeding the s…" at bounding box center [671, 382] width 1342 height 764
click at [396, 699] on input "Send" at bounding box center [371, 705] width 89 height 40
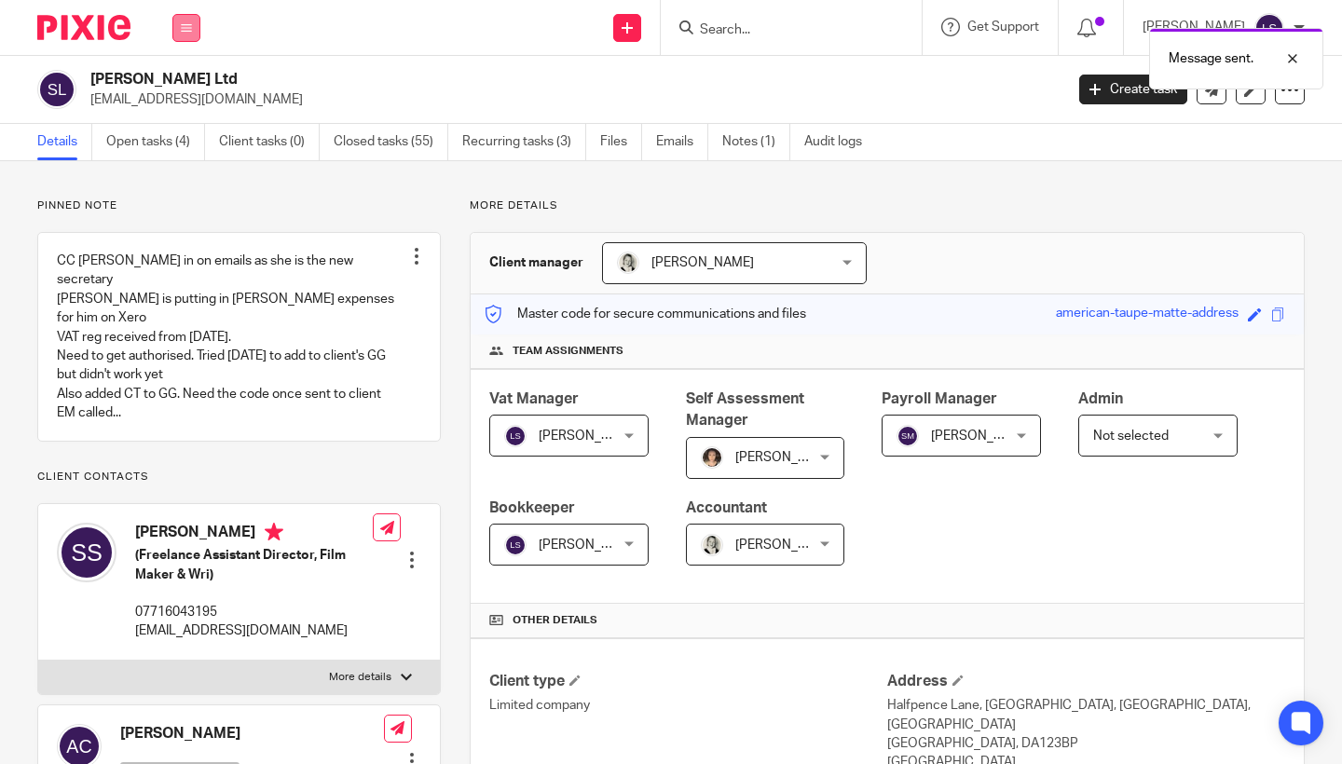
click at [192, 37] on button at bounding box center [186, 28] width 28 height 28
click at [184, 111] on link "Email" at bounding box center [176, 113] width 31 height 13
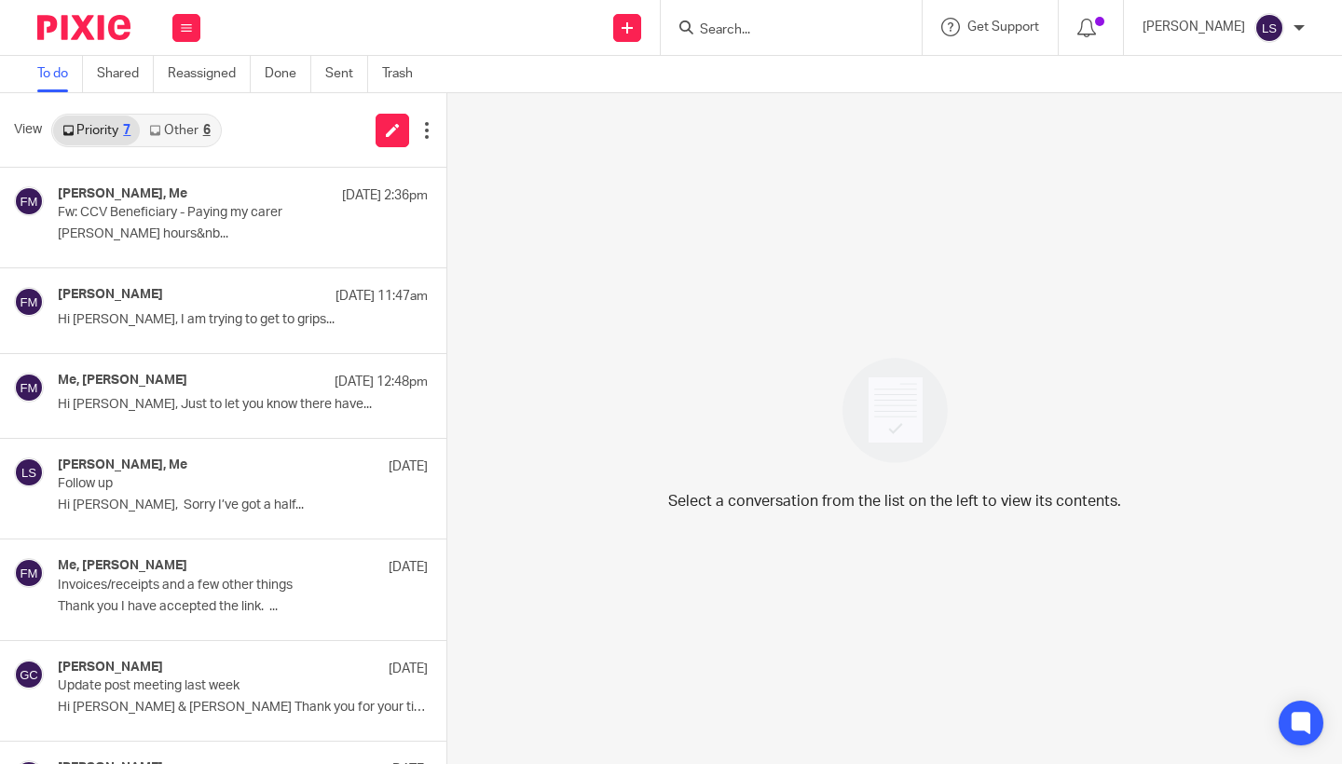
click at [204, 129] on div "6" at bounding box center [206, 130] width 7 height 13
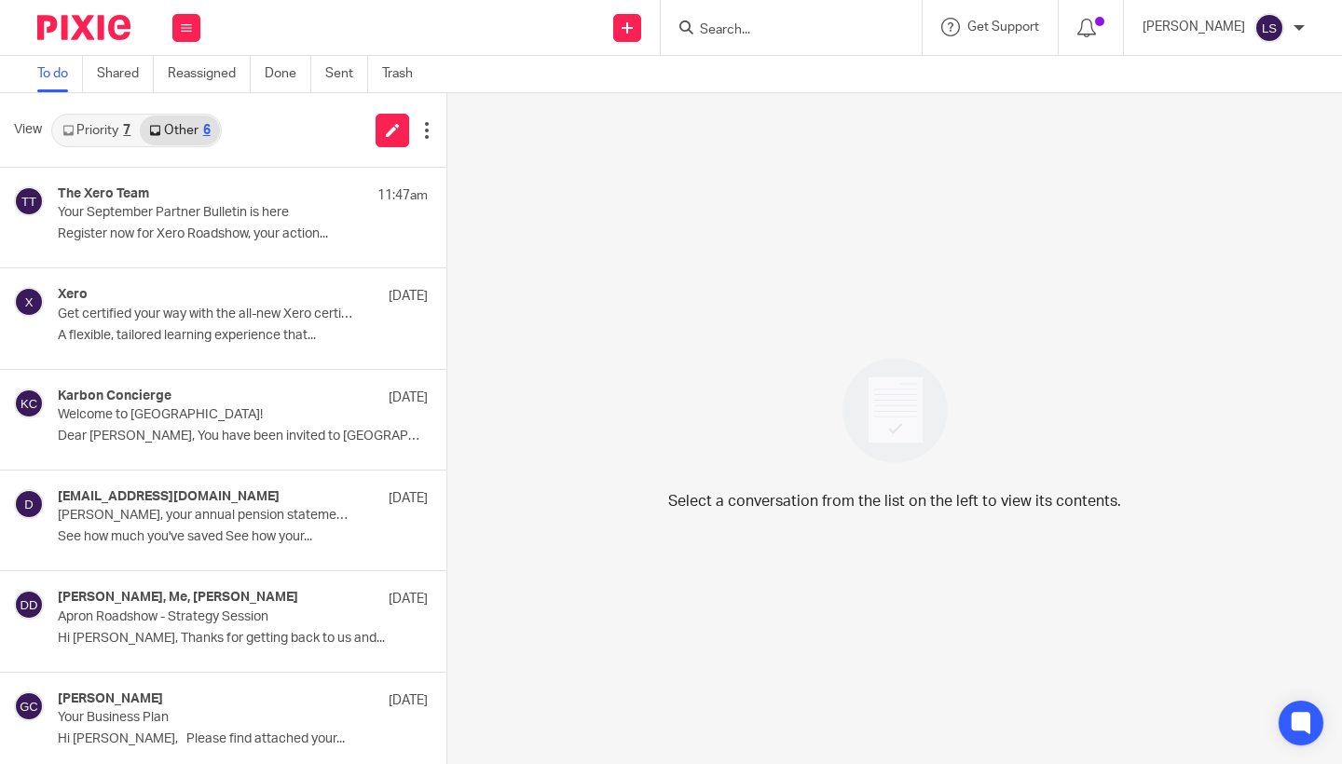
click at [120, 128] on link "Priority 7" at bounding box center [96, 131] width 87 height 30
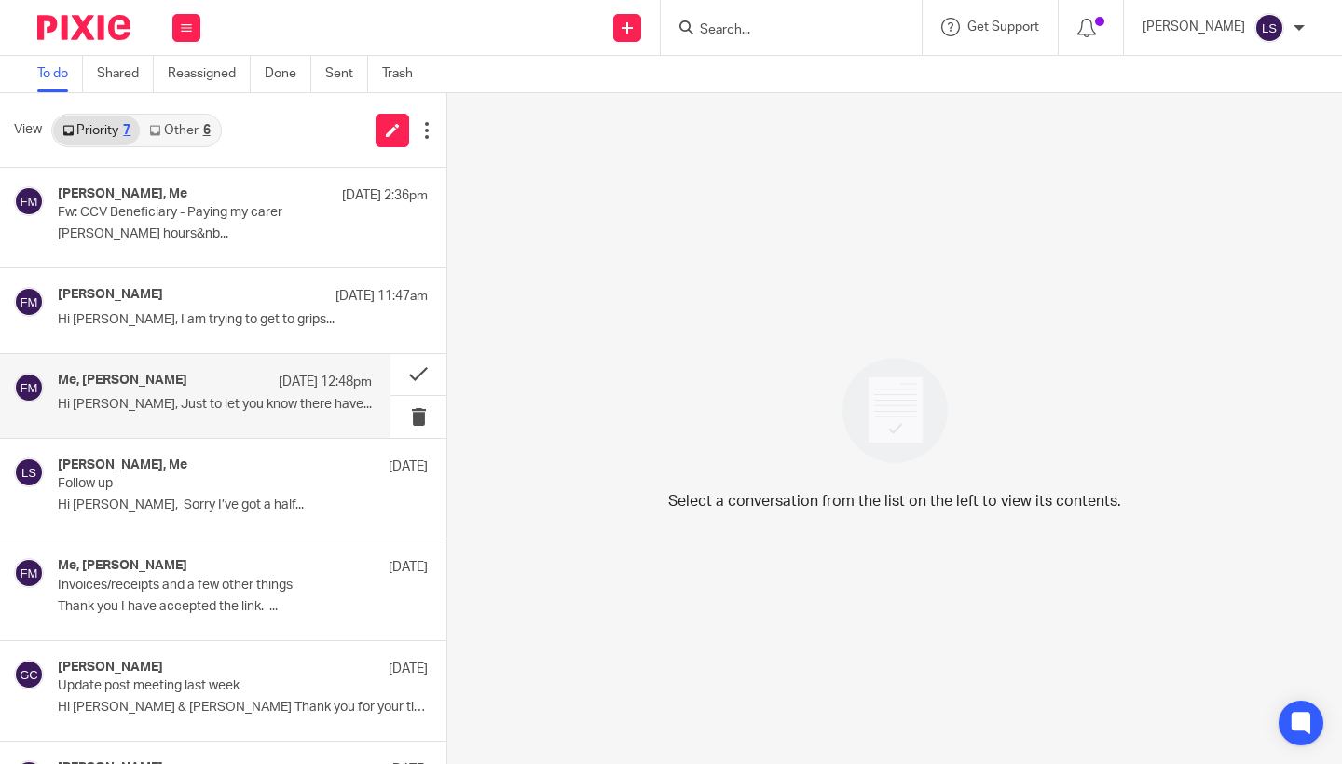
click at [200, 359] on div "Me, [PERSON_NAME] [DATE] 12:48pm Hi [PERSON_NAME], Just to let you know there h…" at bounding box center [195, 396] width 391 height 84
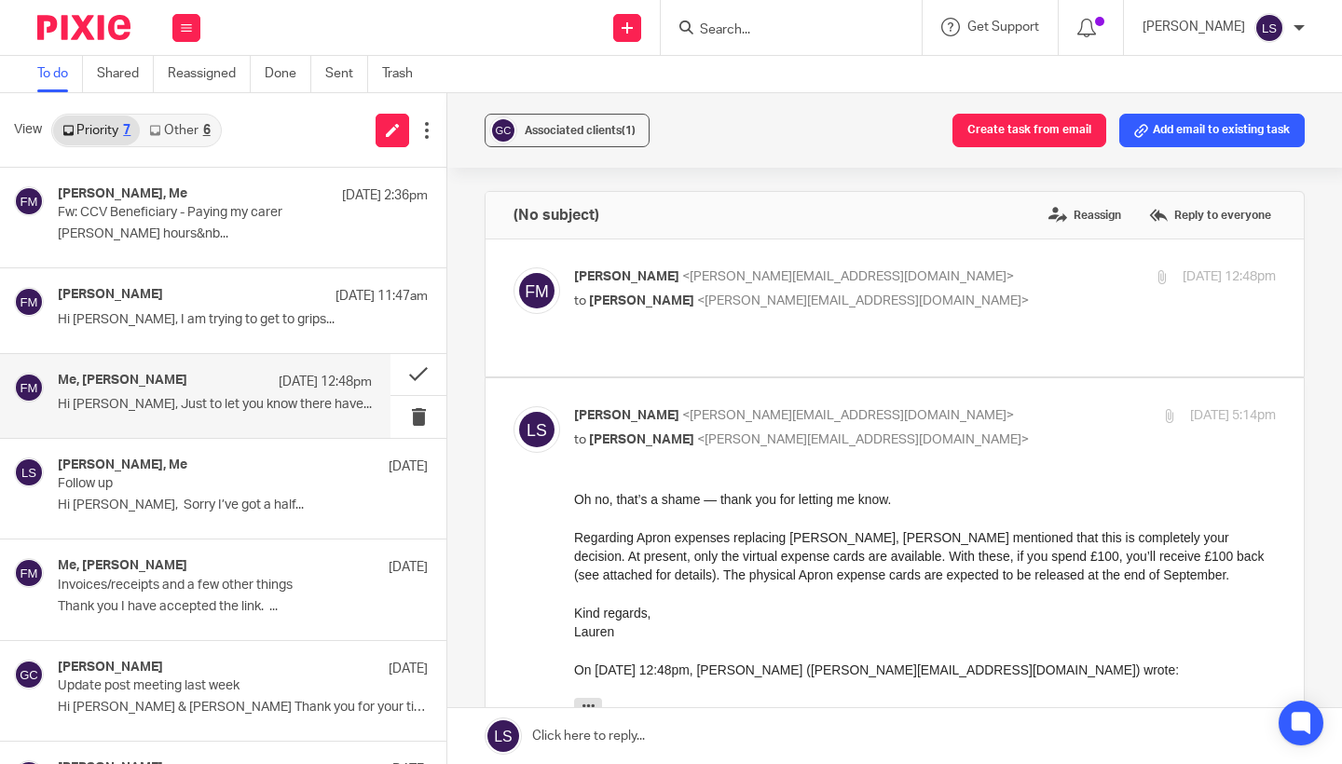
click at [780, 621] on p "Kind regards, [PERSON_NAME]" at bounding box center [925, 623] width 702 height 38
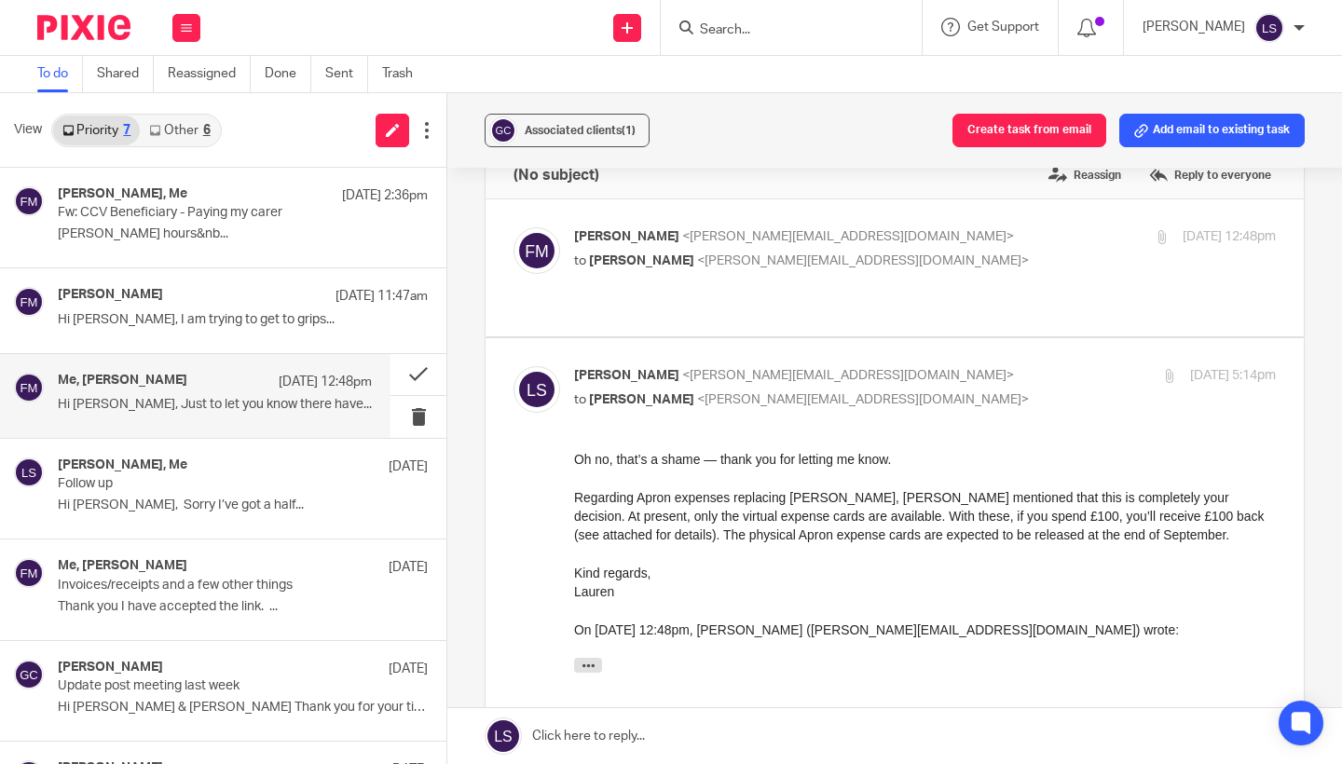
scroll to position [38, 0]
click at [895, 275] on div "[PERSON_NAME] <[PERSON_NAME][EMAIL_ADDRESS][DOMAIN_NAME]> to [PERSON_NAME] <[EM…" at bounding box center [925, 252] width 702 height 47
checkbox input "true"
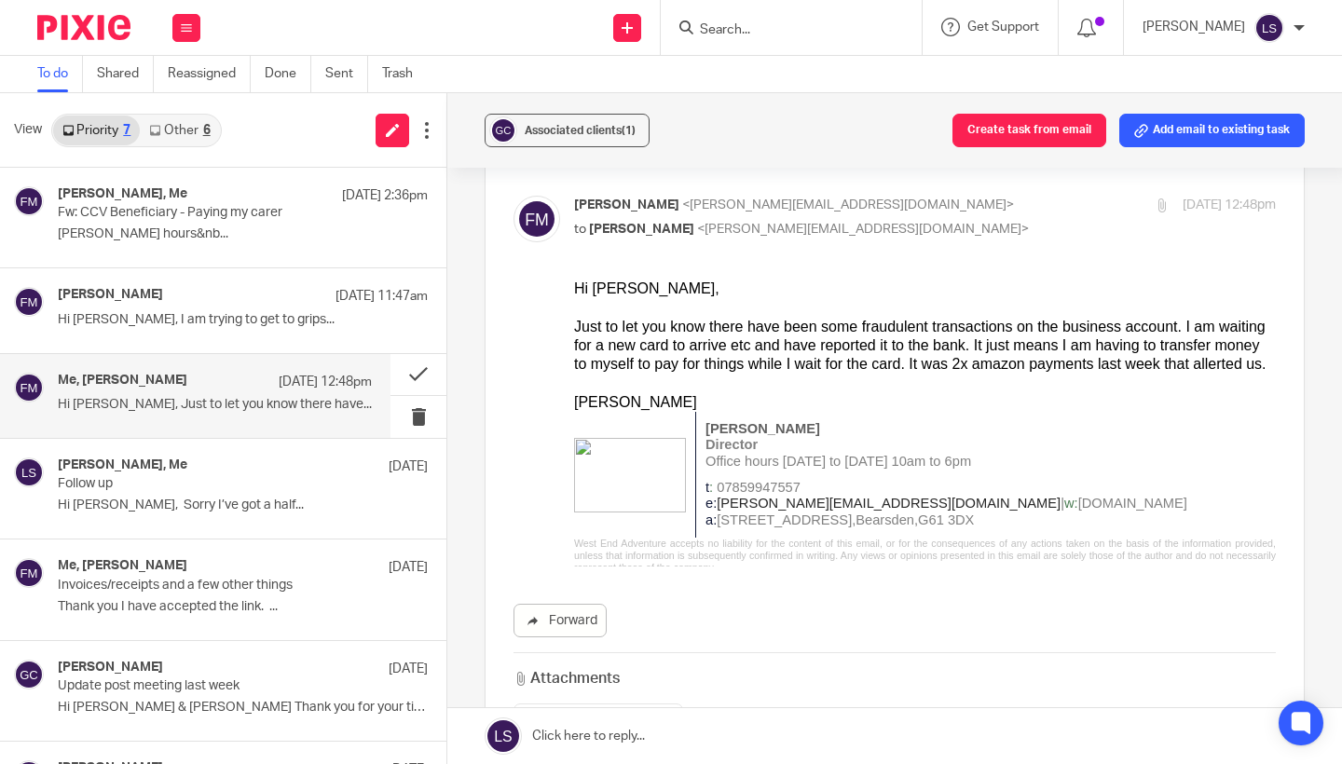
scroll to position [76, 0]
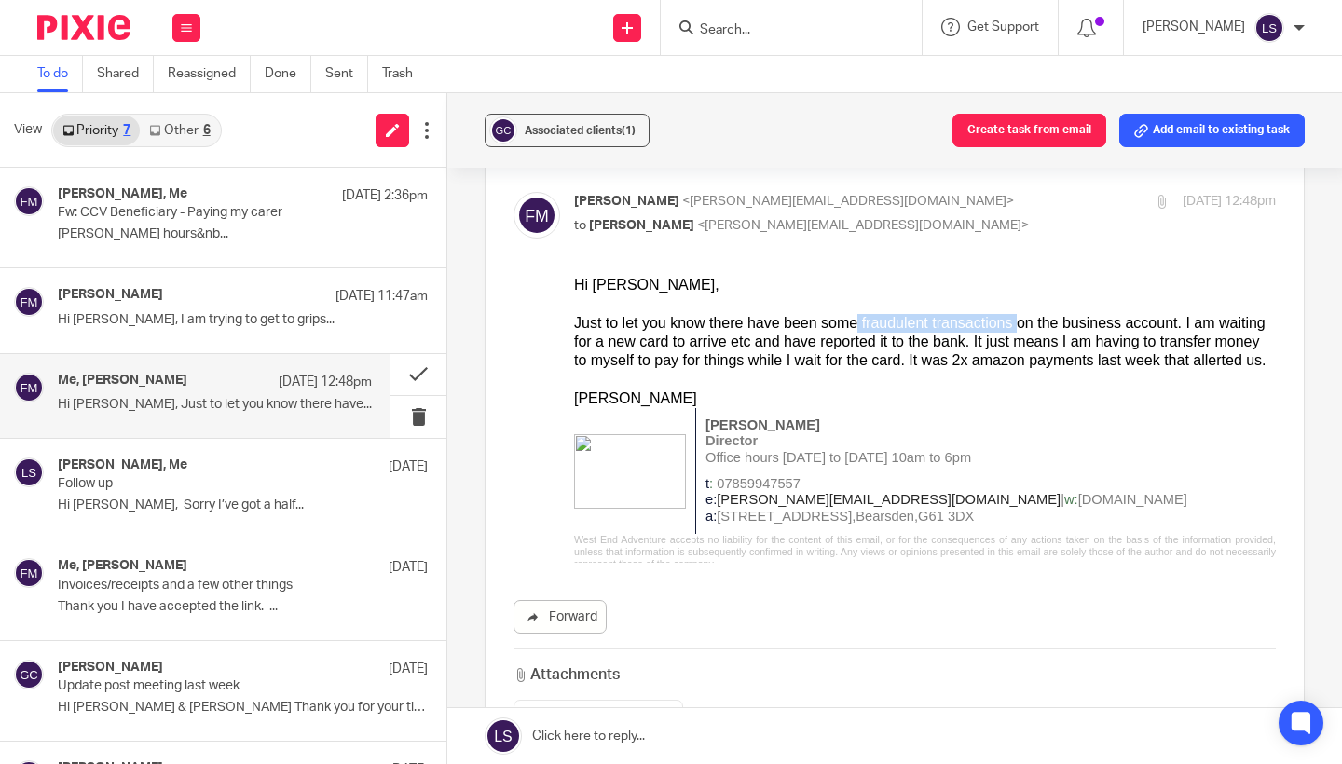
drag, startPoint x: 858, startPoint y: 319, endPoint x: 1015, endPoint y: 318, distance: 157.6
click at [1015, 318] on div "Just to let you know there have been some fraudulent transactions on the busine…" at bounding box center [925, 342] width 702 height 57
copy div "fraudulent transactions"
